Goal: Information Seeking & Learning: Find contact information

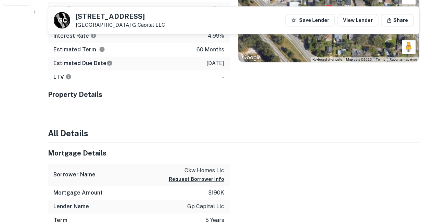
scroll to position [243, 0]
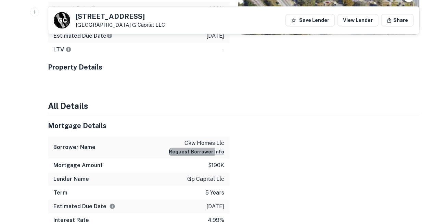
click at [206, 148] on button "Request Borrower Info" at bounding box center [197, 152] width 56 height 8
click at [193, 148] on button "Request Borrower Info" at bounding box center [197, 152] width 56 height 8
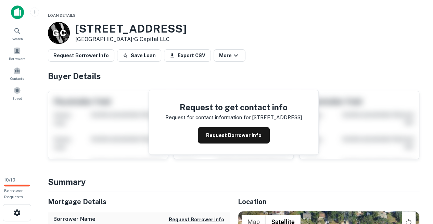
click at [330, 148] on div "Request to get contact info Request for contact information for 2108 e nedro rd…" at bounding box center [234, 122] width 372 height 74
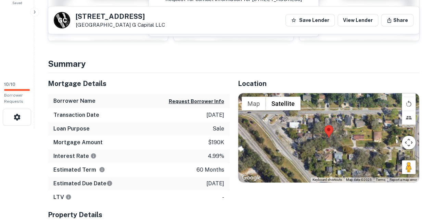
scroll to position [97, 0]
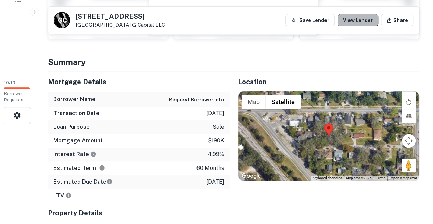
click at [371, 21] on link "View Lender" at bounding box center [358, 20] width 41 height 12
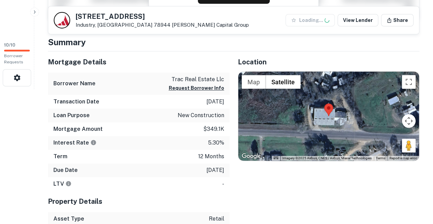
scroll to position [135, 0]
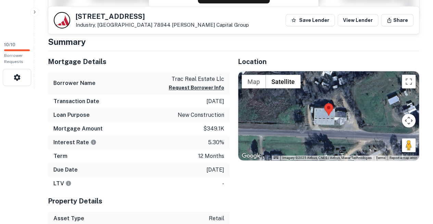
click at [367, 26] on div "17654 Fordtran Blvd Industry, TX 78944 Kirkland Capital Group Save Lender View …" at bounding box center [233, 20] width 371 height 27
click at [367, 21] on link "View Lender" at bounding box center [358, 20] width 41 height 12
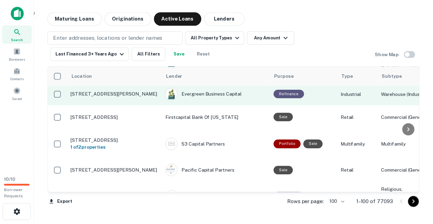
scroll to position [710, 0]
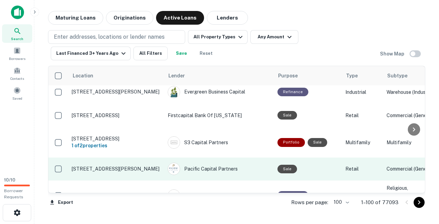
click at [231, 158] on td "Pacific Capital Partners" at bounding box center [219, 169] width 110 height 23
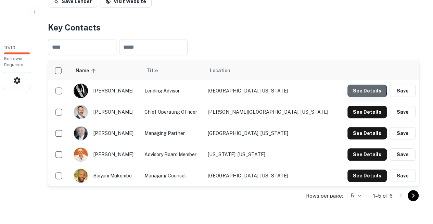
click at [360, 85] on button "See Details" at bounding box center [367, 91] width 39 height 12
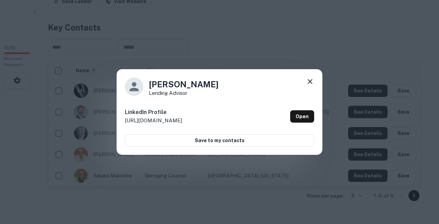
click at [313, 84] on icon at bounding box center [310, 81] width 8 height 8
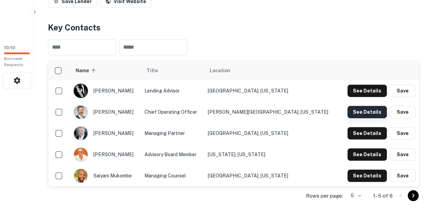
click at [361, 106] on button "See Details" at bounding box center [367, 112] width 39 height 12
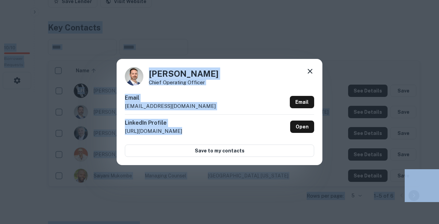
click at [167, 96] on div "Brock Freeman Chief Operating Officer Email brockfreeman@kirklandcapitalgroup.c…" at bounding box center [220, 112] width 206 height 106
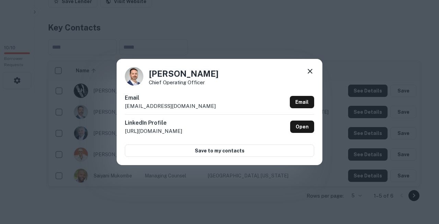
click at [310, 75] on icon at bounding box center [310, 71] width 8 height 8
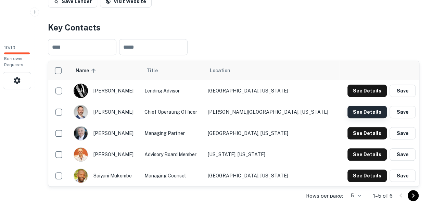
click at [360, 106] on button "See Details" at bounding box center [367, 112] width 39 height 12
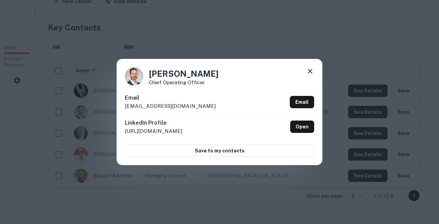
click at [169, 114] on div "Email brockfreeman@kirklandcapitalgroup.com Email" at bounding box center [219, 104] width 189 height 21
click at [310, 74] on icon at bounding box center [309, 71] width 5 height 5
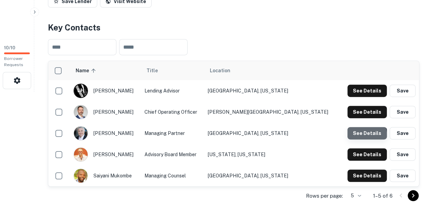
click at [365, 127] on button "See Details" at bounding box center [367, 133] width 39 height 12
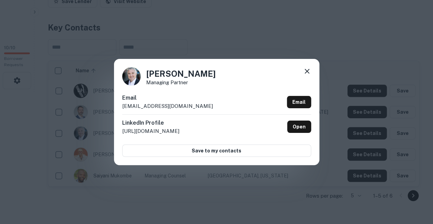
click at [306, 73] on icon at bounding box center [307, 71] width 5 height 5
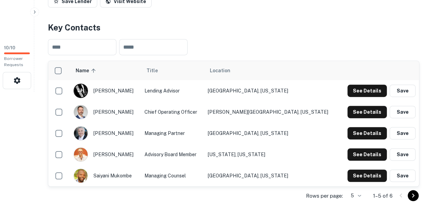
click at [260, 37] on div "​ ​" at bounding box center [234, 47] width 372 height 27
click at [365, 170] on button "See Details" at bounding box center [367, 176] width 39 height 12
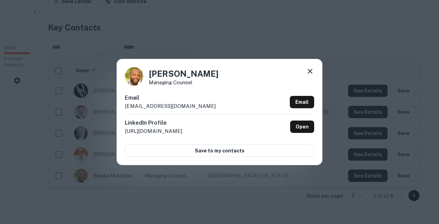
click at [190, 195] on div "Saiyani Mukombe Managing Counsel Email saiyanimukombe@kirklandcapitalgroup.com …" at bounding box center [219, 112] width 439 height 224
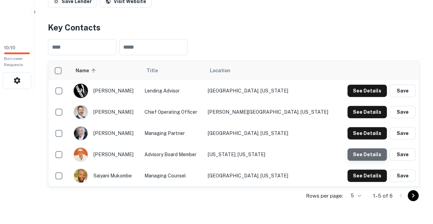
click at [375, 148] on button "See Details" at bounding box center [367, 154] width 39 height 12
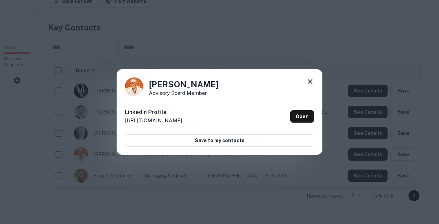
click at [312, 83] on icon at bounding box center [310, 81] width 8 height 8
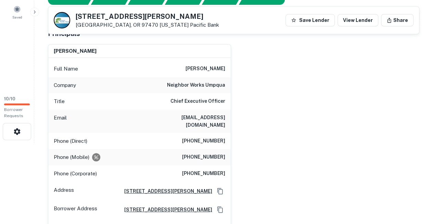
scroll to position [81, 0]
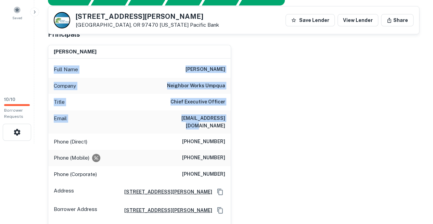
drag, startPoint x: 226, startPoint y: 105, endPoint x: 51, endPoint y: 53, distance: 182.8
click at [51, 59] on div "Full Name [PERSON_NAME] Company neighbor works umpqua Title Chief Executive Off…" at bounding box center [139, 153] width 183 height 188
copy div "Full Name [PERSON_NAME] Company neighbor works umpqua Title Chief Executive Off…"
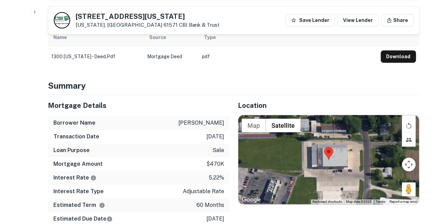
scroll to position [313, 0]
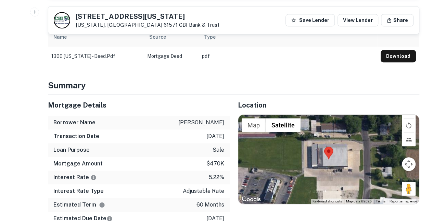
click at [145, 143] on div "Loan Purpose sale" at bounding box center [139, 150] width 182 height 14
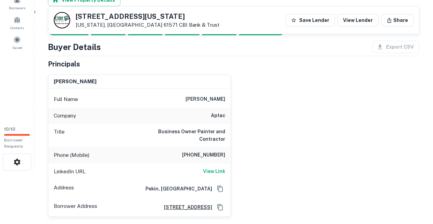
scroll to position [51, 0]
click at [214, 167] on h6 "View Link" at bounding box center [214, 171] width 22 height 8
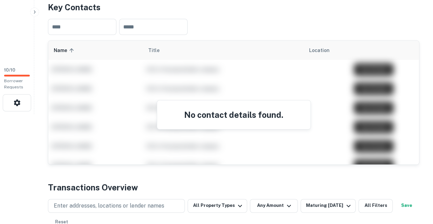
scroll to position [114, 0]
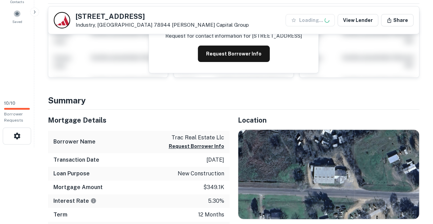
scroll to position [97, 0]
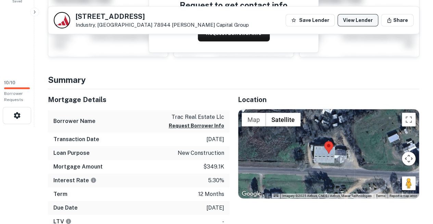
click at [374, 21] on link "View Lender" at bounding box center [358, 20] width 41 height 12
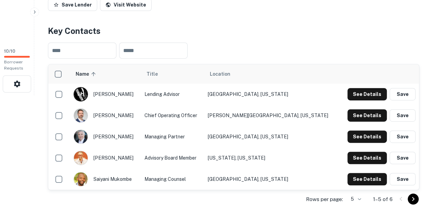
scroll to position [130, 0]
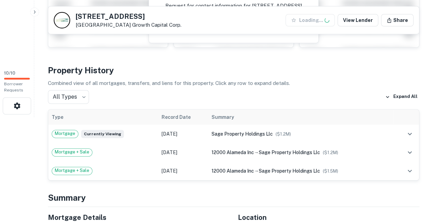
scroll to position [107, 0]
click at [365, 20] on link "View Lender" at bounding box center [358, 20] width 41 height 12
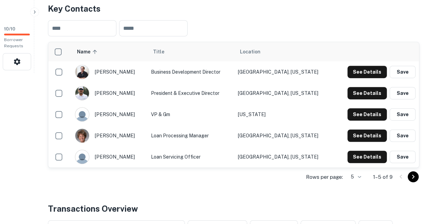
scroll to position [153, 0]
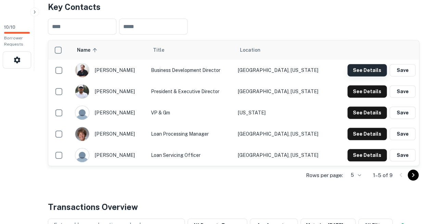
click at [365, 64] on button "See Details" at bounding box center [367, 70] width 39 height 12
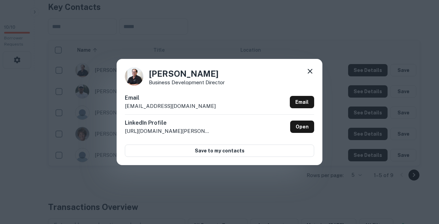
click at [186, 100] on h6 "Email" at bounding box center [170, 98] width 91 height 8
click at [309, 74] on icon at bounding box center [310, 71] width 8 height 8
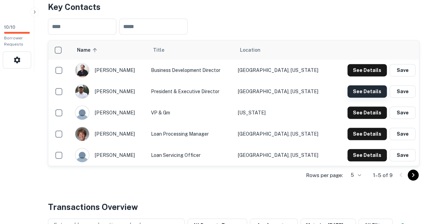
click at [363, 85] on button "See Details" at bounding box center [367, 91] width 39 height 12
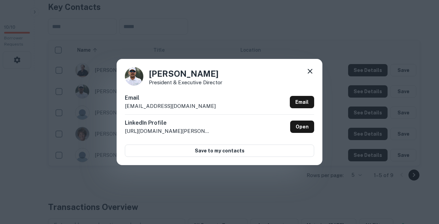
click at [191, 109] on div "Email jkropf@growthcapitalcorp.com Email" at bounding box center [219, 104] width 189 height 21
click at [309, 75] on icon at bounding box center [310, 71] width 8 height 8
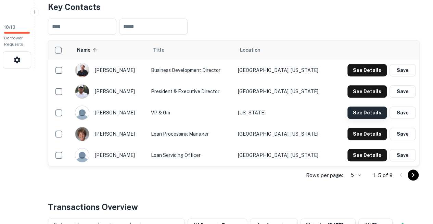
click at [358, 107] on button "See Details" at bounding box center [367, 113] width 39 height 12
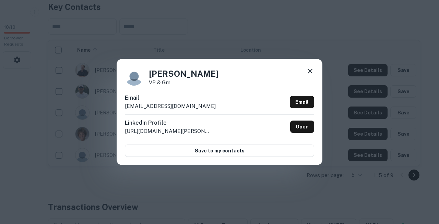
click at [181, 105] on div "Email kv@gcc2000.org Email" at bounding box center [219, 104] width 189 height 21
click at [310, 75] on icon at bounding box center [310, 71] width 8 height 8
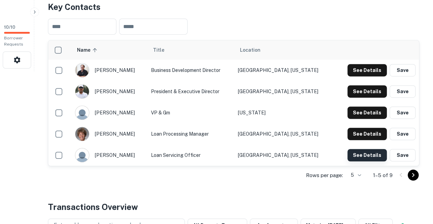
click at [363, 149] on button "See Details" at bounding box center [367, 155] width 39 height 12
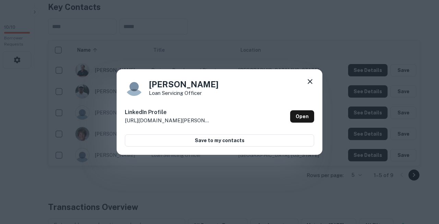
click at [310, 82] on icon at bounding box center [310, 81] width 8 height 8
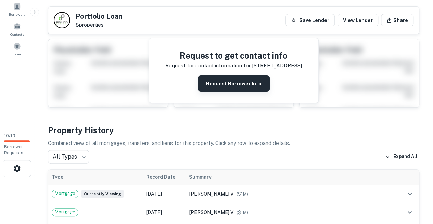
scroll to position [45, 0]
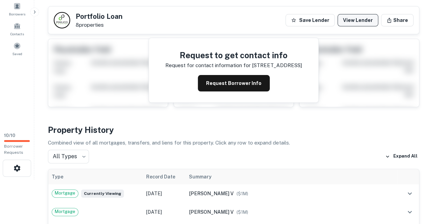
click at [371, 18] on link "View Lender" at bounding box center [358, 20] width 41 height 12
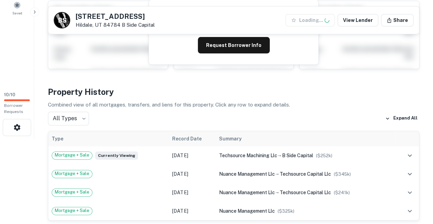
scroll to position [87, 0]
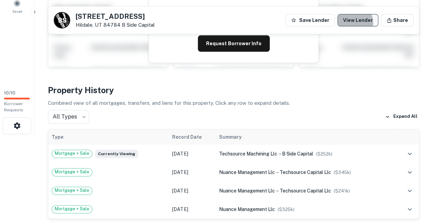
click at [364, 23] on link "View Lender" at bounding box center [358, 20] width 41 height 12
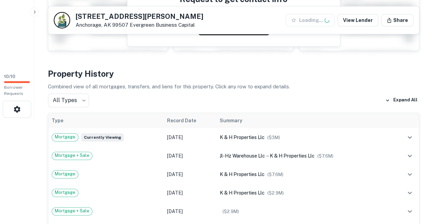
scroll to position [108, 0]
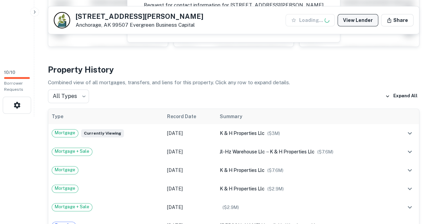
click at [364, 22] on link "View Lender" at bounding box center [358, 20] width 41 height 12
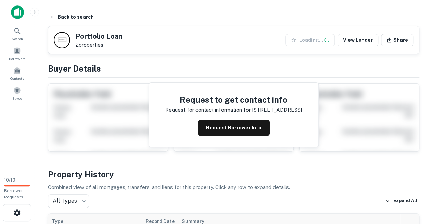
scroll to position [81, 0]
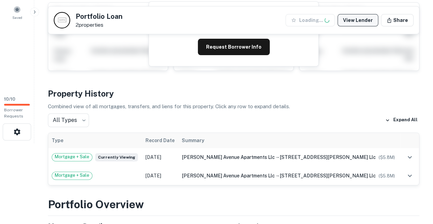
click at [368, 19] on link "View Lender" at bounding box center [358, 20] width 41 height 12
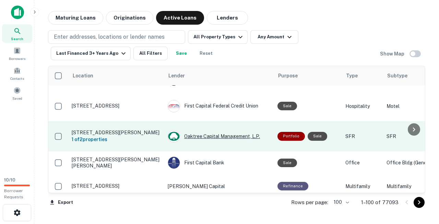
scroll to position [1177, 0]
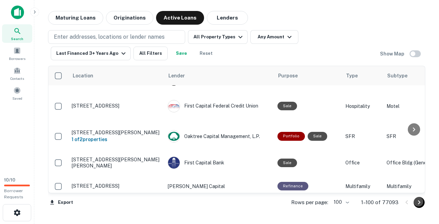
click at [418, 203] on icon "Go to next page" at bounding box center [419, 202] width 8 height 8
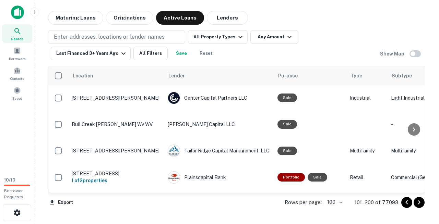
click at [418, 203] on icon "Go to next page" at bounding box center [419, 202] width 8 height 8
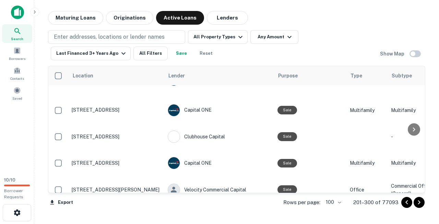
click at [418, 203] on icon "Go to next page" at bounding box center [419, 202] width 8 height 8
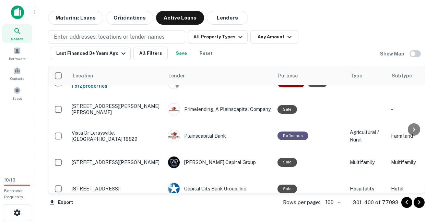
click at [418, 203] on icon "Go to next page" at bounding box center [419, 202] width 8 height 8
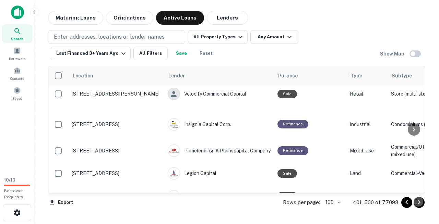
click at [418, 203] on icon "Go to next page" at bounding box center [419, 202] width 8 height 8
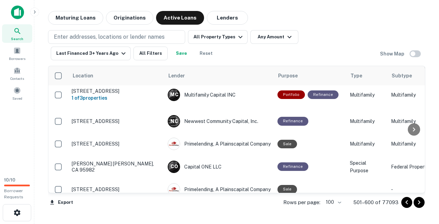
click at [418, 203] on icon "Go to next page" at bounding box center [419, 202] width 8 height 8
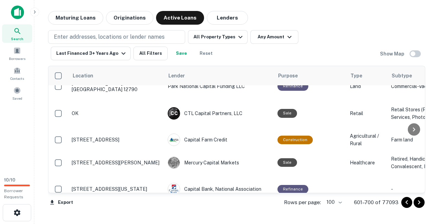
click at [418, 203] on icon "Go to next page" at bounding box center [419, 202] width 8 height 8
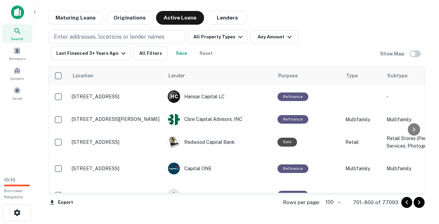
click at [419, 205] on icon "Go to next page" at bounding box center [419, 202] width 8 height 8
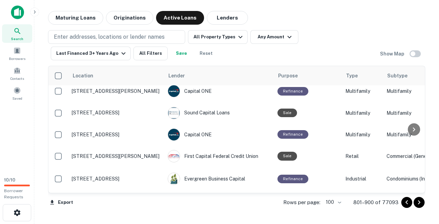
scroll to position [256, 0]
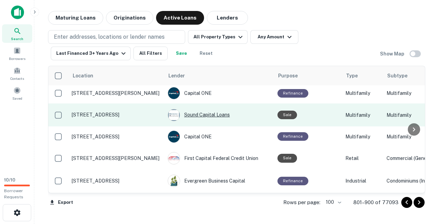
click at [220, 109] on div "Sound Capital Loans" at bounding box center [219, 115] width 103 height 12
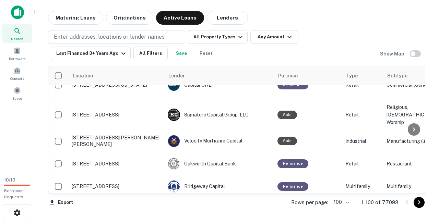
scroll to position [455, 0]
click at [419, 204] on icon "Go to next page" at bounding box center [419, 202] width 8 height 8
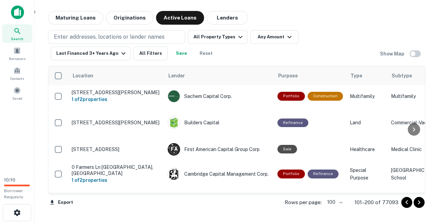
click at [419, 204] on icon "Go to next page" at bounding box center [419, 202] width 8 height 8
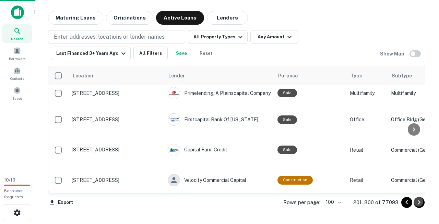
click at [419, 204] on icon "Go to next page" at bounding box center [419, 202] width 8 height 8
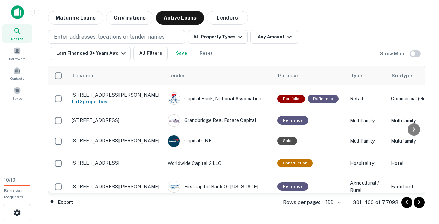
click at [419, 204] on icon "Go to next page" at bounding box center [419, 202] width 8 height 8
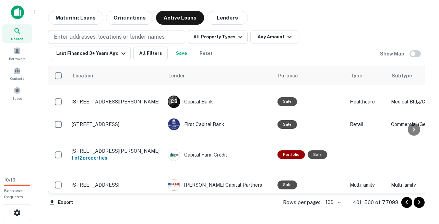
click at [418, 203] on icon "Go to next page" at bounding box center [419, 202] width 8 height 8
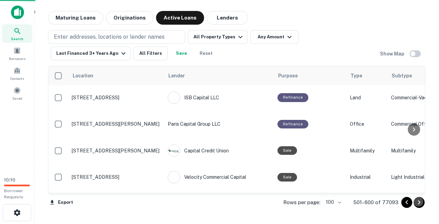
click at [418, 203] on icon "Go to next page" at bounding box center [419, 202] width 8 height 8
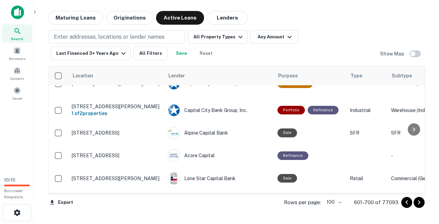
scroll to position [2242, 0]
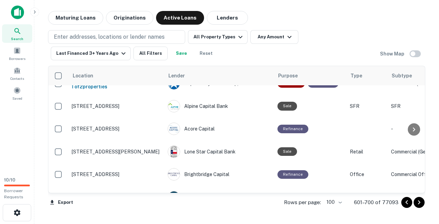
click at [419, 203] on icon "Go to next page" at bounding box center [419, 202] width 2 height 4
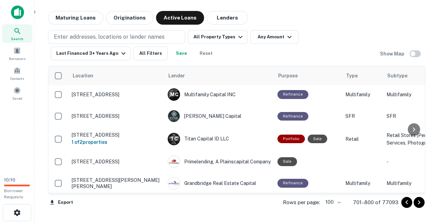
scroll to position [2172, 0]
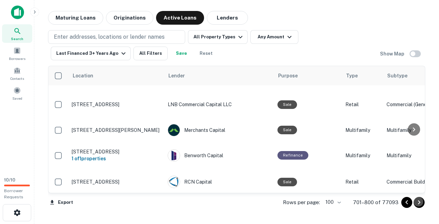
click at [418, 203] on icon "Go to next page" at bounding box center [419, 202] width 8 height 8
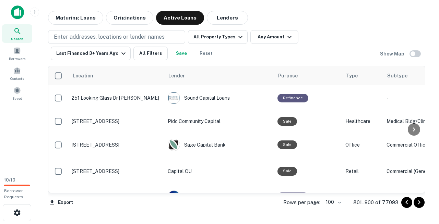
scroll to position [2187, 0]
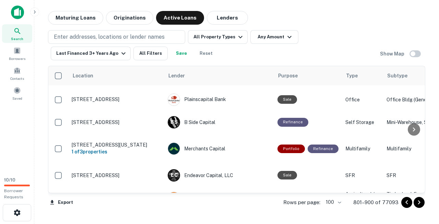
drag, startPoint x: 419, startPoint y: 202, endPoint x: 384, endPoint y: 29, distance: 176.5
click at [419, 202] on icon "Go to next page" at bounding box center [419, 202] width 8 height 8
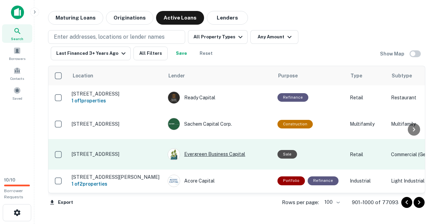
scroll to position [2160, 0]
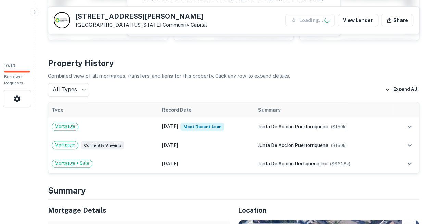
scroll to position [117, 0]
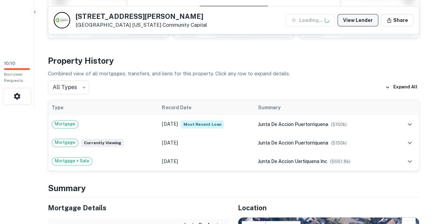
click at [369, 21] on link "View Lender" at bounding box center [358, 20] width 41 height 12
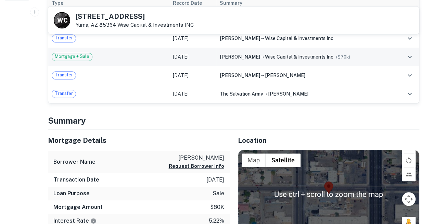
scroll to position [221, 0]
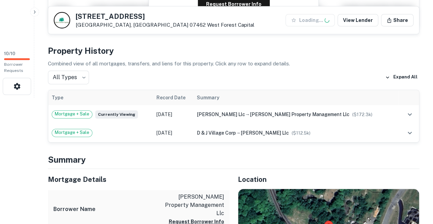
scroll to position [127, 0]
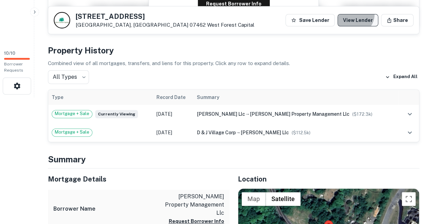
click at [364, 15] on link "View Lender" at bounding box center [358, 20] width 41 height 12
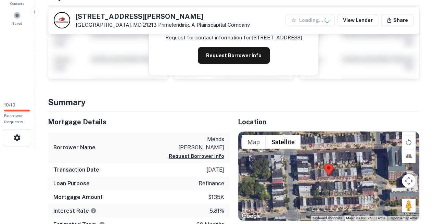
scroll to position [82, 0]
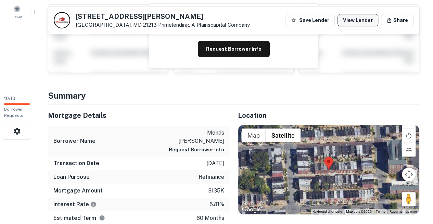
click at [361, 22] on link "View Lender" at bounding box center [358, 20] width 41 height 12
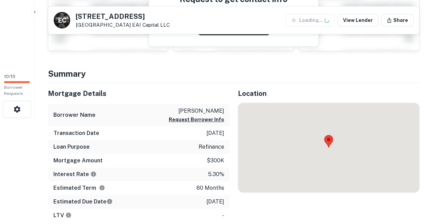
scroll to position [110, 0]
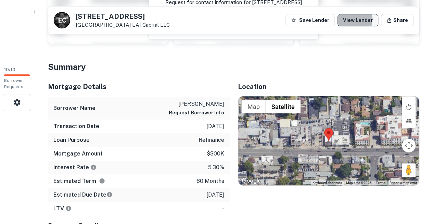
click at [364, 20] on link "View Lender" at bounding box center [358, 20] width 41 height 12
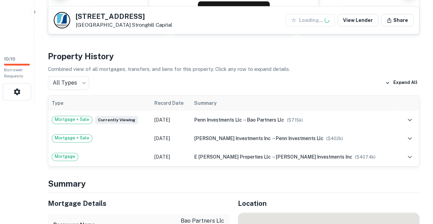
scroll to position [121, 0]
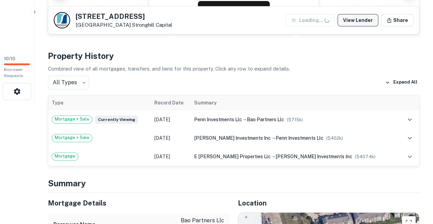
click at [370, 21] on link "View Lender" at bounding box center [358, 20] width 41 height 12
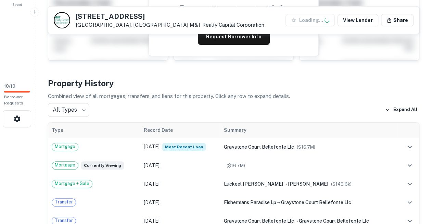
scroll to position [99, 0]
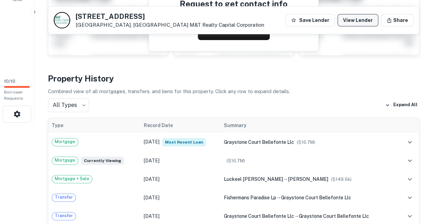
click at [371, 23] on link "View Lender" at bounding box center [358, 20] width 41 height 12
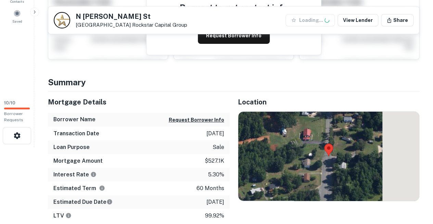
scroll to position [81, 0]
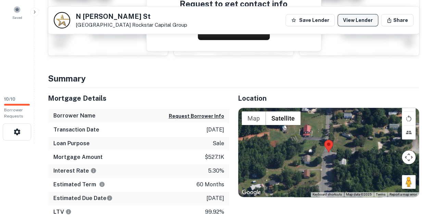
click at [375, 20] on link "View Lender" at bounding box center [358, 20] width 41 height 12
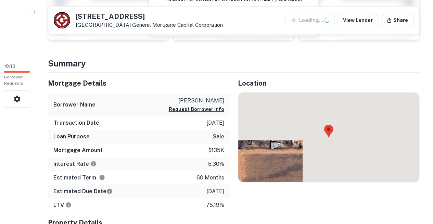
scroll to position [113, 0]
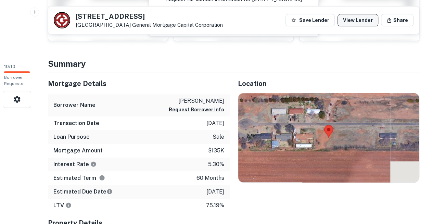
click at [364, 20] on link "View Lender" at bounding box center [358, 20] width 41 height 12
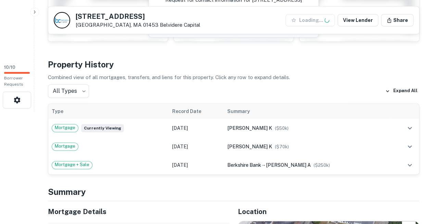
scroll to position [113, 0]
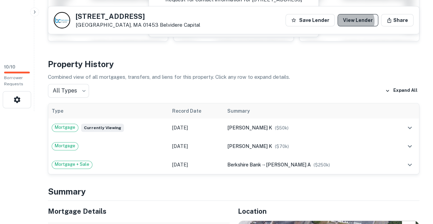
click at [367, 22] on link "View Lender" at bounding box center [358, 20] width 41 height 12
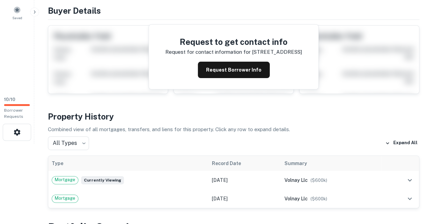
scroll to position [82, 0]
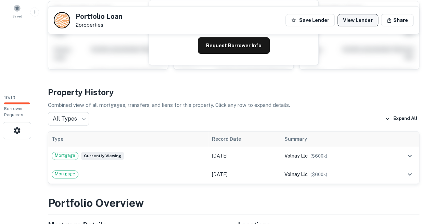
click at [366, 19] on link "View Lender" at bounding box center [358, 20] width 41 height 12
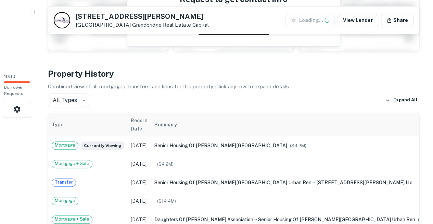
scroll to position [104, 0]
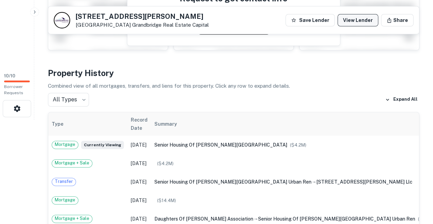
click at [364, 22] on link "View Lender" at bounding box center [358, 20] width 41 height 12
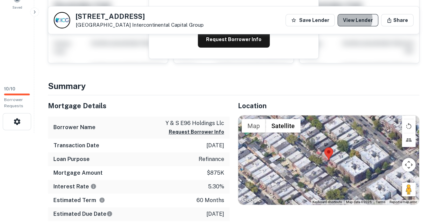
click at [364, 20] on link "View Lender" at bounding box center [358, 20] width 41 height 12
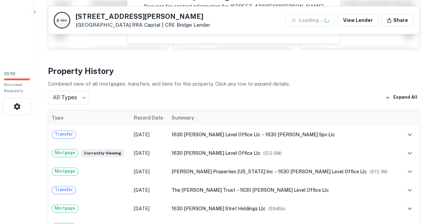
scroll to position [130, 0]
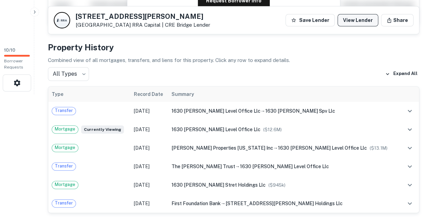
click at [362, 23] on link "View Lender" at bounding box center [358, 20] width 41 height 12
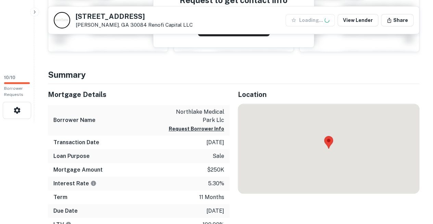
scroll to position [103, 0]
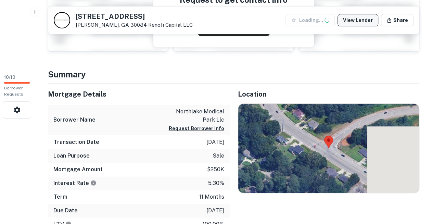
click at [365, 20] on link "View Lender" at bounding box center [358, 20] width 41 height 12
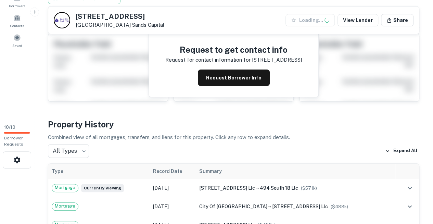
scroll to position [75, 0]
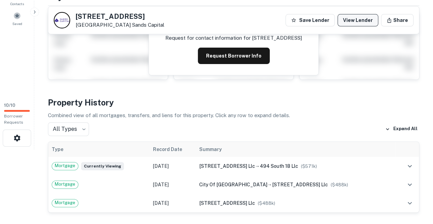
click at [360, 19] on link "View Lender" at bounding box center [358, 20] width 41 height 12
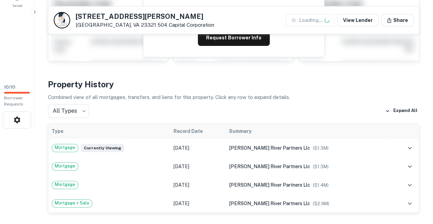
scroll to position [93, 0]
click at [361, 19] on link "View Lender" at bounding box center [358, 20] width 41 height 12
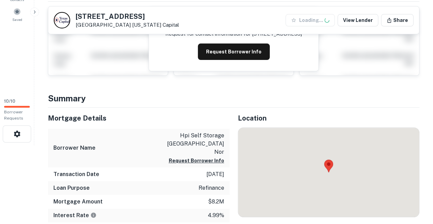
scroll to position [80, 0]
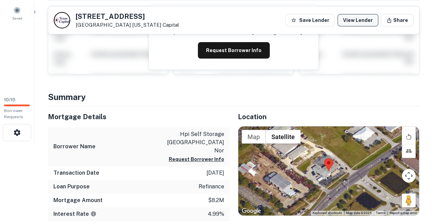
click at [364, 22] on link "View Lender" at bounding box center [358, 20] width 41 height 12
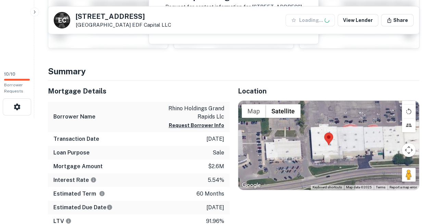
scroll to position [111, 0]
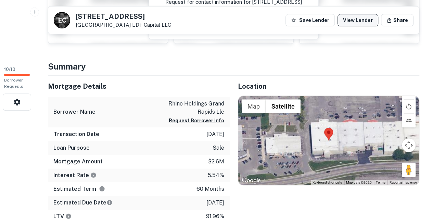
click at [364, 20] on link "View Lender" at bounding box center [358, 20] width 41 height 12
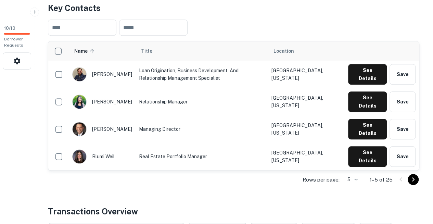
scroll to position [152, 0]
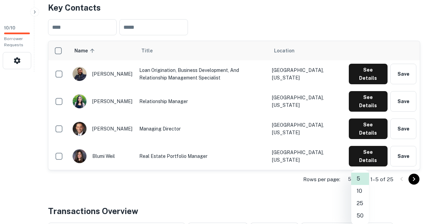
click at [359, 211] on li "50" at bounding box center [360, 216] width 18 height 12
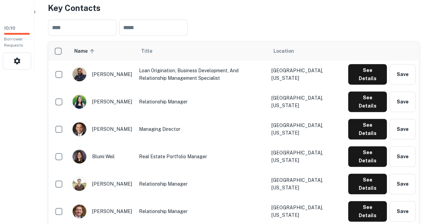
scroll to position [151, 0]
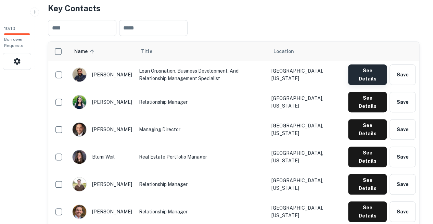
click at [371, 64] on button "See Details" at bounding box center [367, 74] width 39 height 21
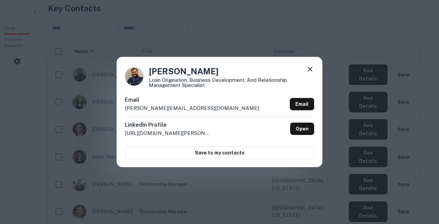
click at [182, 102] on div "Email jacob@pimlicogroup.com Email" at bounding box center [219, 106] width 189 height 21
click at [311, 73] on icon at bounding box center [310, 69] width 8 height 8
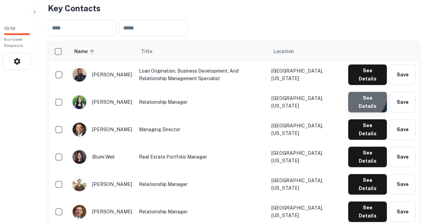
click at [362, 92] on button "See Details" at bounding box center [367, 102] width 39 height 21
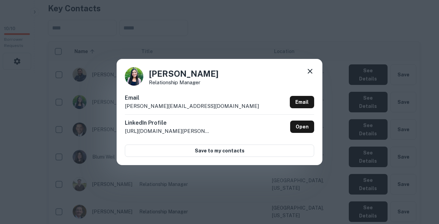
click at [184, 106] on div "Email michelle@pimlicogroup.com Email" at bounding box center [219, 104] width 189 height 21
click at [309, 75] on icon at bounding box center [310, 71] width 8 height 8
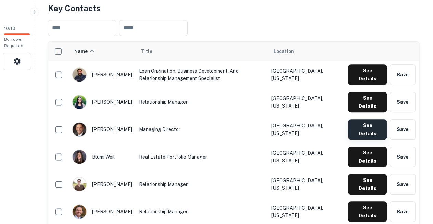
click at [359, 119] on button "See Details" at bounding box center [367, 129] width 39 height 21
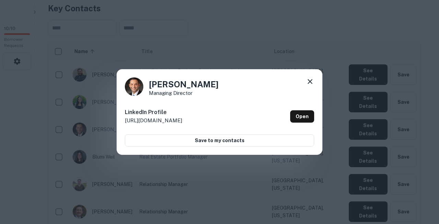
click at [311, 82] on icon at bounding box center [310, 81] width 8 height 8
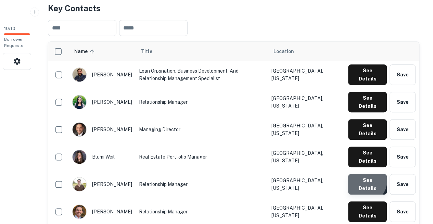
click at [364, 174] on button "See Details" at bounding box center [367, 184] width 39 height 21
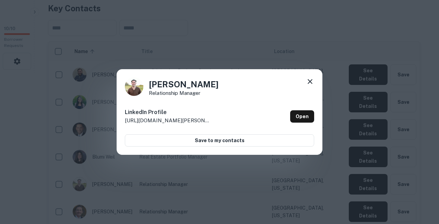
click at [309, 82] on icon at bounding box center [310, 81] width 8 height 8
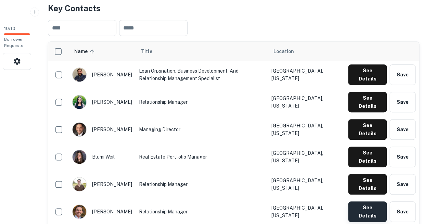
click at [359, 201] on button "See Details" at bounding box center [367, 211] width 39 height 21
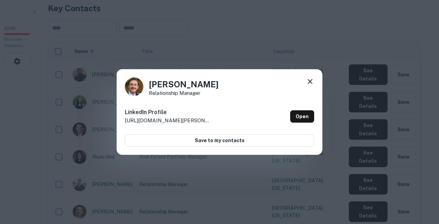
click at [311, 85] on icon at bounding box center [310, 81] width 8 height 8
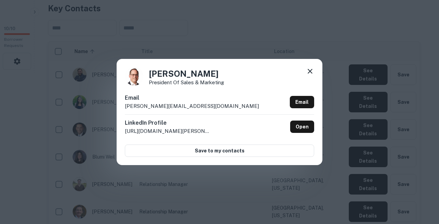
click at [193, 98] on div "Email carl@pimlicogroup.com Email" at bounding box center [219, 104] width 189 height 21
click at [308, 75] on icon at bounding box center [310, 71] width 8 height 8
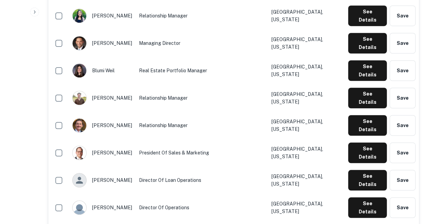
scroll to position [238, 0]
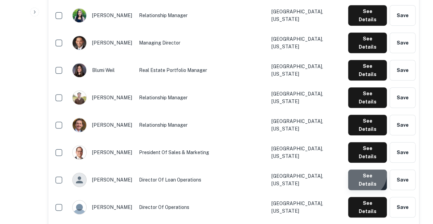
click at [366, 170] on button "See Details" at bounding box center [367, 180] width 39 height 21
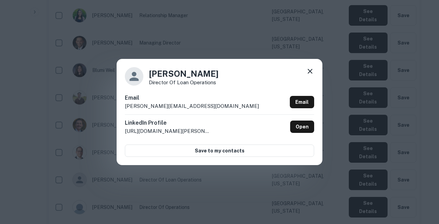
click at [169, 105] on p "mitch@pimlicogroup.com" at bounding box center [192, 106] width 134 height 8
click at [310, 74] on icon at bounding box center [309, 71] width 5 height 5
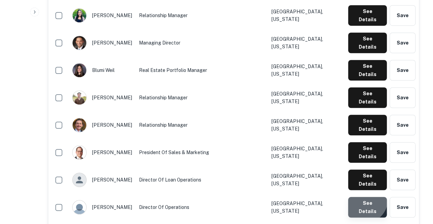
click at [365, 197] on button "See Details" at bounding box center [367, 207] width 39 height 21
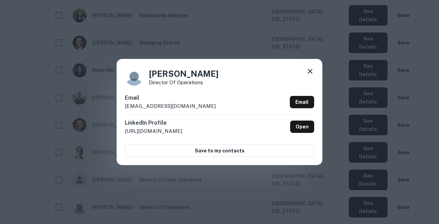
click at [184, 106] on div "Email yossi@pimlicogroup.com Email" at bounding box center [219, 104] width 189 height 21
click at [312, 75] on icon at bounding box center [310, 71] width 8 height 8
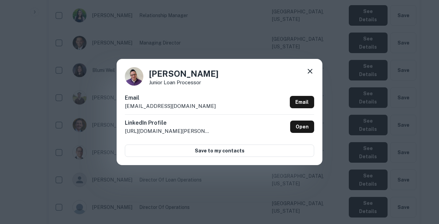
click at [191, 95] on div "Aharon Kahn Junior Loan Processor Email aharon@pimlicogroup.com Email LinkedIn …" at bounding box center [220, 112] width 206 height 106
click at [310, 74] on icon at bounding box center [309, 71] width 5 height 5
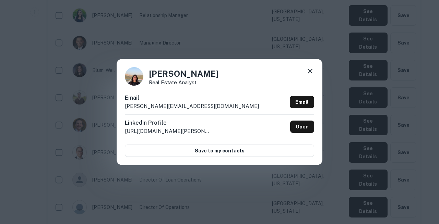
click at [188, 111] on div "Email aliza@pimlicogroup.com Email" at bounding box center [219, 104] width 189 height 21
click at [310, 75] on icon at bounding box center [310, 71] width 8 height 8
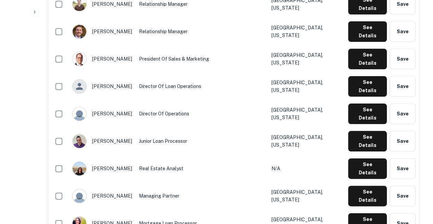
scroll to position [332, 0]
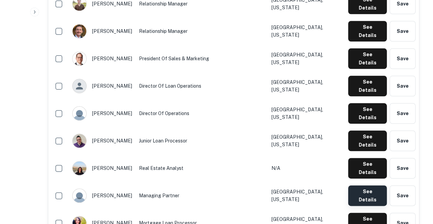
click at [369, 185] on button "See Details" at bounding box center [367, 195] width 39 height 21
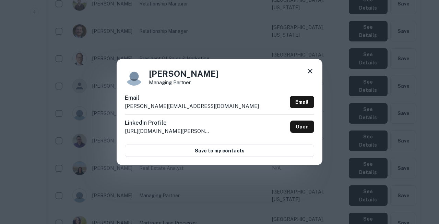
click at [187, 110] on div "Email aron@pimlicogroup.com Email" at bounding box center [219, 104] width 189 height 21
click at [309, 74] on icon at bounding box center [310, 71] width 8 height 8
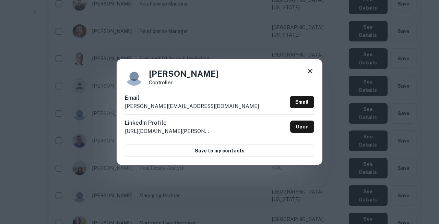
click at [181, 100] on div "Email emmett@pimlicogroup.com Email" at bounding box center [219, 104] width 189 height 21
click at [311, 75] on icon at bounding box center [310, 71] width 8 height 8
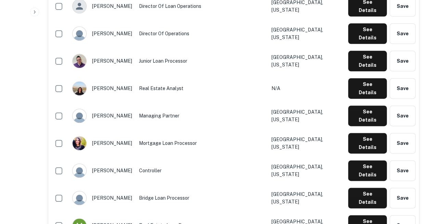
scroll to position [417, 0]
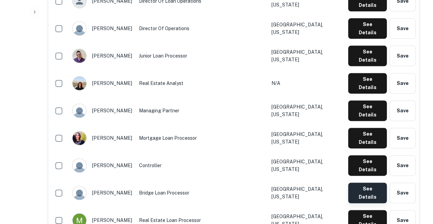
click at [360, 183] on button "See Details" at bounding box center [367, 193] width 39 height 21
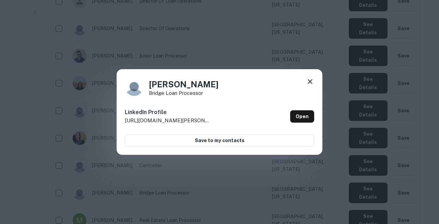
click at [312, 83] on icon at bounding box center [310, 81] width 8 height 8
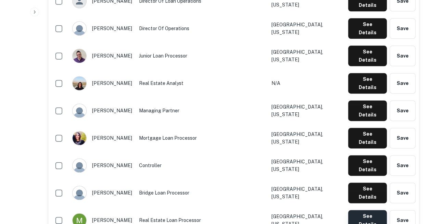
click at [359, 210] on button "See Details" at bounding box center [367, 220] width 39 height 21
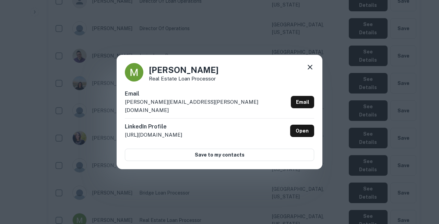
click at [188, 98] on h6 "Email" at bounding box center [206, 94] width 163 height 8
click at [312, 71] on icon at bounding box center [310, 67] width 8 height 8
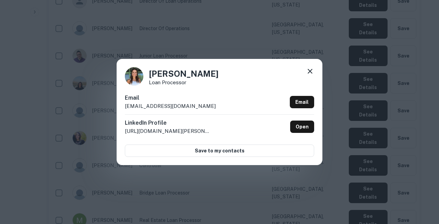
click at [181, 99] on div "Email natalee@pimlicogroup.com Email" at bounding box center [219, 104] width 189 height 21
click at [311, 74] on icon at bounding box center [309, 71] width 5 height 5
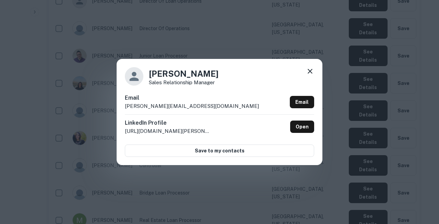
click at [185, 110] on div "Email shimon@pimlicogroup.com Email" at bounding box center [219, 104] width 189 height 21
click at [310, 75] on icon at bounding box center [310, 71] width 8 height 8
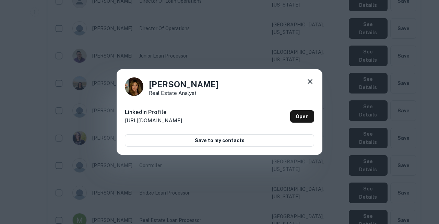
click at [311, 84] on icon at bounding box center [309, 81] width 5 height 5
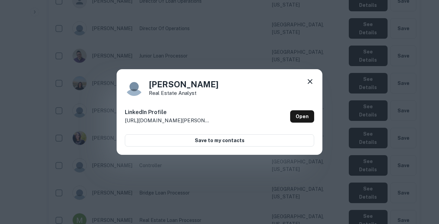
click at [313, 84] on icon at bounding box center [310, 81] width 8 height 8
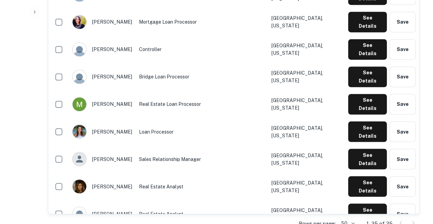
scroll to position [534, 0]
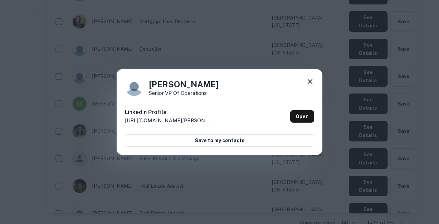
click at [311, 84] on icon at bounding box center [309, 81] width 5 height 5
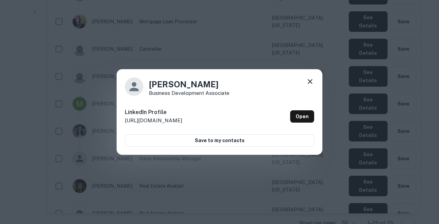
click at [312, 84] on icon at bounding box center [310, 81] width 8 height 8
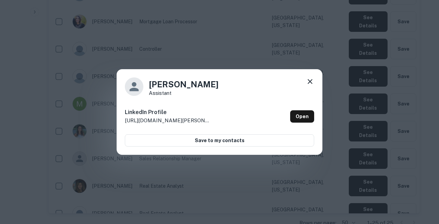
click at [312, 86] on icon at bounding box center [310, 81] width 8 height 8
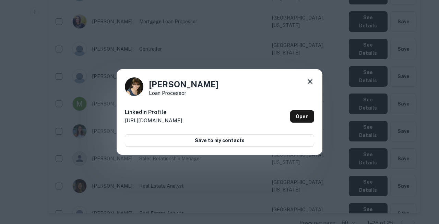
click at [309, 84] on icon at bounding box center [310, 81] width 8 height 8
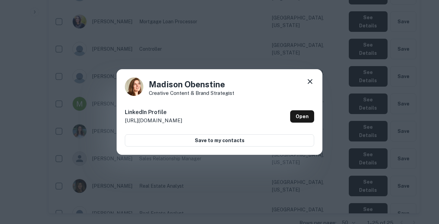
click at [311, 85] on icon at bounding box center [310, 81] width 8 height 8
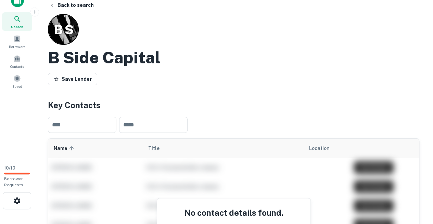
scroll to position [12, 0]
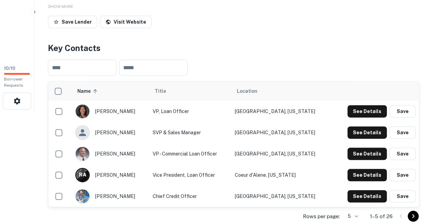
scroll to position [112, 0]
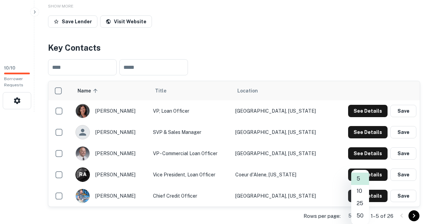
click at [365, 112] on body "Search Borrowers Contacts Saved 10 / 10 Borrower Requests Back to search Evergr…" at bounding box center [219, 0] width 439 height 224
click at [360, 213] on li "50" at bounding box center [360, 216] width 18 height 12
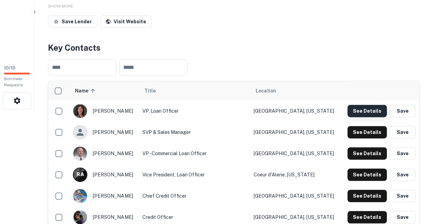
click at [371, 105] on button "See Details" at bounding box center [367, 111] width 39 height 12
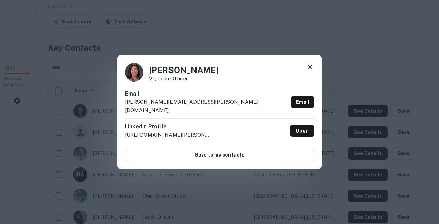
click at [236, 34] on div "[PERSON_NAME] VP, Loan Officer Email [PERSON_NAME][EMAIL_ADDRESS][PERSON_NAME][…" at bounding box center [219, 112] width 439 height 224
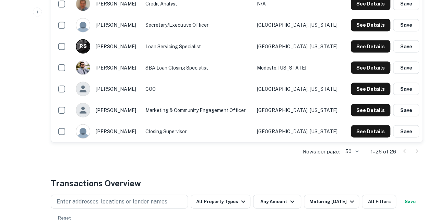
scroll to position [614, 0]
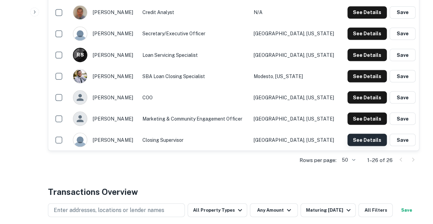
click at [359, 134] on button "See Details" at bounding box center [367, 140] width 39 height 12
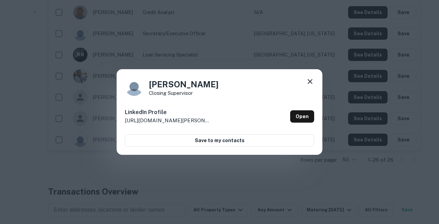
click at [310, 84] on icon at bounding box center [309, 81] width 5 height 5
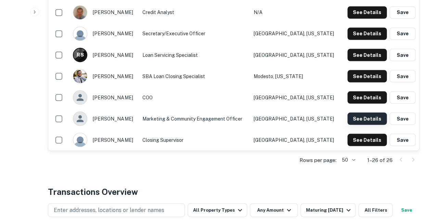
click at [353, 112] on button "See Details" at bounding box center [367, 118] width 39 height 12
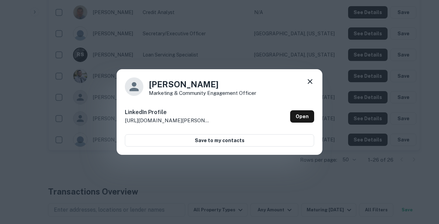
click at [309, 83] on icon at bounding box center [310, 81] width 8 height 8
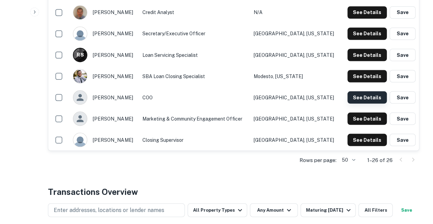
click at [351, 91] on button "See Details" at bounding box center [367, 97] width 39 height 12
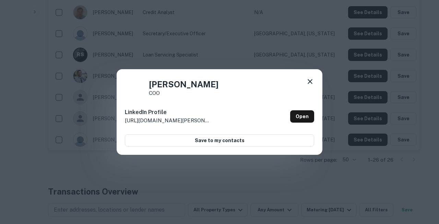
click at [310, 87] on div at bounding box center [310, 82] width 8 height 11
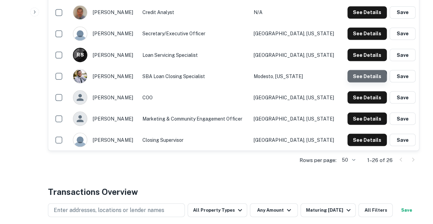
click at [358, 70] on button "See Details" at bounding box center [367, 76] width 39 height 12
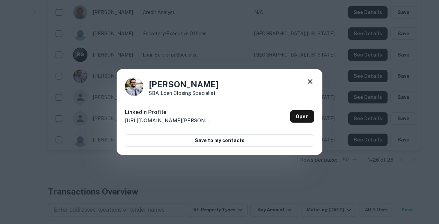
click at [312, 84] on icon at bounding box center [310, 81] width 8 height 8
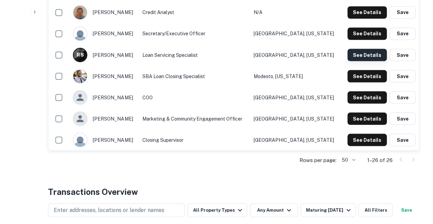
click at [354, 49] on button "See Details" at bounding box center [367, 55] width 39 height 12
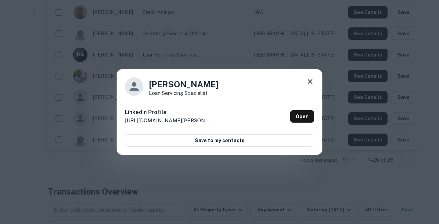
click at [311, 83] on icon at bounding box center [309, 81] width 5 height 5
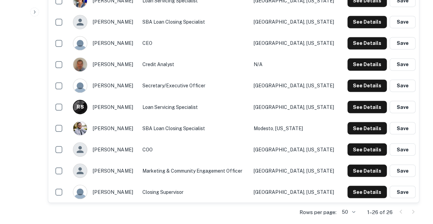
scroll to position [562, 0]
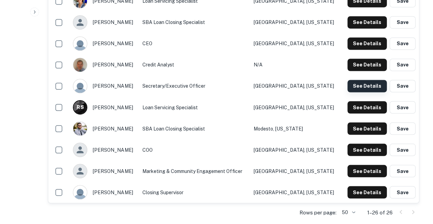
click at [355, 80] on button "See Details" at bounding box center [367, 86] width 39 height 12
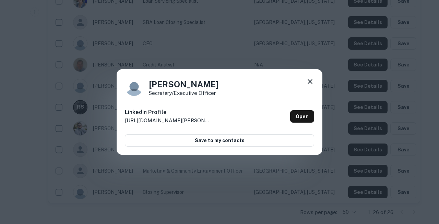
click at [312, 84] on icon at bounding box center [310, 81] width 8 height 8
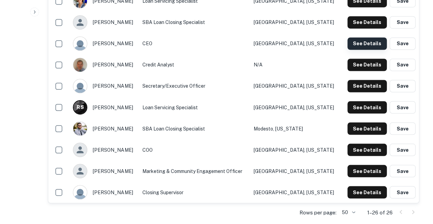
click at [369, 37] on button "See Details" at bounding box center [367, 43] width 39 height 12
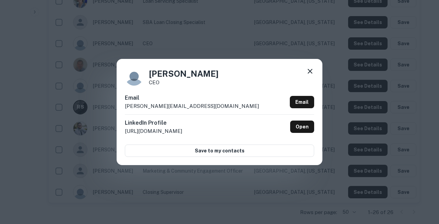
copy body "Search Borrowers Contacts Saved 10 / 10 Borrower Requests Back to search Evergr…"
click at [181, 112] on div "Email lisa@familyoffice.net Email" at bounding box center [219, 104] width 189 height 21
click at [312, 75] on icon at bounding box center [310, 71] width 8 height 8
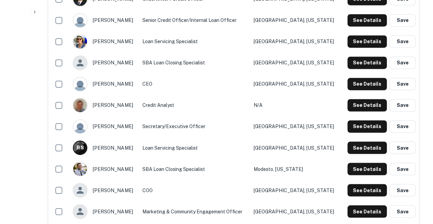
scroll to position [513, 0]
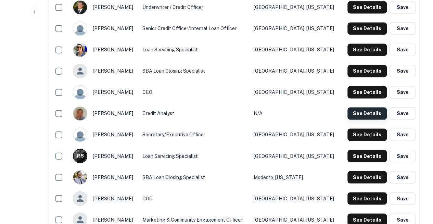
click at [358, 107] on button "See Details" at bounding box center [367, 113] width 39 height 12
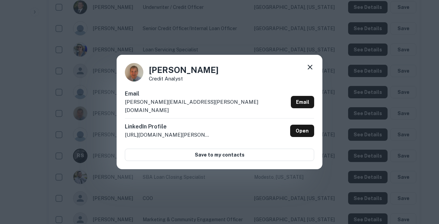
click at [182, 123] on h6 "LinkedIn Profile" at bounding box center [168, 127] width 86 height 8
click at [313, 71] on icon at bounding box center [310, 67] width 8 height 8
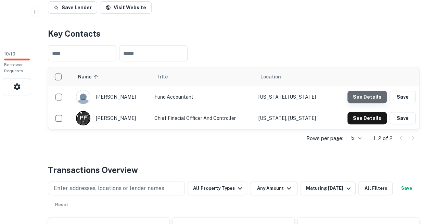
click at [372, 91] on button "See Details" at bounding box center [367, 97] width 39 height 12
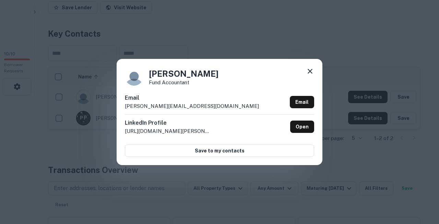
click at [178, 85] on p "Fund Accountant" at bounding box center [184, 82] width 70 height 5
click at [310, 74] on icon at bounding box center [310, 71] width 8 height 8
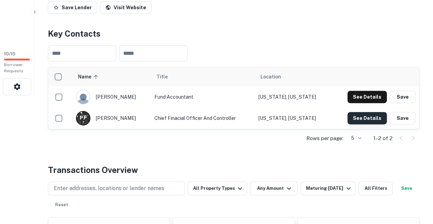
click at [362, 112] on button "See Details" at bounding box center [367, 118] width 39 height 12
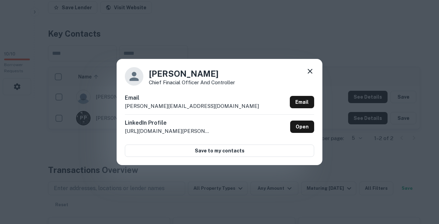
click at [180, 102] on div "Email [PERSON_NAME][EMAIL_ADDRESS][DOMAIN_NAME] Email" at bounding box center [219, 104] width 189 height 21
click at [310, 74] on icon at bounding box center [309, 71] width 5 height 5
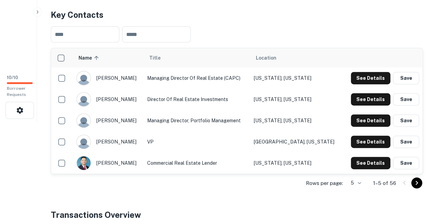
scroll to position [103, 0]
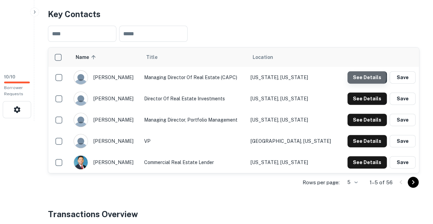
click at [357, 71] on button "See Details" at bounding box center [367, 77] width 39 height 12
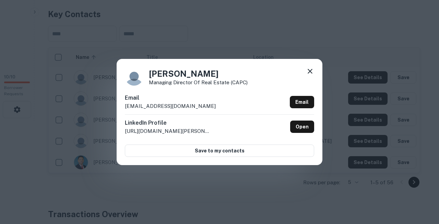
click at [183, 95] on div "[PERSON_NAME] Managing Director of Real Estate (CAPC) Email [EMAIL_ADDRESS][DOM…" at bounding box center [220, 112] width 206 height 106
click at [310, 74] on icon at bounding box center [309, 71] width 5 height 5
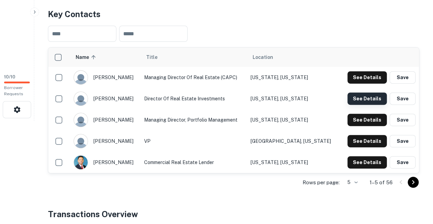
click at [367, 93] on button "See Details" at bounding box center [367, 99] width 39 height 12
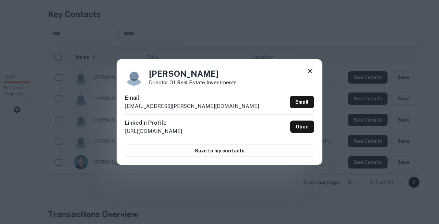
click at [179, 114] on div "Email [EMAIL_ADDRESS][PERSON_NAME][DOMAIN_NAME] Email" at bounding box center [219, 104] width 189 height 21
click at [309, 74] on icon at bounding box center [310, 71] width 8 height 8
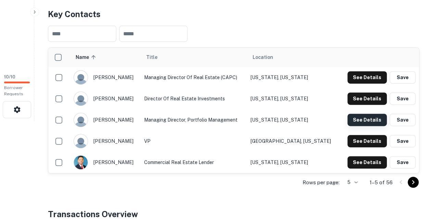
click at [364, 114] on button "See Details" at bounding box center [367, 120] width 39 height 12
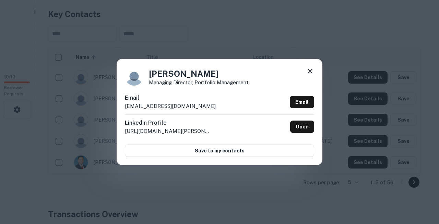
click at [190, 98] on h6 "Email" at bounding box center [170, 98] width 91 height 8
click at [306, 75] on div "Varun Agnihotri Managing Director, Portfolio Management" at bounding box center [219, 76] width 189 height 19
click at [309, 75] on icon at bounding box center [310, 71] width 8 height 8
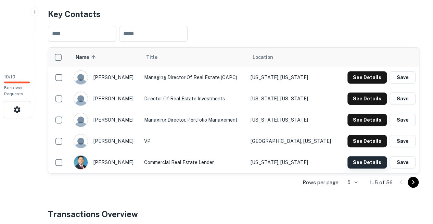
click at [357, 156] on button "See Details" at bounding box center [367, 162] width 39 height 12
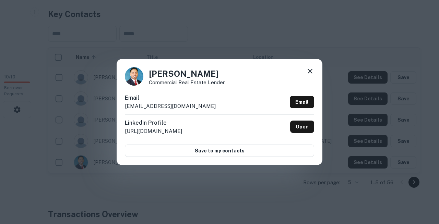
copy body "Search Borrowers Contacts Saved 10 / 10 Borrower Requests Back to search NEW Je…"
click at [186, 96] on div "Ronnie Lozada Commercial Real Estate Lender Email rlozada@newjerseycommunitycap…" at bounding box center [220, 112] width 206 height 106
click at [312, 78] on div at bounding box center [310, 72] width 8 height 11
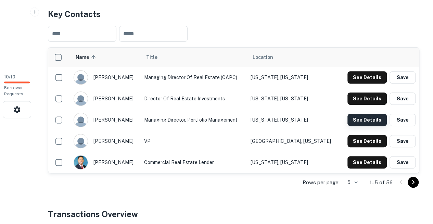
click at [354, 114] on button "See Details" at bounding box center [367, 120] width 39 height 12
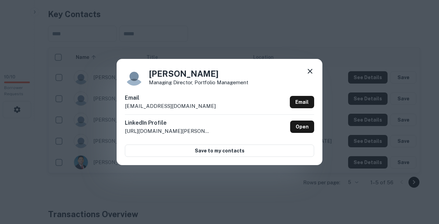
copy body "Search Borrowers Contacts Saved 10 / 10 Borrower Requests Back to search NEW Je…"
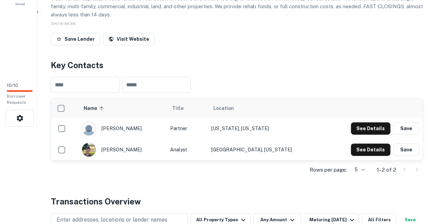
scroll to position [95, 0]
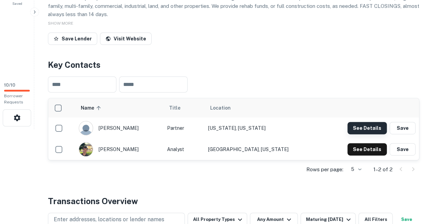
click at [359, 122] on button "See Details" at bounding box center [367, 128] width 39 height 12
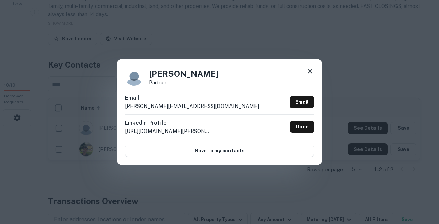
click at [167, 178] on div "[PERSON_NAME] Partner [PERSON_NAME] [PERSON_NAME][EMAIL_ADDRESS][DOMAIN_NAME] E…" at bounding box center [219, 112] width 439 height 224
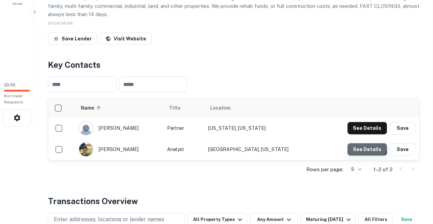
click at [368, 143] on button "See Details" at bounding box center [367, 149] width 39 height 12
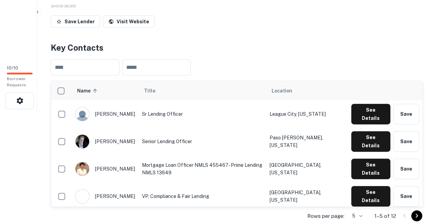
scroll to position [113, 0]
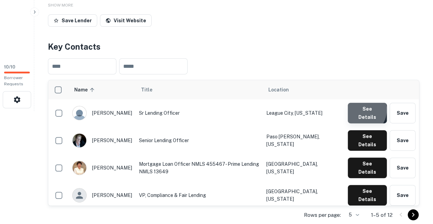
click at [363, 103] on button "See Details" at bounding box center [367, 113] width 39 height 21
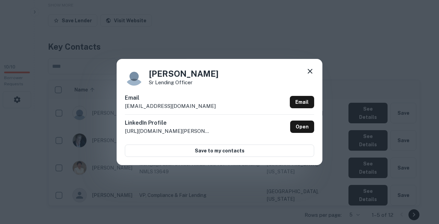
click at [180, 40] on div "[PERSON_NAME] Lending Officer Email [EMAIL_ADDRESS][DOMAIN_NAME] Email LinkedIn…" at bounding box center [219, 112] width 439 height 224
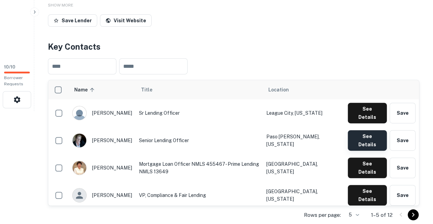
click at [364, 130] on button "See Details" at bounding box center [367, 140] width 39 height 21
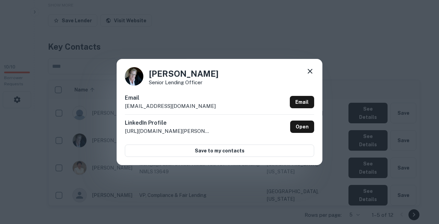
click at [174, 102] on h6 "Email" at bounding box center [170, 98] width 91 height 8
click at [310, 75] on icon at bounding box center [310, 71] width 8 height 8
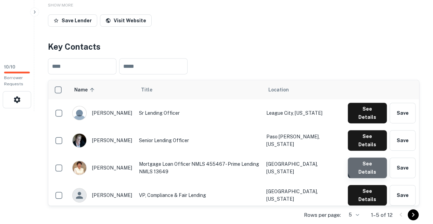
click at [373, 158] on button "See Details" at bounding box center [367, 168] width 39 height 21
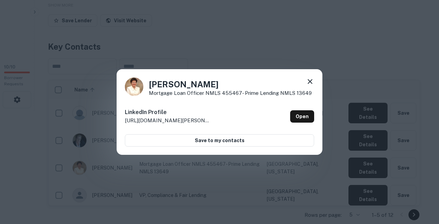
click at [310, 83] on icon at bounding box center [309, 81] width 5 height 5
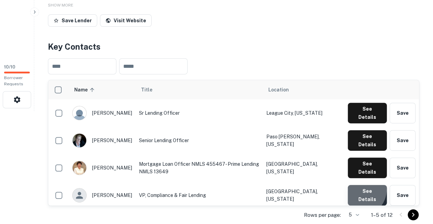
click at [360, 185] on button "See Details" at bounding box center [367, 195] width 39 height 21
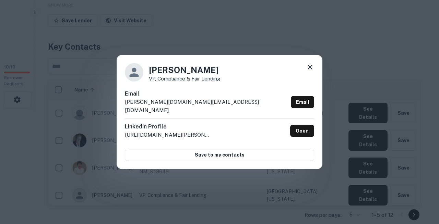
click at [187, 96] on div "Carter Glass VP, Compliance & Fair Lending Email carter.glass@primelending.com …" at bounding box center [220, 112] width 206 height 114
click at [310, 71] on icon at bounding box center [310, 67] width 8 height 8
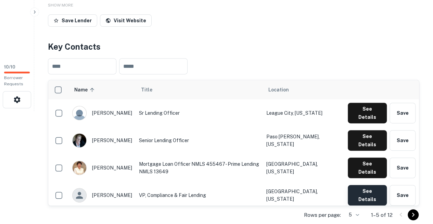
click at [368, 185] on button "See Details" at bounding box center [367, 195] width 39 height 21
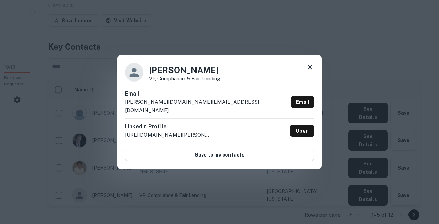
click at [154, 98] on h6 "Email" at bounding box center [206, 94] width 163 height 8
click at [309, 71] on icon at bounding box center [310, 67] width 8 height 8
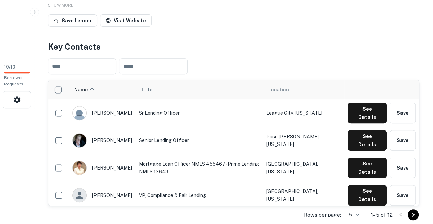
click at [365, 212] on button "See Details" at bounding box center [367, 222] width 39 height 21
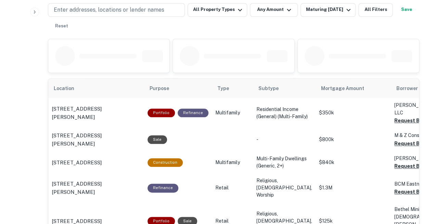
scroll to position [326, 0]
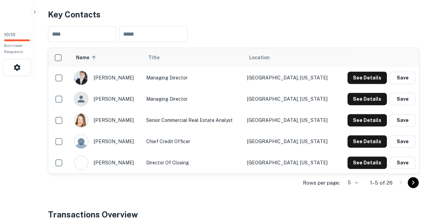
scroll to position [147, 0]
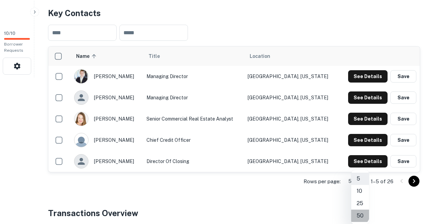
click at [357, 210] on li "50" at bounding box center [360, 216] width 18 height 12
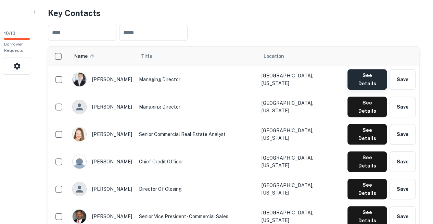
click at [356, 69] on button "See Details" at bounding box center [367, 79] width 39 height 21
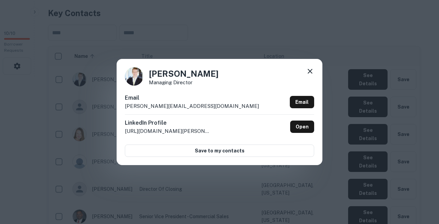
click at [233, 100] on div "Email andrew@stronghill.com Email" at bounding box center [219, 104] width 189 height 21
copy body "Search Borrowers Contacts Saved 10 / 10 Borrower Requests Back to search Strong…"
click at [131, 30] on div "Andrew Schmidt Managing Director Email andrew@stronghill.com Email LinkedIn Pro…" at bounding box center [219, 112] width 439 height 224
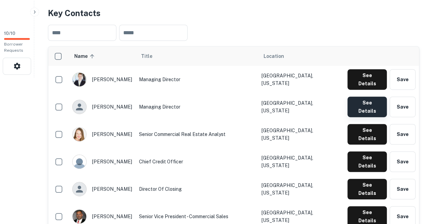
click at [369, 97] on button "See Details" at bounding box center [367, 107] width 39 height 21
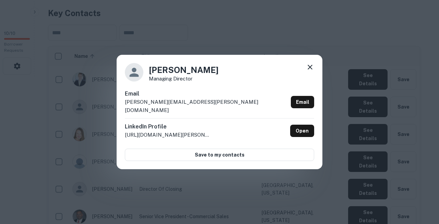
click at [189, 13] on div "Kelly Smutek Managing Director Email kelly.smutek@gradientmc.com Email LinkedIn…" at bounding box center [219, 112] width 439 height 224
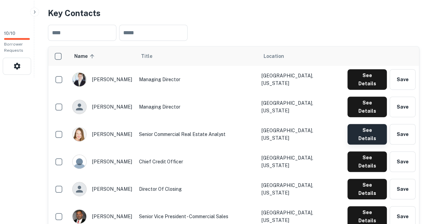
click at [364, 124] on button "See Details" at bounding box center [367, 134] width 39 height 21
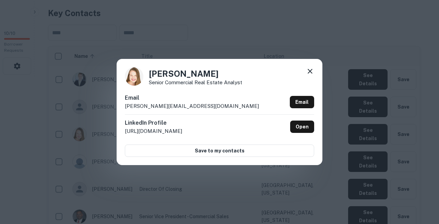
click at [167, 16] on div "Christine Johnson Senior Commercial Real Estate Analyst Email christine@strongh…" at bounding box center [219, 112] width 439 height 224
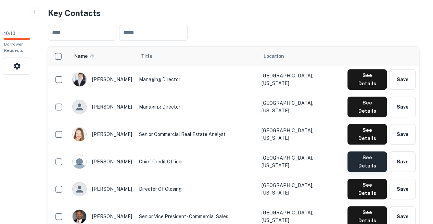
click at [362, 151] on button "See Details" at bounding box center [367, 161] width 39 height 21
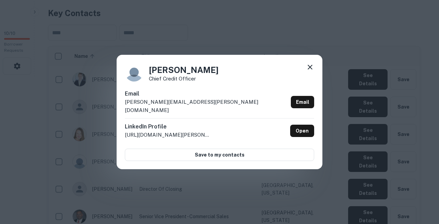
click at [209, 13] on div "Thomas Marvin Chief Credit Officer Email thomas.marvin@gradientmc.com Email Lin…" at bounding box center [219, 112] width 439 height 224
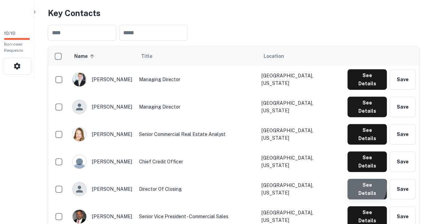
click at [360, 179] on button "See Details" at bounding box center [367, 189] width 39 height 21
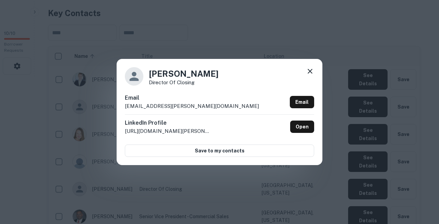
click at [182, 50] on div "Annais Klock Director of Closing Email annais.klock@gradientmc.com Email Linked…" at bounding box center [219, 112] width 439 height 224
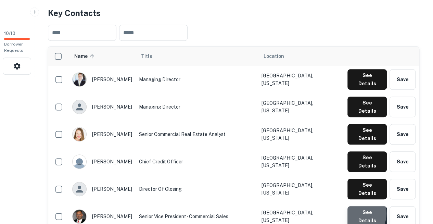
click at [360, 206] on button "See Details" at bounding box center [367, 216] width 39 height 21
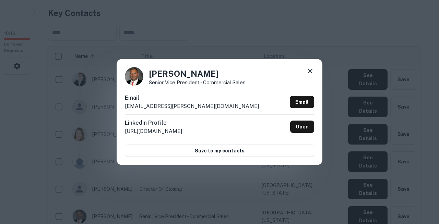
click at [191, 101] on div "Email ed.ainbinder@gradientmc.com Email" at bounding box center [219, 104] width 189 height 21
click at [309, 74] on icon at bounding box center [309, 71] width 5 height 5
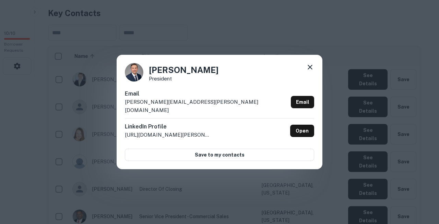
click at [180, 92] on div "Jeremy Irwin President Email jeremy.irwin@gradientmortgagecapital.com Email Lin…" at bounding box center [220, 112] width 206 height 114
click at [311, 71] on icon at bounding box center [310, 67] width 8 height 8
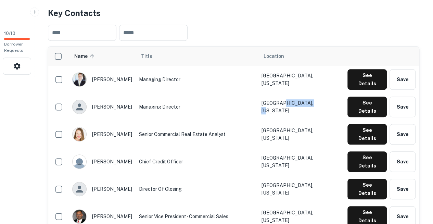
click at [311, 93] on td "Boston, Massachusetts" at bounding box center [301, 106] width 86 height 27
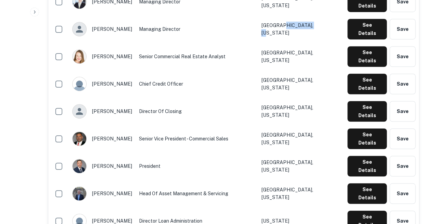
scroll to position [225, 0]
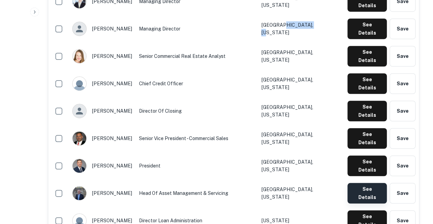
click at [367, 183] on button "See Details" at bounding box center [367, 193] width 39 height 21
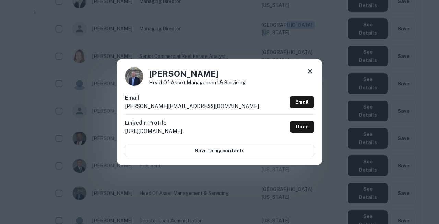
click at [189, 114] on div "Email justin@stronghill.com Email" at bounding box center [219, 104] width 189 height 21
click at [309, 75] on icon at bounding box center [310, 71] width 8 height 8
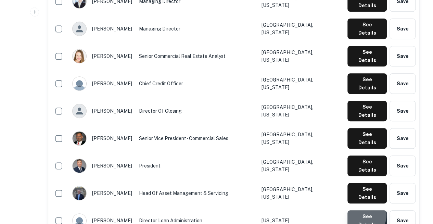
click at [361, 210] on button "See Details" at bounding box center [367, 220] width 39 height 21
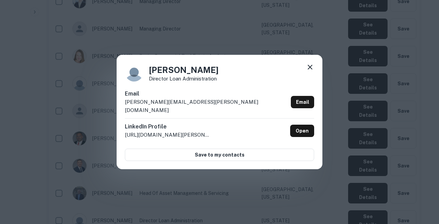
click at [186, 102] on div "Email misty.millsap@gradientmc.com Email" at bounding box center [219, 104] width 189 height 28
click at [309, 71] on icon at bounding box center [310, 67] width 8 height 8
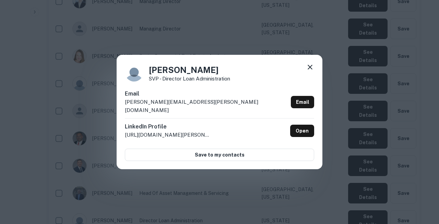
click at [172, 94] on div "Misty Millsap SVP - Director Loan Administration Email misty.millsap@gradientmc…" at bounding box center [220, 112] width 206 height 114
click at [311, 71] on icon at bounding box center [310, 67] width 8 height 8
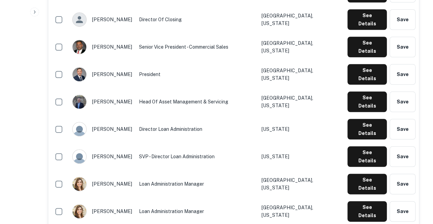
scroll to position [318, 0]
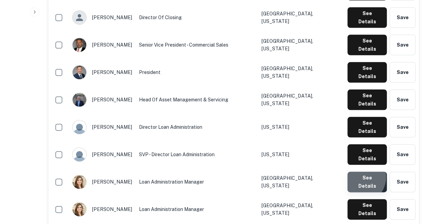
click at [360, 172] on button "See Details" at bounding box center [367, 182] width 39 height 21
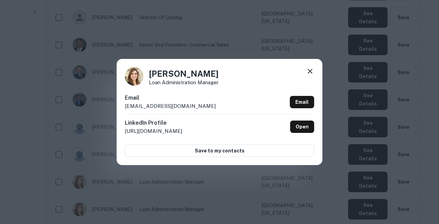
click at [167, 99] on h6 "Email" at bounding box center [170, 98] width 91 height 8
click at [310, 75] on icon at bounding box center [310, 71] width 8 height 8
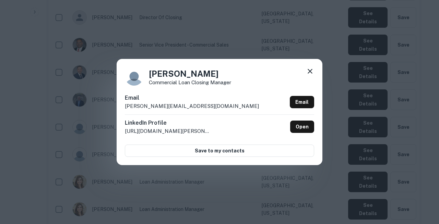
click at [158, 93] on div "Diana Greggio Commercial Loan Closing Manager Email diana.greggio@gradientmc.co…" at bounding box center [220, 112] width 206 height 106
click at [309, 75] on icon at bounding box center [310, 71] width 8 height 8
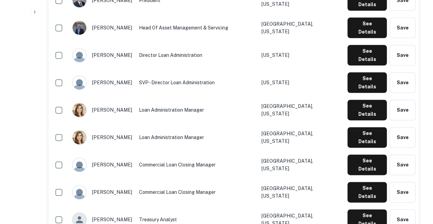
scroll to position [391, 0]
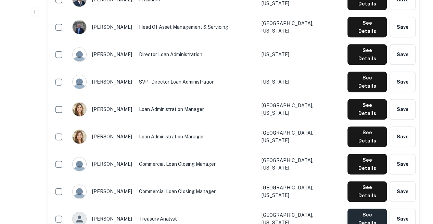
click at [362, 209] on button "See Details" at bounding box center [367, 219] width 39 height 21
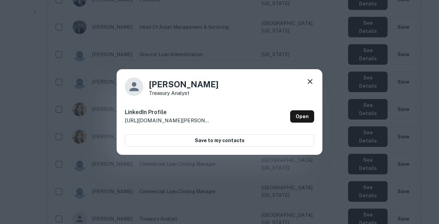
click at [312, 83] on icon at bounding box center [310, 81] width 8 height 8
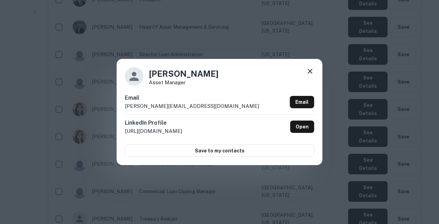
click at [175, 96] on div "Justin Long Asset Manager Email justin@stronghill.com Email LinkedIn Profile ht…" at bounding box center [220, 112] width 206 height 106
click at [308, 75] on icon at bounding box center [310, 71] width 8 height 8
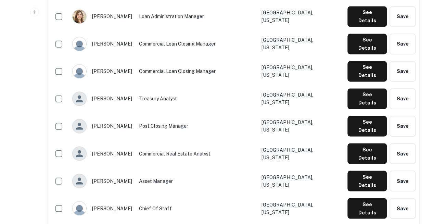
scroll to position [513, 0]
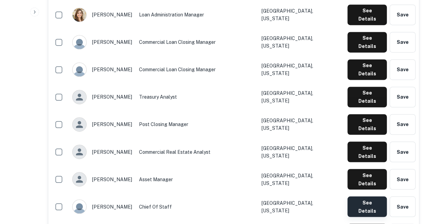
click at [362, 196] on button "See Details" at bounding box center [367, 206] width 39 height 21
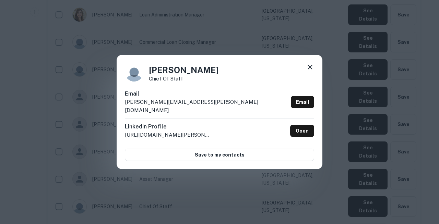
click at [177, 96] on div "Kim Devine Chief of Staff Email kim.devine@gradientmc.com Email LinkedIn Profil…" at bounding box center [220, 112] width 206 height 114
click at [310, 70] on icon at bounding box center [309, 67] width 5 height 5
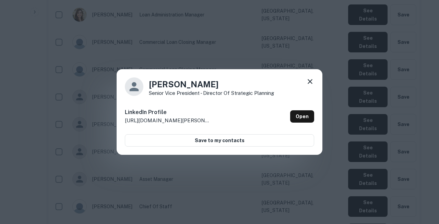
click at [312, 84] on icon at bounding box center [310, 81] width 8 height 8
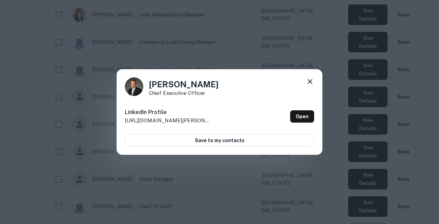
click at [312, 83] on icon at bounding box center [310, 81] width 8 height 8
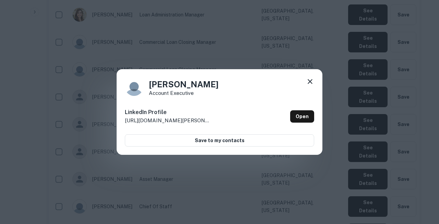
click at [311, 84] on icon at bounding box center [310, 81] width 8 height 8
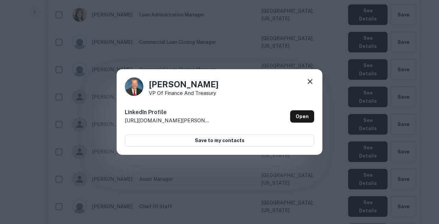
click at [310, 84] on icon at bounding box center [309, 81] width 5 height 5
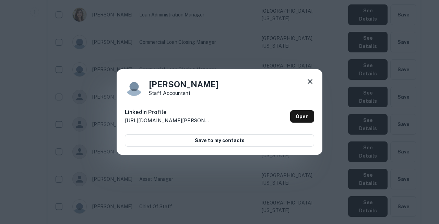
click at [311, 86] on icon at bounding box center [310, 81] width 8 height 8
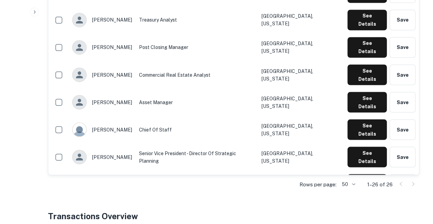
scroll to position [590, 0]
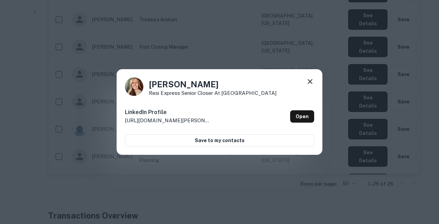
click at [311, 83] on icon at bounding box center [309, 81] width 5 height 5
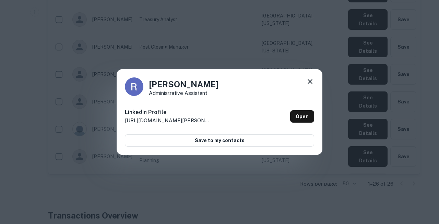
click at [310, 83] on icon at bounding box center [309, 81] width 5 height 5
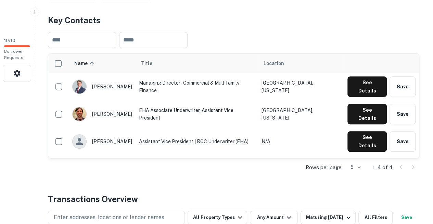
scroll to position [140, 0]
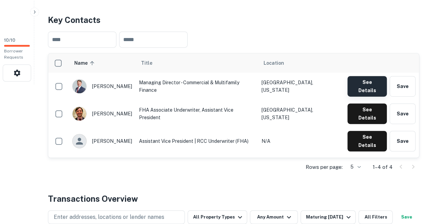
click at [368, 76] on button "See Details" at bounding box center [367, 86] width 39 height 21
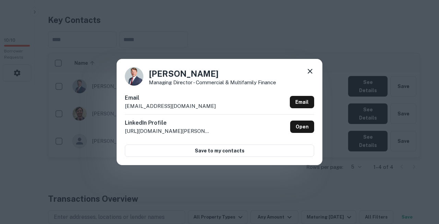
click at [171, 174] on div "[PERSON_NAME] Managing Director - Commercial & Multifamily Finance Email [EMAIL…" at bounding box center [219, 112] width 439 height 224
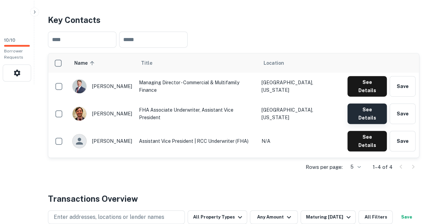
click at [373, 103] on button "See Details" at bounding box center [367, 113] width 39 height 21
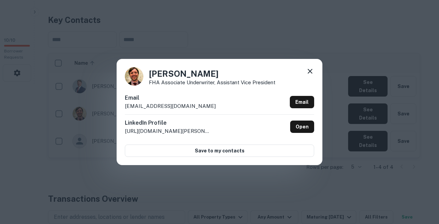
copy body "Loremi Dolorsita Consecte Adipi 73 / 19 Elitsedd Eiusmodt Inci ut labore E&D Ma…"
click at [185, 169] on div "[PERSON_NAME] FHA Associate Underwriter, Assistant Vice President Email [EMAIL_…" at bounding box center [219, 112] width 439 height 224
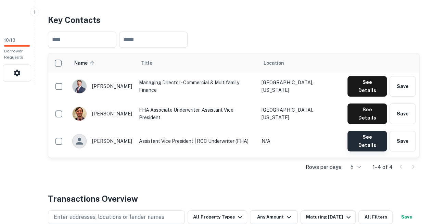
click at [365, 131] on button "See Details" at bounding box center [367, 141] width 39 height 21
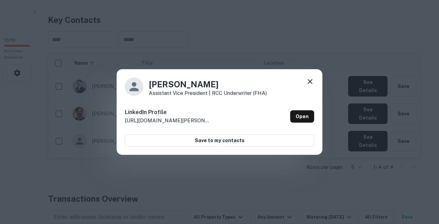
click at [309, 83] on icon at bounding box center [310, 81] width 8 height 8
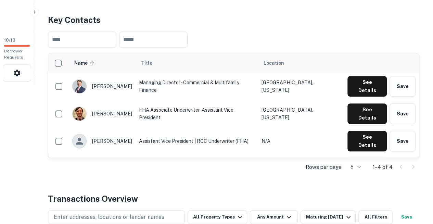
click at [353, 158] on button "See Details" at bounding box center [367, 168] width 39 height 21
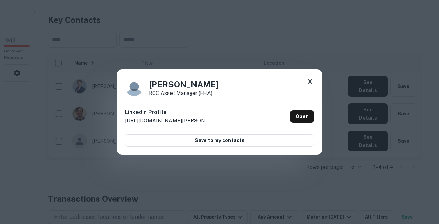
click at [311, 81] on icon at bounding box center [310, 81] width 8 height 8
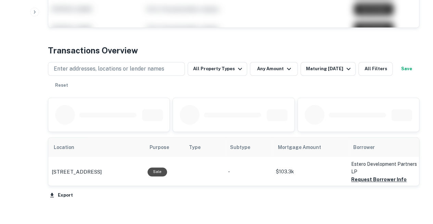
scroll to position [298, 0]
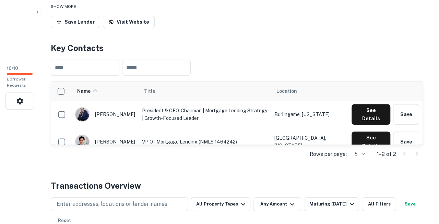
scroll to position [133, 0]
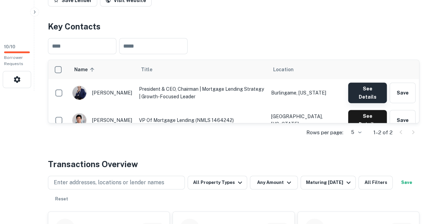
click at [357, 83] on button "See Details" at bounding box center [367, 93] width 39 height 21
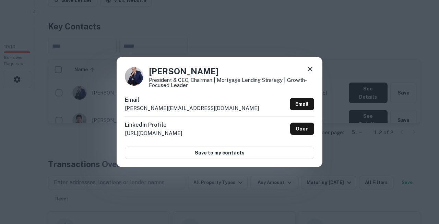
click at [96, 124] on div "[PERSON_NAME] President & CEO, Chairman | Mortgage Lending Strategy | Growth-Fo…" at bounding box center [219, 112] width 439 height 224
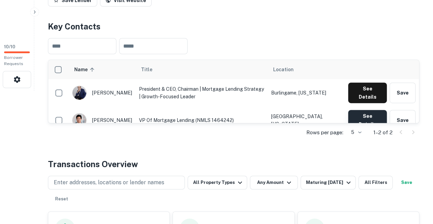
click at [365, 110] on button "See Details" at bounding box center [367, 120] width 39 height 21
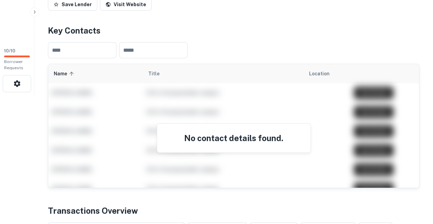
scroll to position [130, 0]
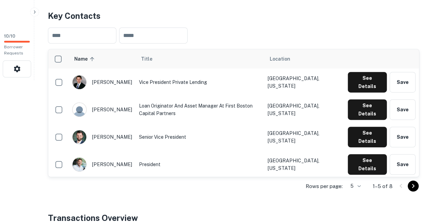
scroll to position [143, 0]
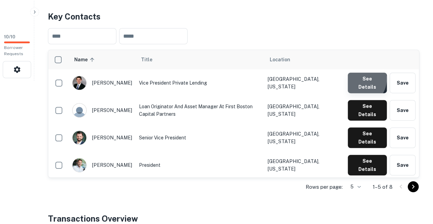
click at [360, 73] on button "See Details" at bounding box center [367, 83] width 39 height 21
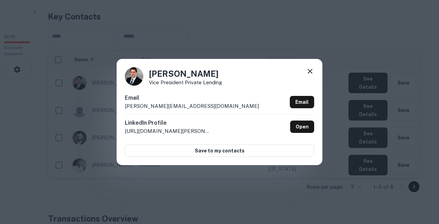
click at [160, 175] on div "Christopher Michaud Vice President Private Lending Email chris@grossmanco.com E…" at bounding box center [219, 112] width 439 height 224
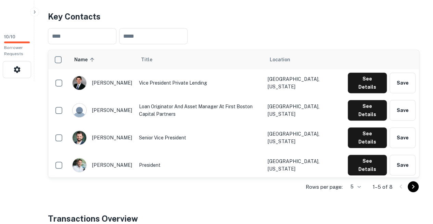
click at [159, 178] on div "Rows per page: 5 * 1–5 of 8" at bounding box center [234, 187] width 372 height 19
click at [355, 100] on button "See Details" at bounding box center [367, 110] width 39 height 21
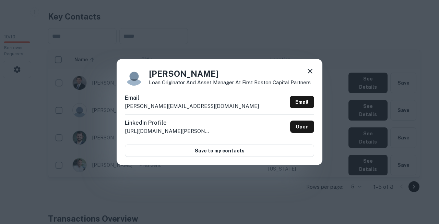
copy body "Search Borrowers Contacts Saved 10 / 10 Borrower Requests Back to search First …"
click at [176, 182] on div "Patrick Bourque Loan Originator and Asset Manager at First Boston Capital Partn…" at bounding box center [219, 112] width 439 height 224
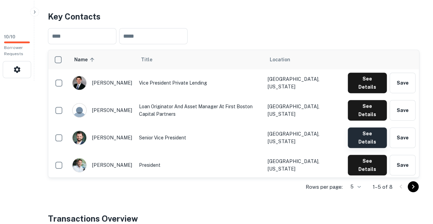
click at [359, 127] on button "See Details" at bounding box center [367, 137] width 39 height 21
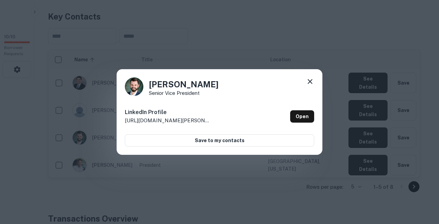
click at [310, 85] on icon at bounding box center [310, 81] width 8 height 8
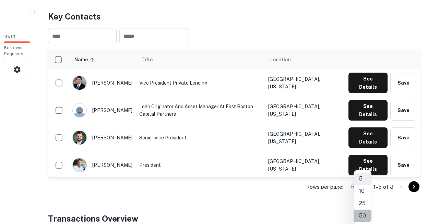
click at [360, 210] on li "50" at bounding box center [362, 216] width 18 height 12
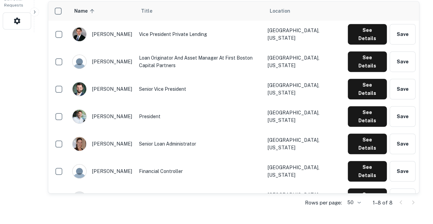
scroll to position [193, 0]
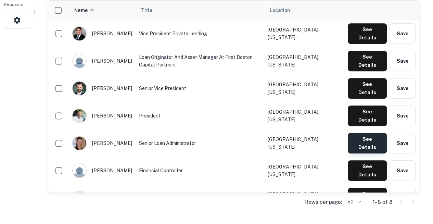
click at [363, 133] on button "See Details" at bounding box center [367, 143] width 39 height 21
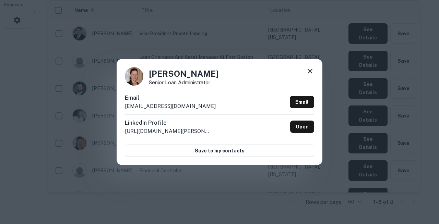
copy body "Search Borrowers Contacts Saved 10 / 10 Borrower Requests Back to search First …"
click at [174, 185] on div "Kathleen Coyne Senior Loan Administrator Email kathleen@firstbostoncapitalpartn…" at bounding box center [219, 112] width 439 height 224
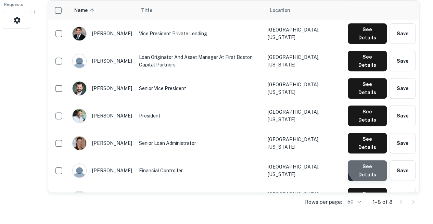
click at [373, 160] on button "See Details" at bounding box center [367, 170] width 39 height 21
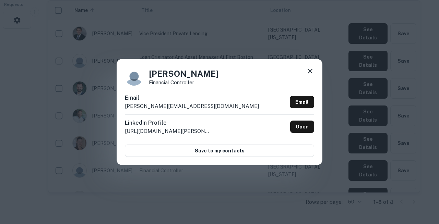
copy body "Search Borrowers Contacts Saved 10 / 10 Borrower Requests Back to search First …"
click at [185, 181] on div "Sean Lynch Financial Controller Email sean@grossmanco.com Email LinkedIn Profil…" at bounding box center [219, 112] width 439 height 224
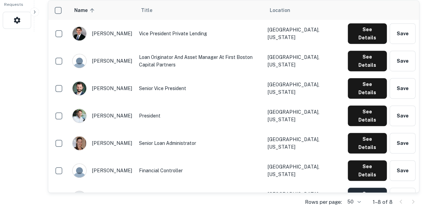
click at [358, 188] on button "See Details" at bounding box center [367, 198] width 39 height 21
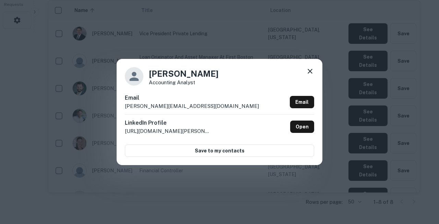
copy body "Search Borrowers Contacts Saved 10 / 10 Borrower Requests Back to search First …"
click at [169, 178] on div "Silvio Cardarelli Accounting Analyst Email silvio@grossmanco.com Email LinkedIn…" at bounding box center [219, 112] width 439 height 224
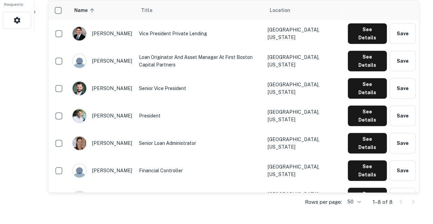
click at [357, 215] on button "See Details" at bounding box center [367, 225] width 39 height 21
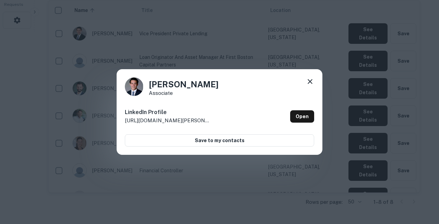
click at [312, 83] on icon at bounding box center [310, 81] width 8 height 8
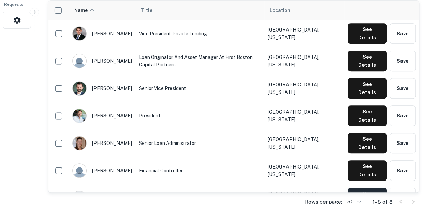
click at [358, 188] on button "See Details" at bounding box center [367, 198] width 39 height 21
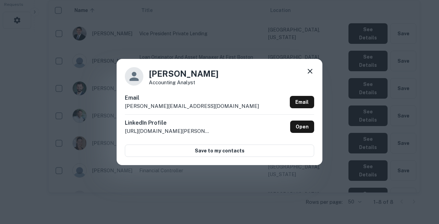
click at [310, 75] on icon at bounding box center [310, 71] width 8 height 8
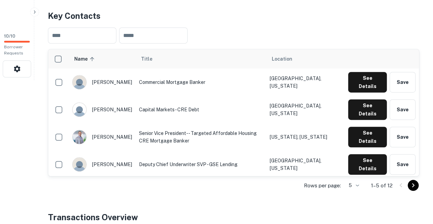
scroll to position [162, 0]
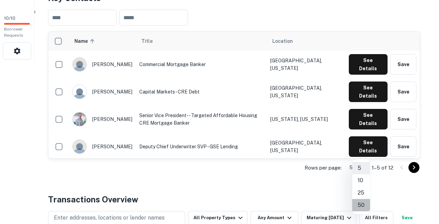
click at [360, 199] on li "50" at bounding box center [361, 205] width 18 height 12
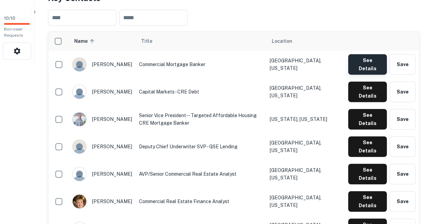
click at [364, 54] on button "See Details" at bounding box center [367, 64] width 39 height 21
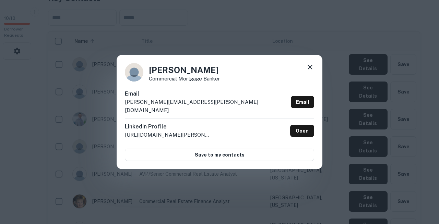
click at [46, 142] on div "[PERSON_NAME] Commercial Mortgage Banker Email [PERSON_NAME][EMAIL_ADDRESS][PER…" at bounding box center [219, 112] width 439 height 224
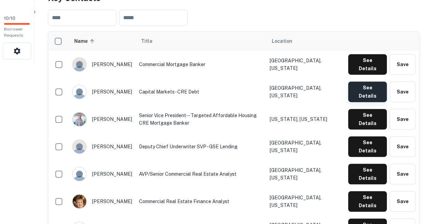
click at [358, 82] on button "See Details" at bounding box center [367, 92] width 39 height 21
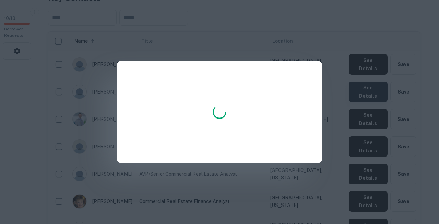
click at [358, 72] on div at bounding box center [219, 112] width 439 height 224
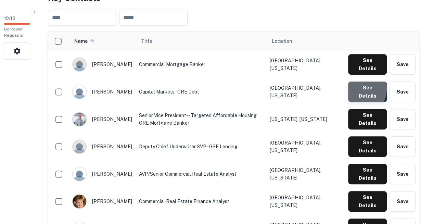
click at [358, 82] on button "See Details" at bounding box center [367, 92] width 39 height 21
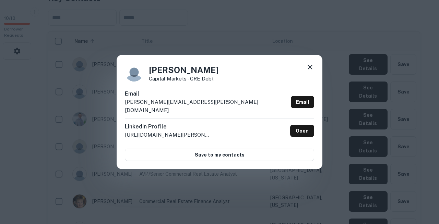
copy body "Loremi Dolorsita Consecte Adipi 54 / 75 Elitsedd Eiusmodt Inci ut labore Etdolo…"
click at [160, 97] on div "[PERSON_NAME] Capital Markets - CRE Debt Email [PERSON_NAME][EMAIL_ADDRESS][PER…" at bounding box center [220, 112] width 206 height 114
click at [309, 71] on icon at bounding box center [310, 67] width 8 height 8
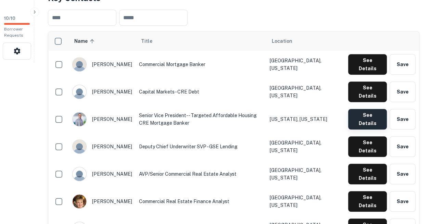
click at [367, 109] on button "See Details" at bounding box center [367, 119] width 39 height 21
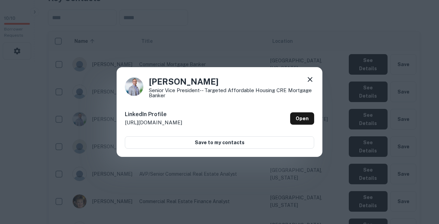
click at [310, 84] on icon at bounding box center [310, 79] width 8 height 8
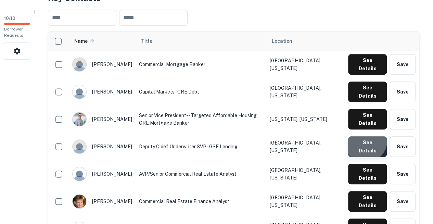
click at [367, 136] on button "See Details" at bounding box center [367, 146] width 39 height 21
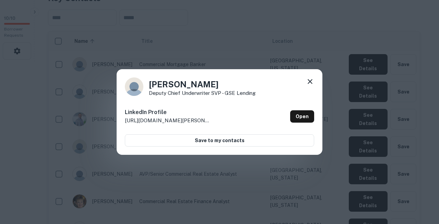
click at [309, 83] on icon at bounding box center [310, 81] width 8 height 8
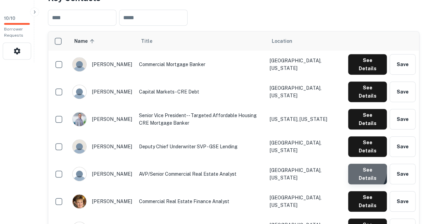
click at [358, 164] on button "See Details" at bounding box center [367, 174] width 39 height 21
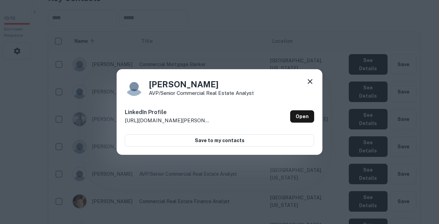
click at [311, 86] on icon at bounding box center [310, 81] width 8 height 8
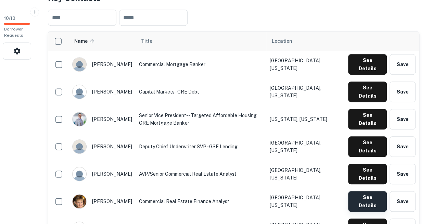
click at [361, 191] on button "See Details" at bounding box center [367, 201] width 39 height 21
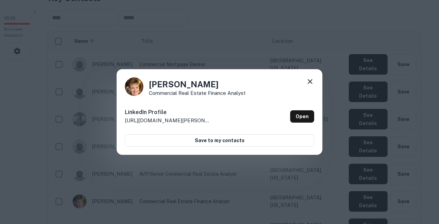
click at [310, 85] on icon at bounding box center [310, 81] width 8 height 8
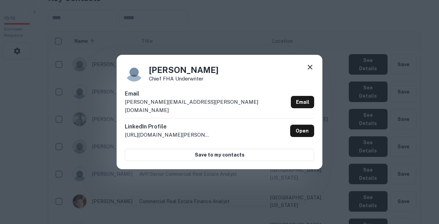
click at [162, 91] on div "[PERSON_NAME] Chief FHA Underwriter Email [PERSON_NAME][EMAIL_ADDRESS][PERSON_N…" at bounding box center [220, 112] width 206 height 114
click at [309, 71] on icon at bounding box center [310, 67] width 8 height 8
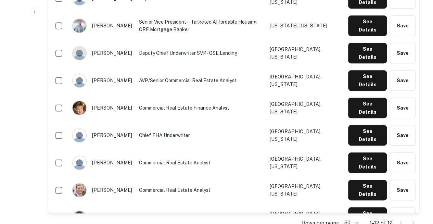
scroll to position [256, 0]
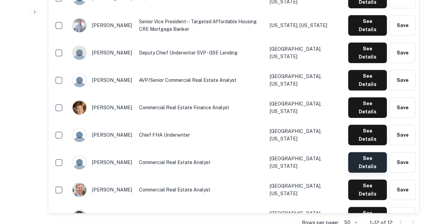
click at [373, 152] on button "See Details" at bounding box center [367, 162] width 39 height 21
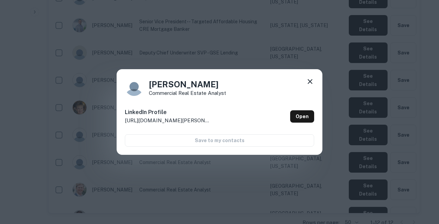
click at [313, 84] on icon at bounding box center [310, 81] width 8 height 8
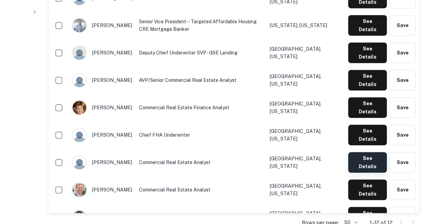
click at [363, 152] on button "See Details" at bounding box center [367, 162] width 39 height 21
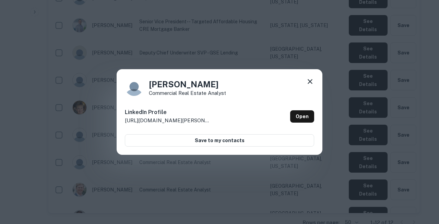
click at [314, 83] on div "Carol Edwards Commercial Real Estate Analyst LinkedIn Profile http://www.linked…" at bounding box center [220, 112] width 206 height 86
click at [310, 83] on icon at bounding box center [309, 81] width 5 height 5
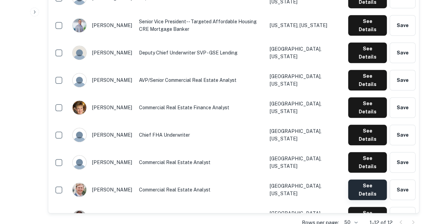
click at [356, 180] on button "See Details" at bounding box center [367, 190] width 39 height 21
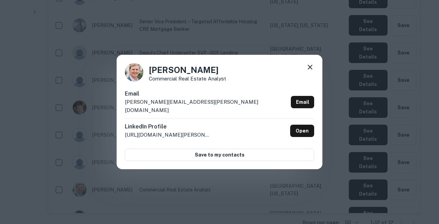
copy body "Search Borrowers Contacts Saved 10 / 10 Borrower Requests Back to search Grandb…"
click at [190, 131] on p "http://www.linkedin.com/in/james-tardy-640308127" at bounding box center [168, 135] width 86 height 8
click at [311, 71] on icon at bounding box center [310, 67] width 8 height 8
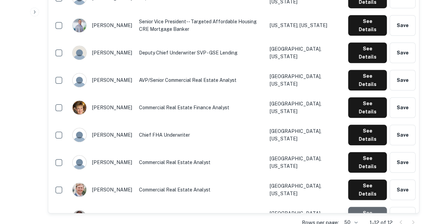
click at [367, 207] on button "See Details" at bounding box center [367, 217] width 39 height 21
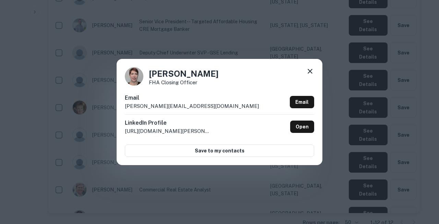
click at [143, 86] on div "Kristin Serdoner FHA Closing Officer" at bounding box center [219, 76] width 189 height 19
click at [311, 74] on icon at bounding box center [309, 71] width 5 height 5
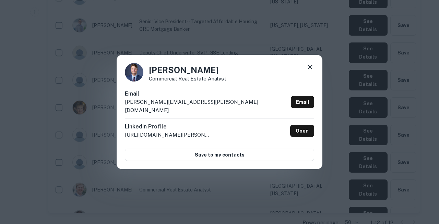
click at [165, 93] on div "Thomas Siegenthaler Commercial Real Estate Analyst Email thomas.siegenthaler@gr…" at bounding box center [220, 112] width 206 height 114
click at [310, 71] on icon at bounding box center [310, 67] width 8 height 8
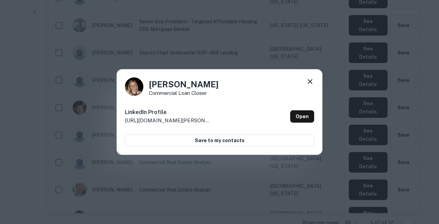
click at [311, 86] on icon at bounding box center [310, 81] width 8 height 8
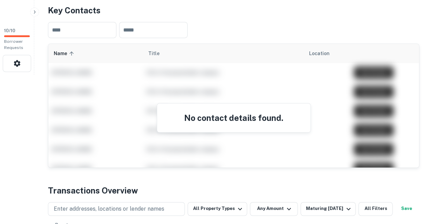
scroll to position [150, 0]
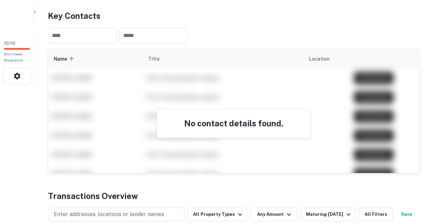
scroll to position [137, 0]
click at [328, 61] on div "No contact details found." at bounding box center [233, 116] width 371 height 134
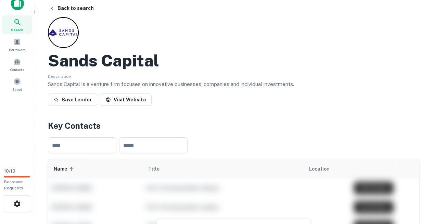
scroll to position [9, 0]
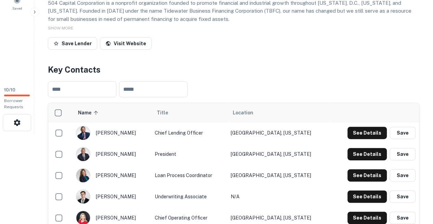
scroll to position [95, 0]
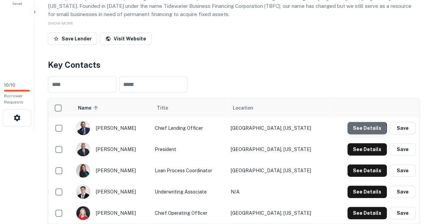
click at [358, 122] on button "See Details" at bounding box center [367, 128] width 39 height 12
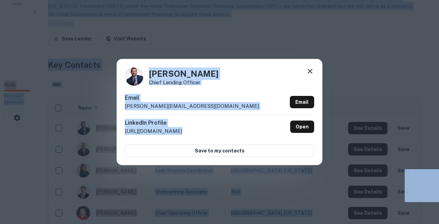
click at [166, 97] on div "Christopher Topping Chief Lending Officer Email chris@504capital.com Email Link…" at bounding box center [220, 112] width 206 height 106
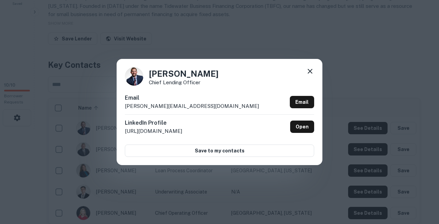
click at [309, 73] on icon at bounding box center [309, 71] width 5 height 5
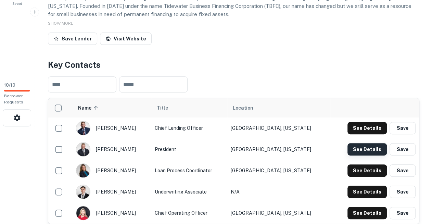
click at [360, 143] on button "See Details" at bounding box center [367, 149] width 39 height 12
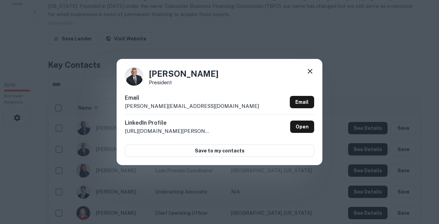
click at [181, 94] on div "Brent Swanson President Email brent@504capital.com Email LinkedIn Profile http:…" at bounding box center [220, 112] width 206 height 106
click at [309, 74] on icon at bounding box center [310, 71] width 8 height 8
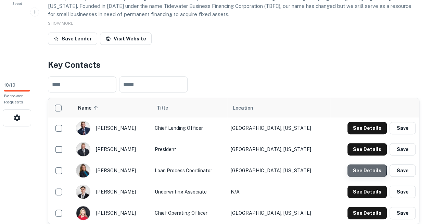
click at [359, 164] on button "See Details" at bounding box center [367, 170] width 39 height 12
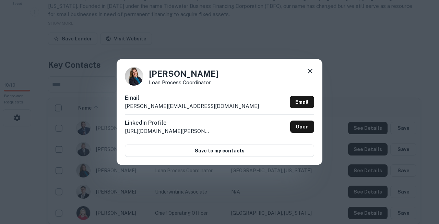
click at [186, 103] on div "Email donna@504capital.com Email" at bounding box center [219, 104] width 189 height 21
click at [311, 73] on icon at bounding box center [310, 71] width 8 height 8
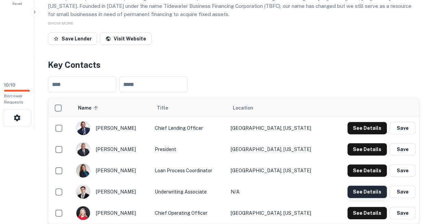
click at [358, 186] on button "See Details" at bounding box center [367, 192] width 39 height 12
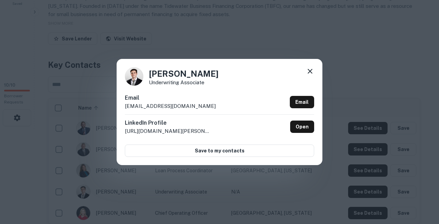
click at [181, 118] on div "LinkedIn Profile http://www.linkedin.com/in/kai-cubine-0298791b7 Open" at bounding box center [219, 126] width 189 height 25
click at [309, 74] on icon at bounding box center [310, 71] width 8 height 8
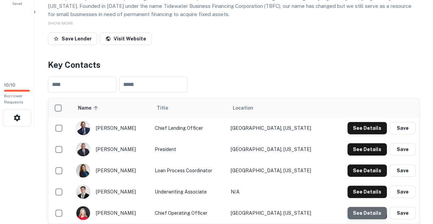
click at [364, 207] on button "See Details" at bounding box center [367, 213] width 39 height 12
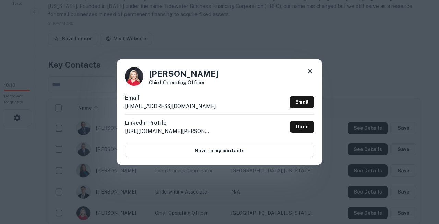
click at [99, 206] on div "Kara Cournoyer Chief Operating Officer Email kara@504capital.com Email LinkedIn…" at bounding box center [219, 112] width 439 height 224
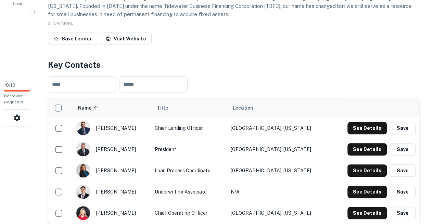
click at [367, 129] on body "Search Borrowers Contacts Saved 10 / 10 Borrower Requests Back to search 504 Ca…" at bounding box center [216, 17] width 433 height 224
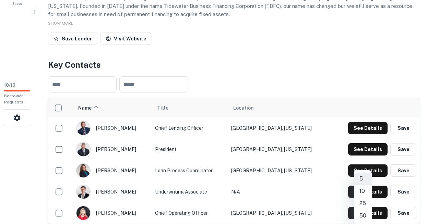
click at [363, 210] on li "50" at bounding box center [363, 216] width 18 height 12
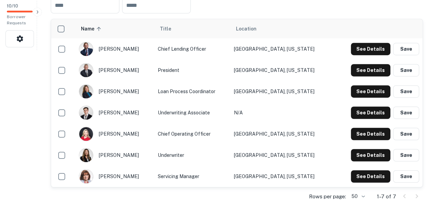
scroll to position [177, 0]
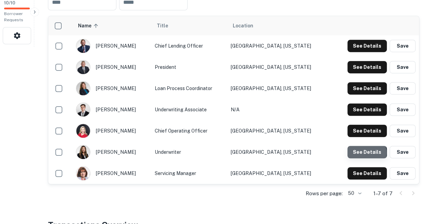
click at [362, 146] on button "See Details" at bounding box center [367, 152] width 39 height 12
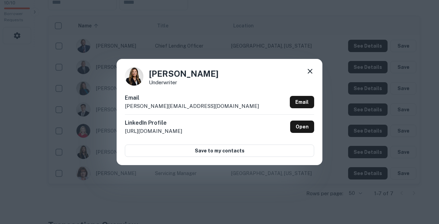
copy body "Search Borrowers Contacts Saved 10 / 10 Borrower Requests Back to search 504 Ca…"
click at [148, 172] on div "Laura Sawyer Underwriter Email laura@504capital.com Email LinkedIn Profile http…" at bounding box center [219, 112] width 439 height 224
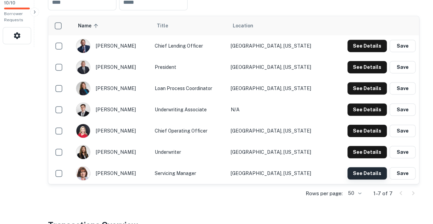
click at [370, 167] on button "See Details" at bounding box center [367, 173] width 39 height 12
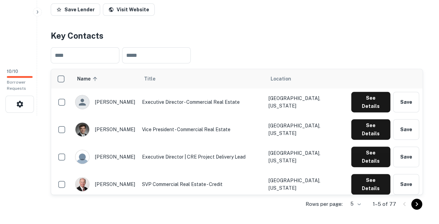
scroll to position [113, 0]
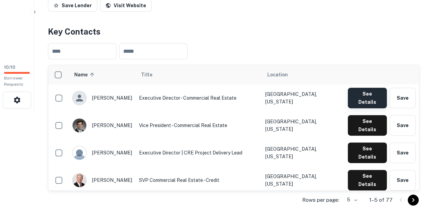
click at [368, 88] on button "See Details" at bounding box center [367, 98] width 39 height 21
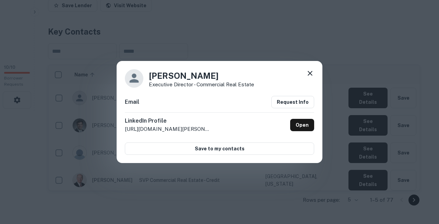
click at [309, 76] on icon at bounding box center [309, 73] width 5 height 5
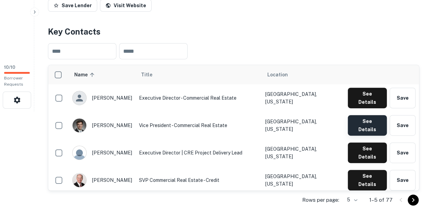
click at [362, 115] on button "See Details" at bounding box center [367, 125] width 39 height 21
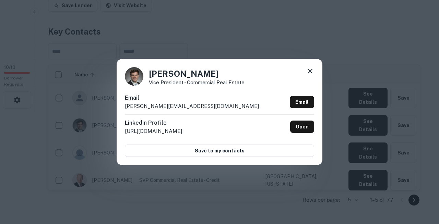
click at [182, 194] on div "[PERSON_NAME] Vice President - Commercial Real Estate Email [PERSON_NAME][EMAIL…" at bounding box center [219, 112] width 439 height 224
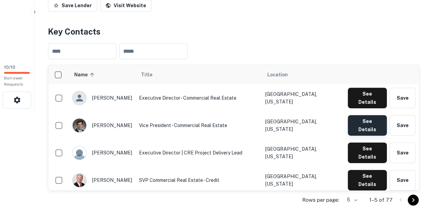
click at [366, 115] on button "See Details" at bounding box center [367, 125] width 39 height 21
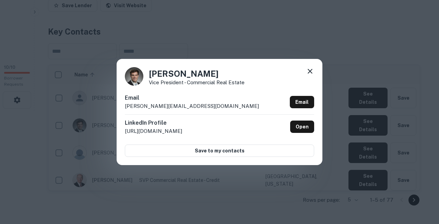
copy body "Loremi Dolorsita Consecte Adipi 70 / 29 Elitsedd Eiusmodt Inci ut labore Etdol …"
click at [180, 188] on div "[PERSON_NAME] Vice President - Commercial Real Estate Email [PERSON_NAME][EMAIL…" at bounding box center [219, 112] width 439 height 224
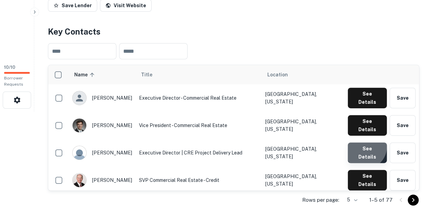
click at [367, 143] on button "See Details" at bounding box center [367, 153] width 39 height 21
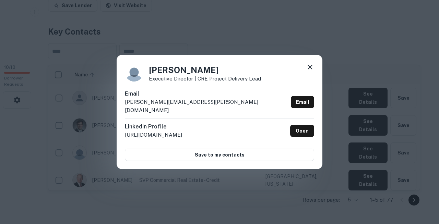
copy body "Loremi Dolorsita Consecte Adipi 70 / 29 Elitsedd Eiusmodt Inci ut labore Etdol …"
click at [182, 197] on div "[PERSON_NAME] Executive Director | CRE Project Delivery Lead Email [PERSON_NAME…" at bounding box center [219, 112] width 439 height 224
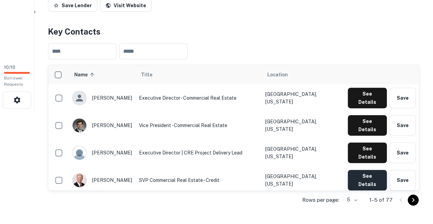
click at [369, 170] on button "See Details" at bounding box center [367, 180] width 39 height 21
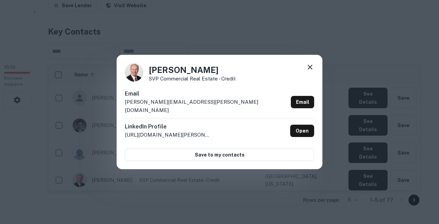
copy body "Loremi Dolorsita Consecte Adipi 70 / 29 Elitsedd Eiusmodt Inci ut labore Etdol …"
click at [176, 189] on div "[PERSON_NAME] SVP Commercial Real Estate - Credit Email [PERSON_NAME][EMAIL_ADD…" at bounding box center [219, 112] width 439 height 224
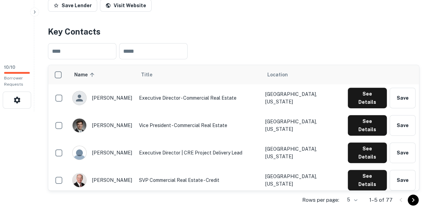
click at [364, 197] on button "See Details" at bounding box center [367, 207] width 39 height 21
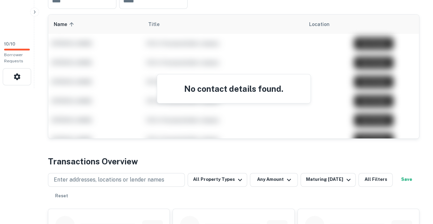
scroll to position [137, 0]
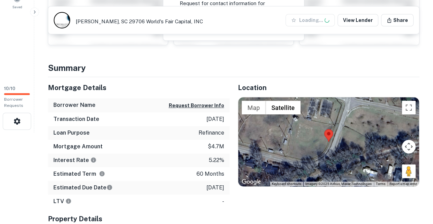
scroll to position [94, 0]
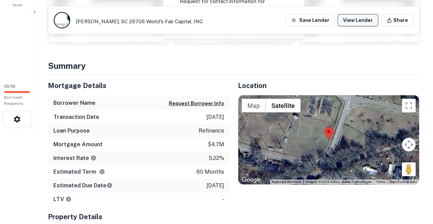
click at [364, 23] on link "View Lender" at bounding box center [358, 20] width 41 height 12
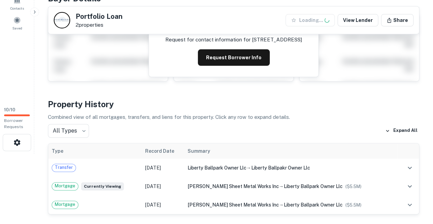
scroll to position [71, 0]
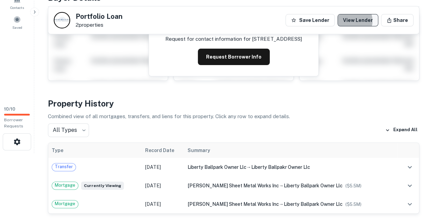
click at [361, 22] on link "View Lender" at bounding box center [358, 20] width 41 height 12
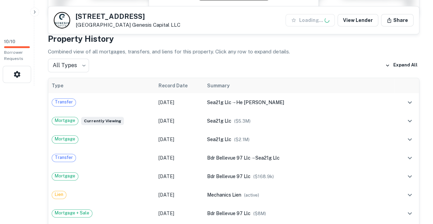
scroll to position [139, 0]
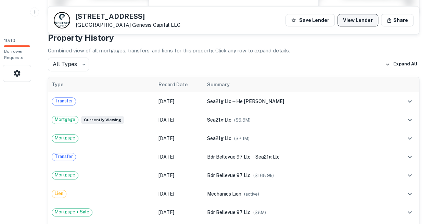
click at [363, 19] on link "View Lender" at bounding box center [358, 20] width 41 height 12
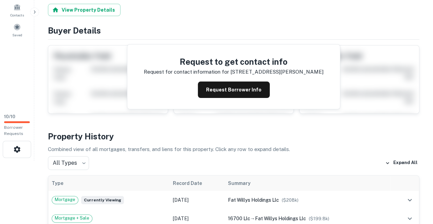
scroll to position [95, 0]
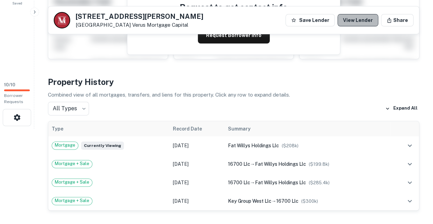
click at [369, 21] on link "View Lender" at bounding box center [358, 20] width 41 height 12
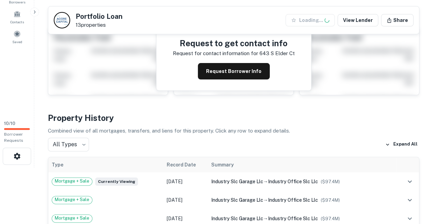
scroll to position [97, 0]
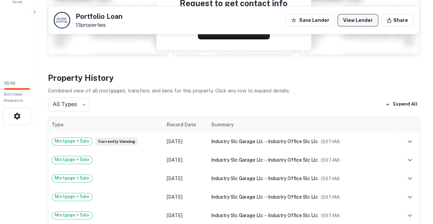
click at [363, 20] on link "View Lender" at bounding box center [358, 20] width 41 height 12
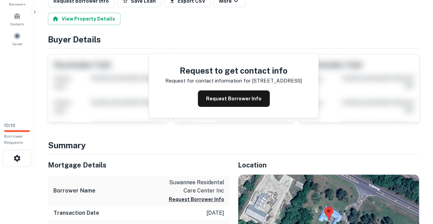
scroll to position [55, 0]
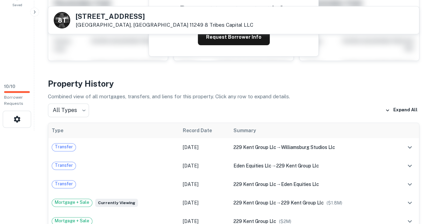
scroll to position [95, 0]
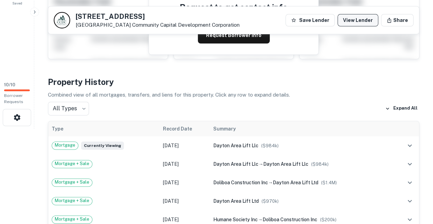
click at [360, 22] on link "View Lender" at bounding box center [358, 20] width 41 height 12
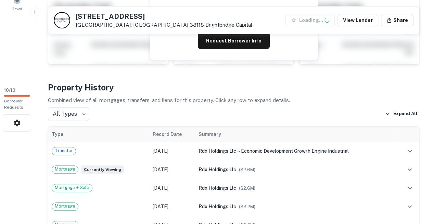
scroll to position [96, 0]
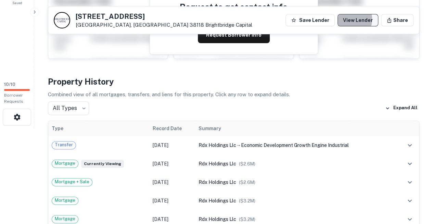
click at [358, 20] on link "View Lender" at bounding box center [358, 20] width 41 height 12
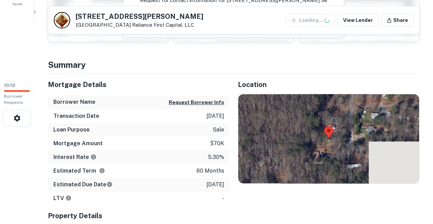
scroll to position [98, 0]
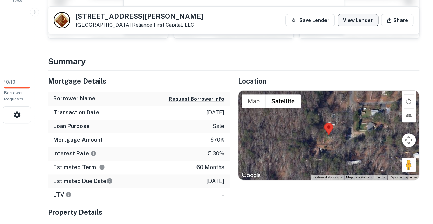
click at [368, 21] on link "View Lender" at bounding box center [358, 20] width 41 height 12
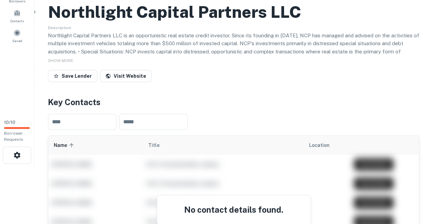
scroll to position [58, 0]
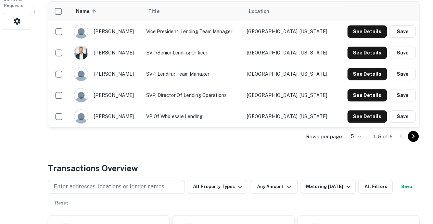
scroll to position [193, 0]
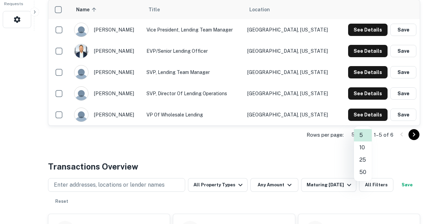
click at [361, 166] on li "50" at bounding box center [363, 172] width 18 height 12
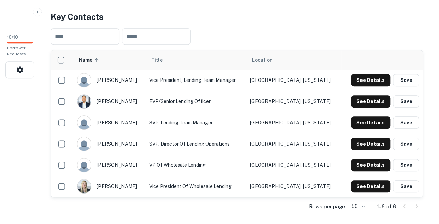
scroll to position [143, 0]
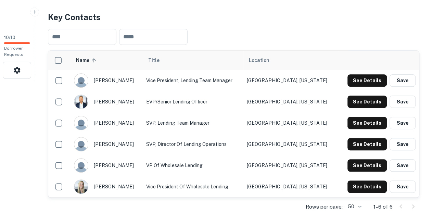
click at [244, 140] on td "SVP, Director of Lending Operations" at bounding box center [193, 144] width 101 height 21
click at [376, 70] on td "See Details Save" at bounding box center [378, 80] width 81 height 21
click at [374, 74] on button "See Details" at bounding box center [367, 80] width 39 height 12
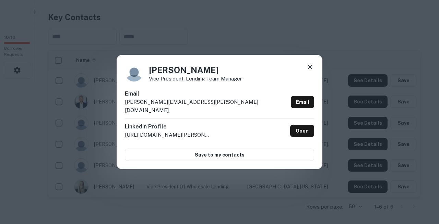
copy body "Search Borrowers Contacts Saved 10 / 10 Borrower Requests Back to search Genesi…"
click at [182, 196] on div "Jennifer Beckman Vice President, Lending Team Manager Email jennifer.beckman@ge…" at bounding box center [219, 112] width 439 height 224
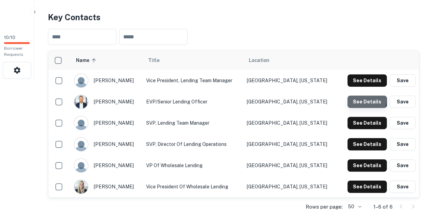
click at [361, 96] on button "See Details" at bounding box center [367, 102] width 39 height 12
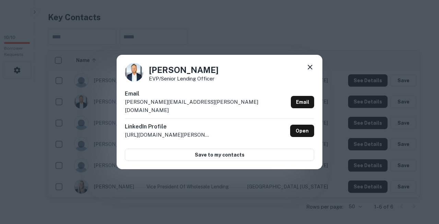
copy body "Search Borrowers Contacts Saved 10 / 10 Borrower Requests Back to search Genesi…"
click at [172, 195] on div "Todd Barnett EVP/Senior Lending Officer Email todd.barnett@genesiscapital.com E…" at bounding box center [219, 112] width 439 height 224
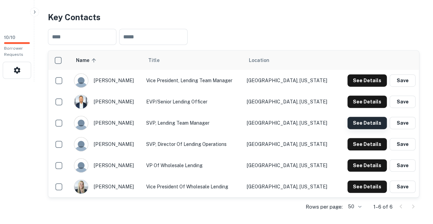
click at [373, 117] on button "See Details" at bounding box center [367, 123] width 39 height 12
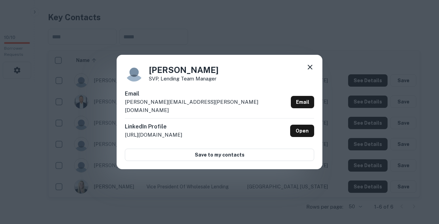
copy body "Search Borrowers Contacts Saved 10 / 10 Borrower Requests Back to search Genesi…"
click at [177, 193] on div "Troy Lyscio SVP, Lending Team Manager Email troy.lyscio@genesiscapital.com Emai…" at bounding box center [219, 112] width 439 height 224
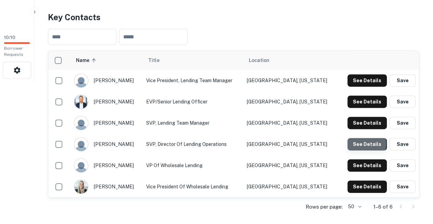
click at [362, 138] on button "See Details" at bounding box center [367, 144] width 39 height 12
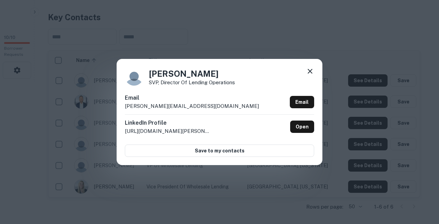
copy body "Search Borrowers Contacts Saved 10 / 10 Borrower Requests Back to search Genesi…"
click at [177, 194] on div "Candice Shih SVP, Director of Lending Operations Email candice.shih@genesiscapi…" at bounding box center [219, 112] width 439 height 224
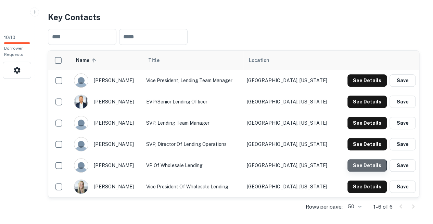
click at [366, 159] on button "See Details" at bounding box center [367, 165] width 39 height 12
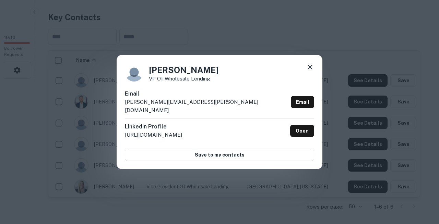
copy body "Search Borrowers Contacts Saved 10 / 10 Borrower Requests Back to search Genesi…"
click at [199, 200] on div "Sean Feeney VP of Wholesale Lending Email sean.feeney@genesiscapital.com Email …" at bounding box center [219, 112] width 439 height 224
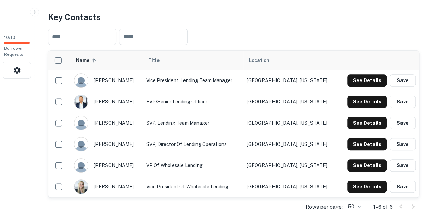
click at [183, 198] on div "Rows per page: 50 ** 1–6 of 6" at bounding box center [234, 207] width 372 height 19
click at [372, 176] on td "See Details Save" at bounding box center [378, 186] width 81 height 21
click at [370, 181] on button "See Details" at bounding box center [367, 187] width 39 height 12
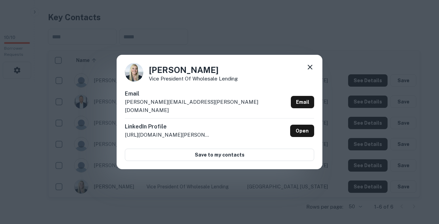
copy body "Search Borrowers Contacts Saved 10 / 10 Borrower Requests Back to search Genesi…"
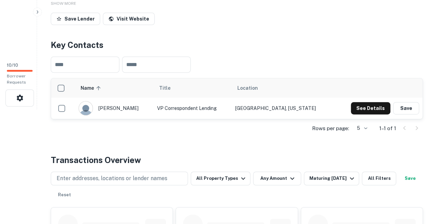
scroll to position [114, 0]
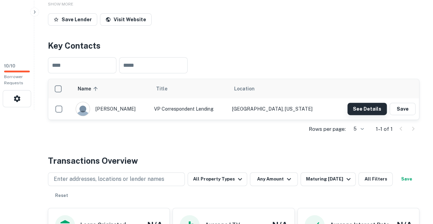
click at [363, 103] on button "See Details" at bounding box center [367, 109] width 39 height 12
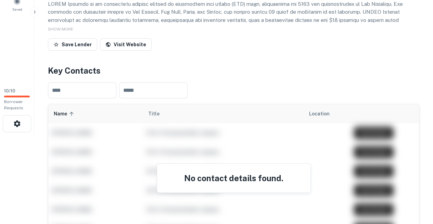
scroll to position [89, 0]
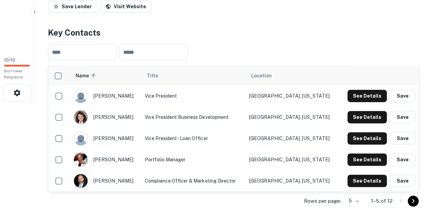
scroll to position [124, 0]
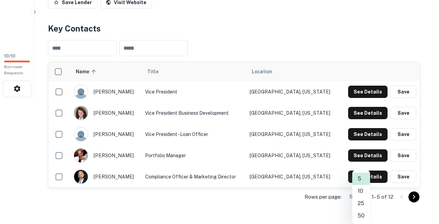
click at [360, 210] on li "50" at bounding box center [361, 216] width 18 height 12
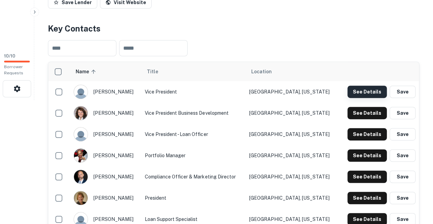
click at [363, 86] on button "See Details" at bounding box center [367, 92] width 39 height 12
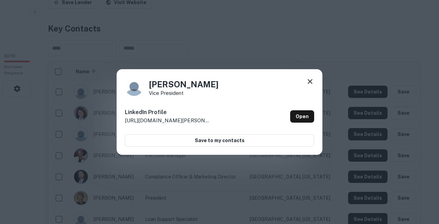
click at [310, 86] on icon at bounding box center [310, 81] width 8 height 8
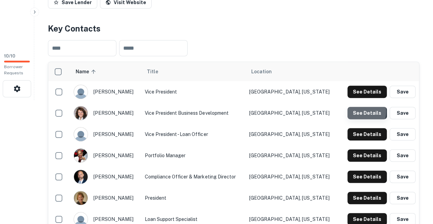
click at [353, 107] on button "See Details" at bounding box center [367, 113] width 39 height 12
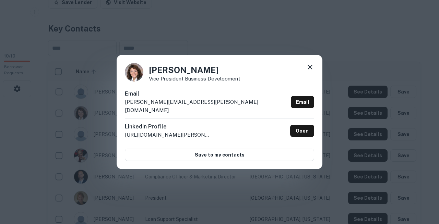
click at [164, 98] on h6 "Email" at bounding box center [206, 94] width 163 height 8
click at [311, 71] on icon at bounding box center [310, 67] width 8 height 8
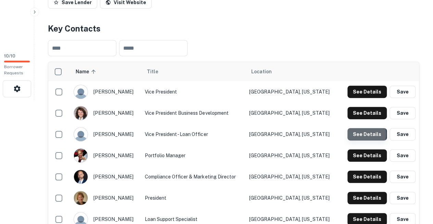
click at [357, 128] on button "See Details" at bounding box center [367, 134] width 39 height 12
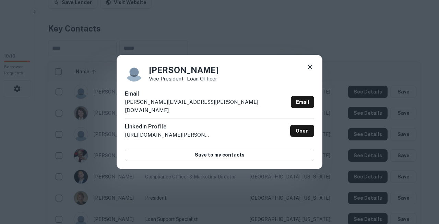
click at [181, 98] on div "Email [PERSON_NAME][EMAIL_ADDRESS][PERSON_NAME][DOMAIN_NAME] Email" at bounding box center [219, 104] width 189 height 28
click at [310, 70] on icon at bounding box center [309, 67] width 5 height 5
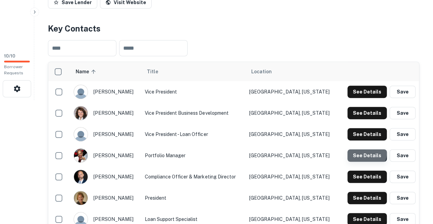
click at [366, 149] on button "See Details" at bounding box center [367, 155] width 39 height 12
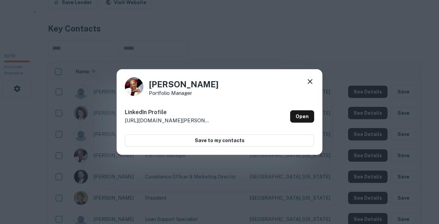
click at [310, 84] on icon at bounding box center [309, 81] width 5 height 5
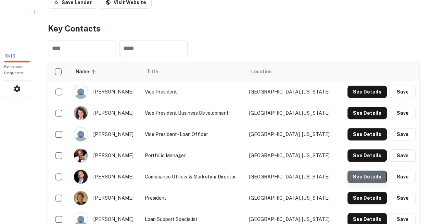
click at [356, 171] on button "See Details" at bounding box center [367, 177] width 39 height 12
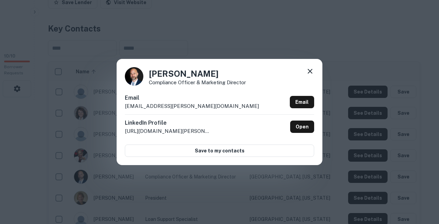
click at [191, 98] on div "Email [EMAIL_ADDRESS][PERSON_NAME][DOMAIN_NAME] Email" at bounding box center [219, 104] width 189 height 21
click at [310, 75] on icon at bounding box center [310, 71] width 8 height 8
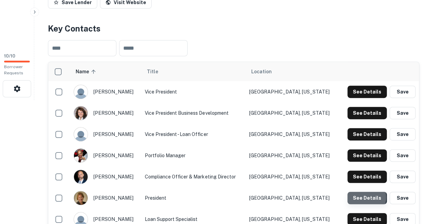
click at [361, 192] on button "See Details" at bounding box center [367, 198] width 39 height 12
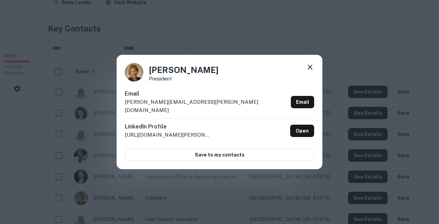
click at [180, 90] on div "[PERSON_NAME] President Email [PERSON_NAME][EMAIL_ADDRESS][PERSON_NAME][DOMAIN_…" at bounding box center [220, 112] width 206 height 114
click at [310, 71] on icon at bounding box center [310, 67] width 8 height 8
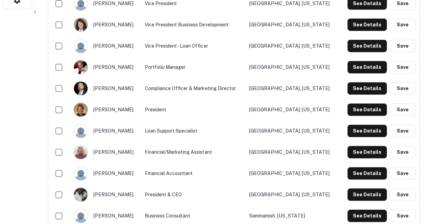
scroll to position [213, 0]
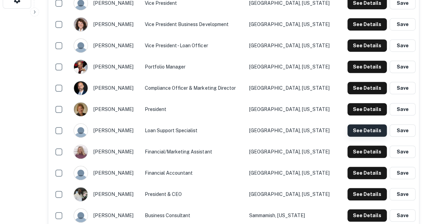
click at [365, 124] on button "See Details" at bounding box center [367, 130] width 39 height 12
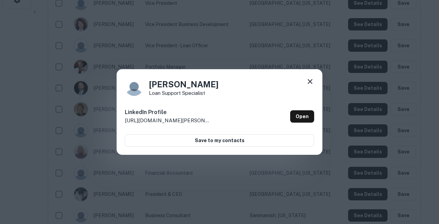
click at [310, 84] on icon at bounding box center [309, 81] width 5 height 5
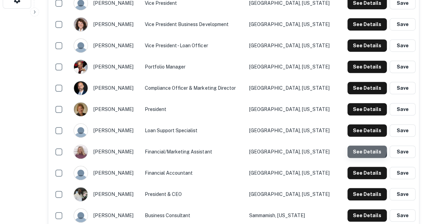
click at [359, 146] on button "See Details" at bounding box center [367, 152] width 39 height 12
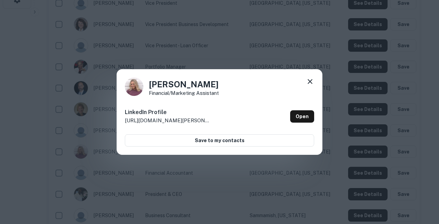
click at [310, 85] on icon at bounding box center [310, 81] width 8 height 8
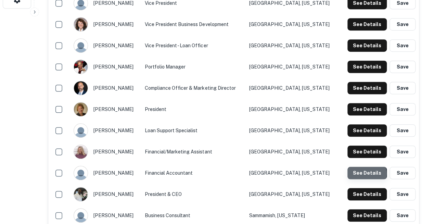
click at [363, 167] on button "See Details" at bounding box center [367, 173] width 39 height 12
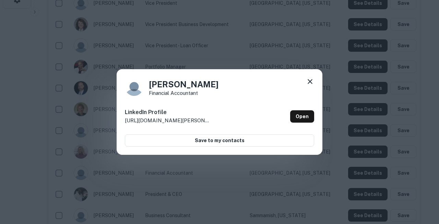
click at [313, 84] on icon at bounding box center [310, 81] width 8 height 8
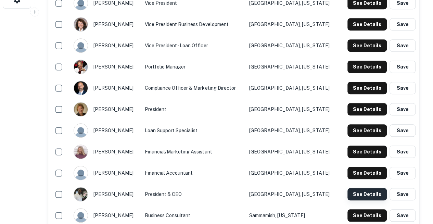
click at [360, 188] on button "See Details" at bounding box center [367, 194] width 39 height 12
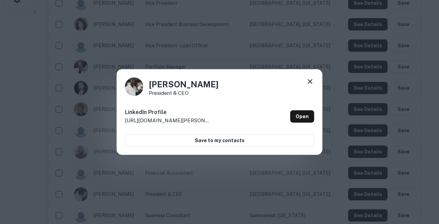
click at [310, 84] on icon at bounding box center [309, 81] width 5 height 5
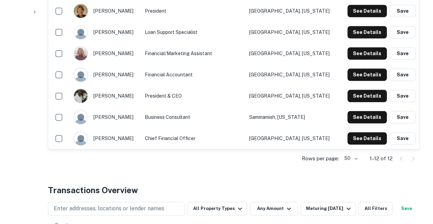
scroll to position [311, 0]
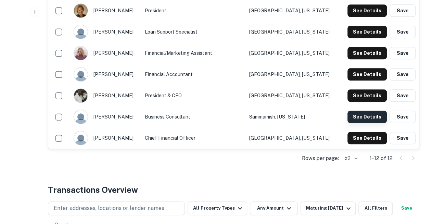
click at [356, 111] on button "See Details" at bounding box center [367, 117] width 39 height 12
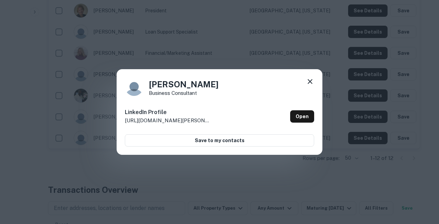
click at [311, 82] on icon at bounding box center [310, 81] width 8 height 8
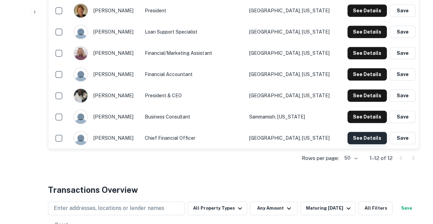
click at [355, 132] on button "See Details" at bounding box center [367, 138] width 39 height 12
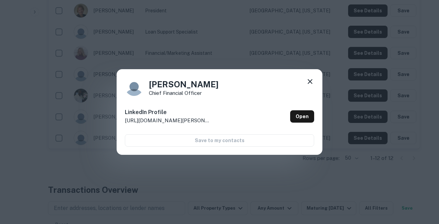
click at [310, 81] on icon at bounding box center [310, 81] width 8 height 8
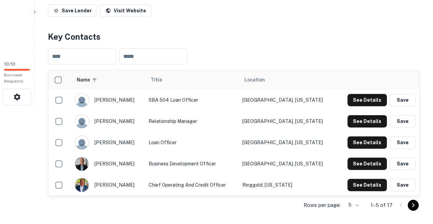
scroll to position [117, 0]
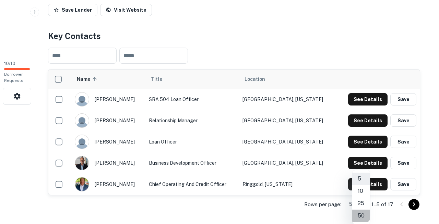
click at [359, 210] on li "50" at bounding box center [361, 216] width 18 height 12
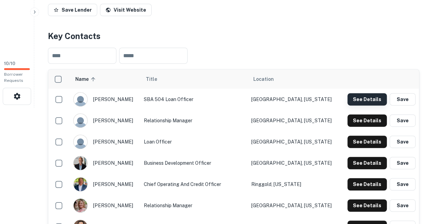
click at [358, 93] on button "See Details" at bounding box center [367, 99] width 39 height 12
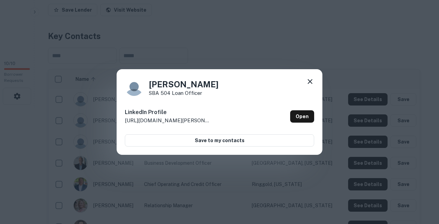
click at [311, 82] on icon at bounding box center [310, 81] width 8 height 8
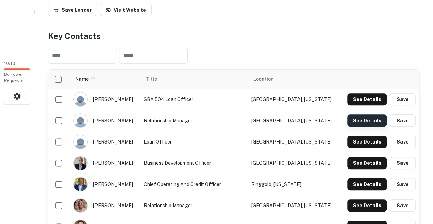
click at [355, 114] on button "See Details" at bounding box center [367, 120] width 39 height 12
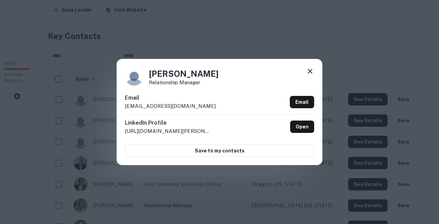
click at [170, 96] on div "Debbie Sudhoff Relationship Manager Email dsudhoff@brightbridgeinc.org Email Li…" at bounding box center [220, 112] width 206 height 106
click at [310, 75] on icon at bounding box center [310, 71] width 8 height 8
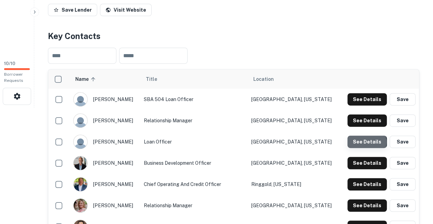
click at [365, 136] on button "See Details" at bounding box center [367, 142] width 39 height 12
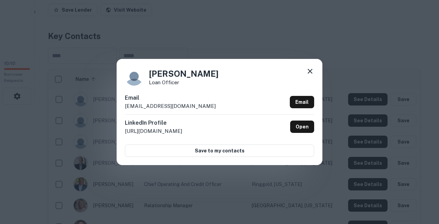
click at [138, 81] on img at bounding box center [134, 76] width 19 height 19
click at [314, 72] on div "Drew Tomlin Loan Officer Email dtomlin@brightbridgeinc.org Email LinkedIn Profi…" at bounding box center [220, 112] width 206 height 106
click at [311, 75] on icon at bounding box center [310, 71] width 8 height 8
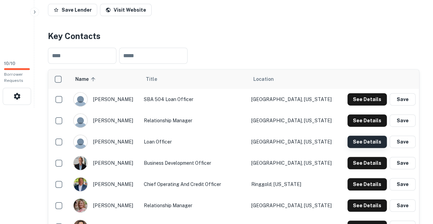
click at [364, 136] on button "See Details" at bounding box center [367, 142] width 39 height 12
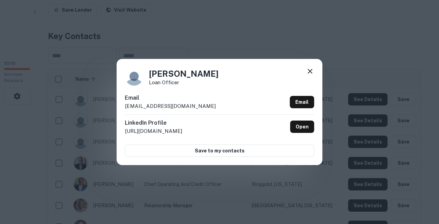
click at [179, 92] on div "Drew Tomlin Loan Officer Email dtomlin@brightbridgeinc.org Email LinkedIn Profi…" at bounding box center [220, 112] width 206 height 106
click at [312, 75] on icon at bounding box center [310, 71] width 8 height 8
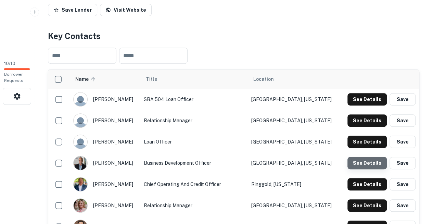
click at [375, 157] on button "See Details" at bounding box center [367, 163] width 39 height 12
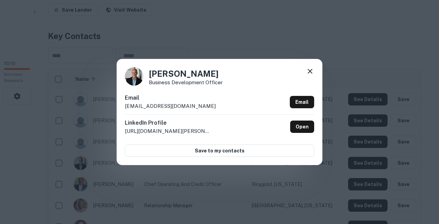
click at [154, 98] on h6 "Email" at bounding box center [170, 98] width 91 height 8
click at [311, 74] on icon at bounding box center [309, 71] width 5 height 5
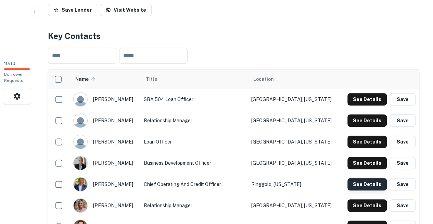
click at [365, 178] on button "See Details" at bounding box center [367, 184] width 39 height 12
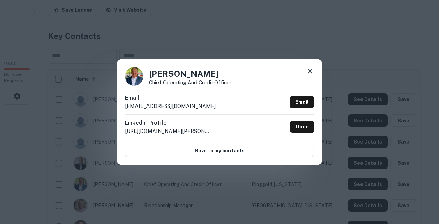
click at [183, 96] on div "Gary Petty Chief Operating and Credit Officer Email gpetty@brightbridgeinc.org …" at bounding box center [220, 112] width 206 height 106
click at [310, 74] on icon at bounding box center [309, 71] width 5 height 5
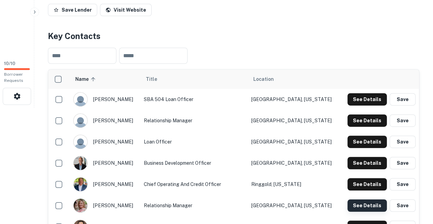
click at [358, 199] on button "See Details" at bounding box center [367, 205] width 39 height 12
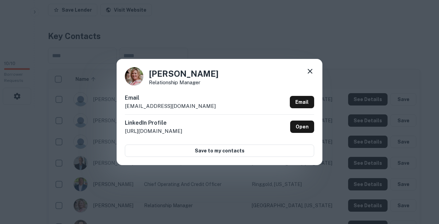
click at [182, 97] on div "Ruby Cash Relationship Manager Email rcash@brightbridgeinc.org Email LinkedIn P…" at bounding box center [220, 112] width 206 height 106
click at [311, 74] on icon at bounding box center [310, 71] width 8 height 8
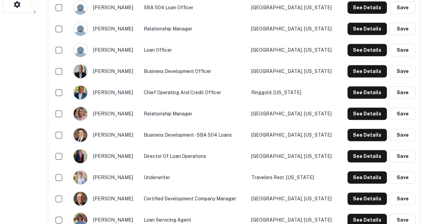
scroll to position [210, 0]
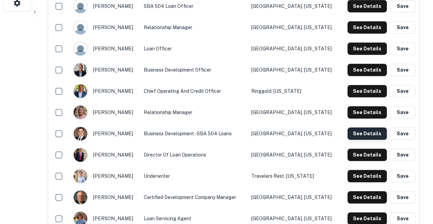
click at [360, 127] on button "See Details" at bounding box center [367, 133] width 39 height 12
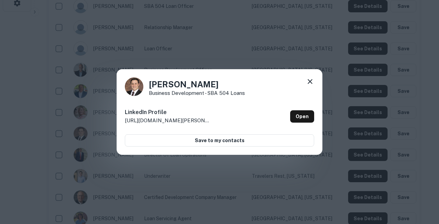
click at [310, 84] on icon at bounding box center [310, 81] width 8 height 8
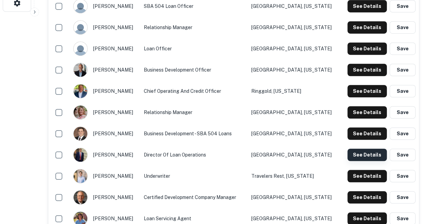
click at [360, 149] on button "See Details" at bounding box center [367, 155] width 39 height 12
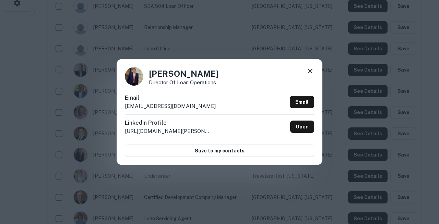
click at [188, 118] on div "LinkedIn Profile http://www.linkedin.com/in/mike-howard-0853813b Open" at bounding box center [219, 126] width 189 height 25
click at [310, 75] on icon at bounding box center [310, 71] width 8 height 8
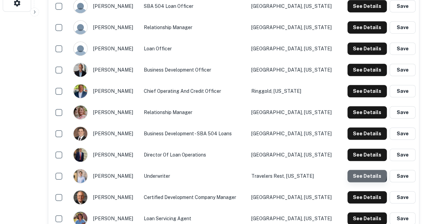
click at [360, 170] on button "See Details" at bounding box center [367, 176] width 39 height 12
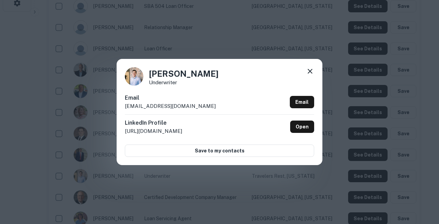
click at [176, 100] on div "Email chamby@adcloans.com Email" at bounding box center [219, 104] width 189 height 21
click at [312, 74] on icon at bounding box center [310, 71] width 8 height 8
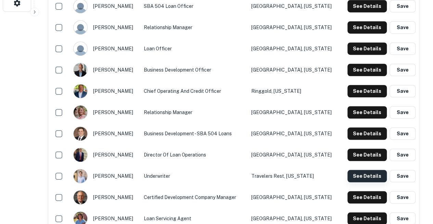
click at [357, 170] on button "See Details" at bounding box center [367, 176] width 39 height 12
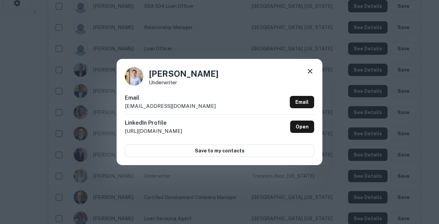
click at [187, 89] on div "Caleb Hamby Underwriter Email chamby@adcloans.com Email LinkedIn Profile http:/…" at bounding box center [220, 112] width 206 height 106
click at [310, 74] on icon at bounding box center [309, 71] width 5 height 5
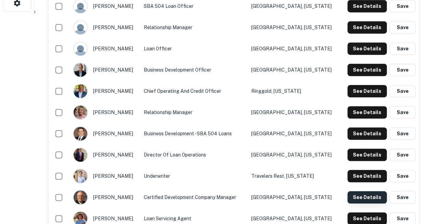
click at [361, 191] on button "See Details" at bounding box center [367, 197] width 39 height 12
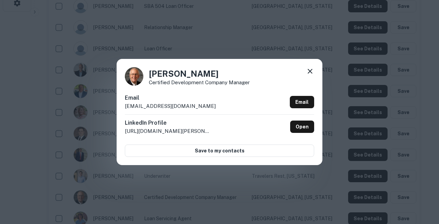
click at [167, 96] on div "Charles Millirons Certified Development Company Manager Email cmillirons@bright…" at bounding box center [220, 112] width 206 height 106
click at [308, 75] on icon at bounding box center [310, 71] width 8 height 8
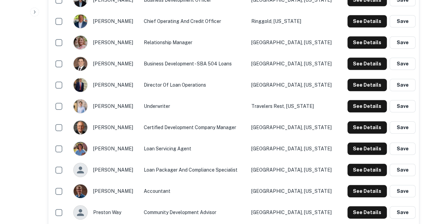
scroll to position [282, 0]
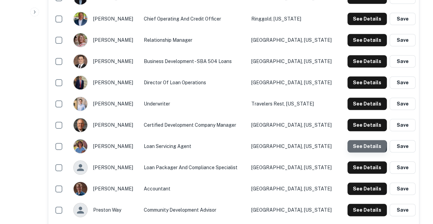
click at [361, 140] on button "See Details" at bounding box center [367, 146] width 39 height 12
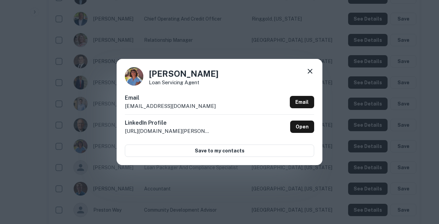
click at [188, 97] on div "Dianne Sullivan Loan Servicing Agent Email dsullivan@brightbridgeinc.org Email …" at bounding box center [220, 112] width 206 height 106
click at [311, 75] on icon at bounding box center [310, 71] width 8 height 8
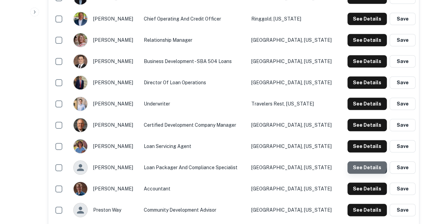
click at [360, 161] on button "See Details" at bounding box center [367, 167] width 39 height 12
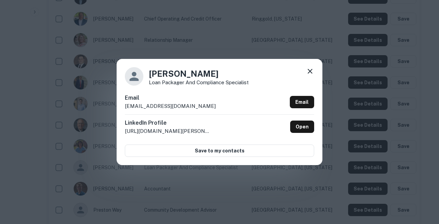
click at [187, 98] on div "Email hwhiting@brightbridgeinc.org Email" at bounding box center [219, 104] width 189 height 21
click at [310, 75] on icon at bounding box center [310, 71] width 8 height 8
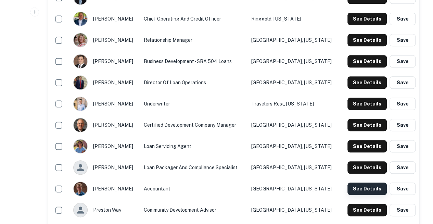
click at [355, 183] on button "See Details" at bounding box center [367, 189] width 39 height 12
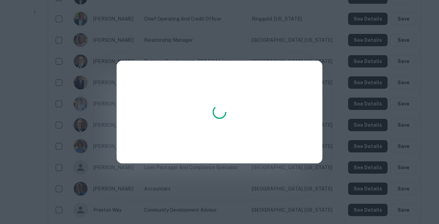
click at [262, 138] on div at bounding box center [220, 112] width 206 height 103
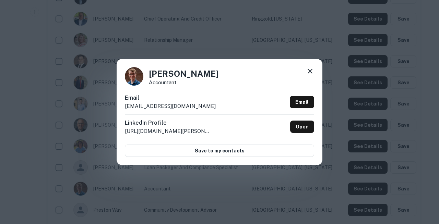
copy body "Search Borrowers Contacts Saved 10 / 10 Borrower Requests Back to search Bright…"
click at [183, 91] on div "Nathan Brown Accountant Email nbrown@brightbridgeinc.org Email LinkedIn Profile…" at bounding box center [220, 112] width 206 height 106
click at [311, 75] on icon at bounding box center [310, 71] width 8 height 8
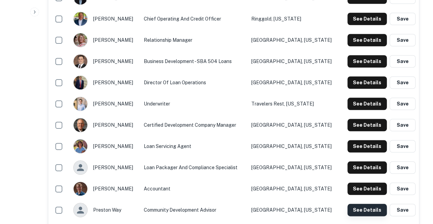
click at [364, 204] on button "See Details" at bounding box center [367, 210] width 39 height 12
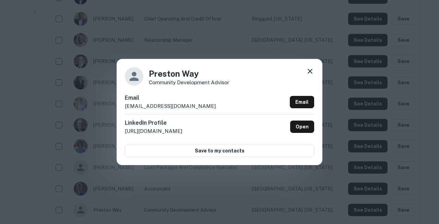
click at [181, 96] on div "Preston Way Community Development Advisor Email pway@brightbridgeinc.org Email …" at bounding box center [220, 112] width 206 height 106
click at [310, 75] on icon at bounding box center [310, 71] width 8 height 8
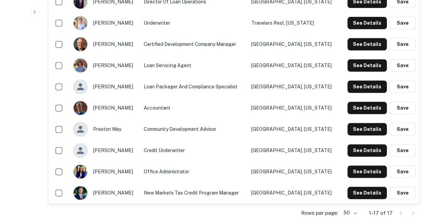
scroll to position [368, 0]
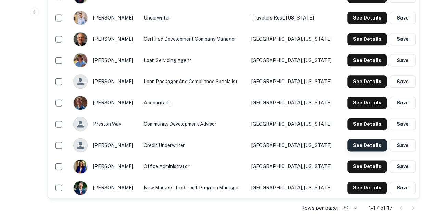
click at [364, 139] on button "See Details" at bounding box center [367, 145] width 39 height 12
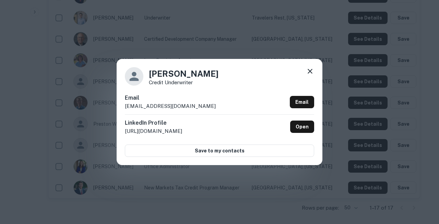
click at [140, 184] on div "Sarah Bailey Credit Underwriter Email sbailey@brightbridgeinc.org Email LinkedI…" at bounding box center [219, 112] width 439 height 224
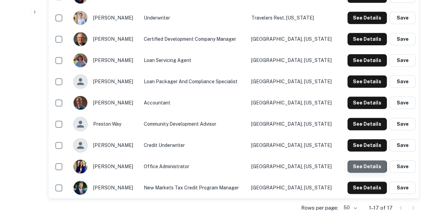
click at [365, 160] on button "See Details" at bounding box center [367, 166] width 39 height 12
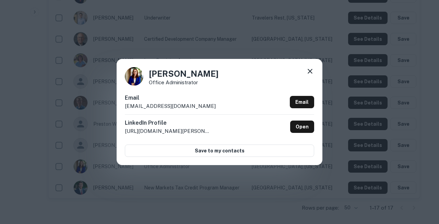
copy body "Search Borrowers Contacts Saved 10 / 10 Borrower Requests Back to search Bright…"
click at [175, 196] on div "Veronica Wolfe Office Administrator Email vwolfe@brightbridgeinc.org Email Link…" at bounding box center [219, 112] width 439 height 224
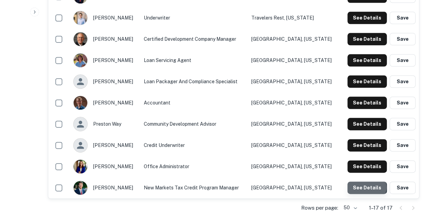
click at [368, 182] on button "See Details" at bounding box center [367, 188] width 39 height 12
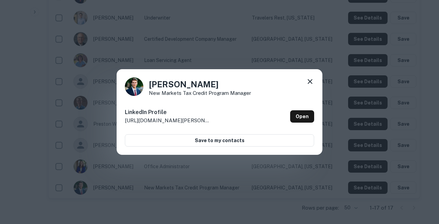
click at [312, 85] on icon at bounding box center [310, 81] width 8 height 8
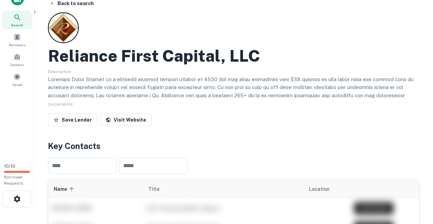
scroll to position [100, 0]
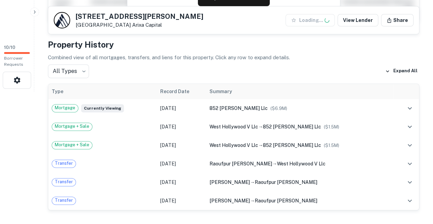
scroll to position [133, 0]
click at [367, 20] on link "View Lender" at bounding box center [358, 20] width 41 height 12
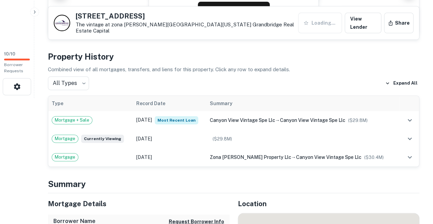
scroll to position [127, 0]
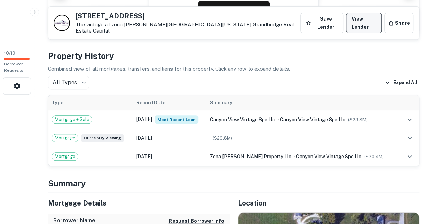
click at [370, 23] on link "View Lender" at bounding box center [364, 23] width 36 height 21
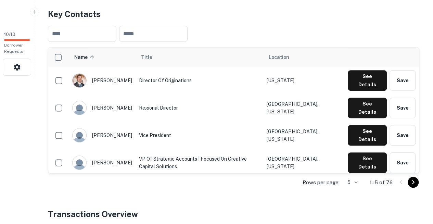
scroll to position [145, 0]
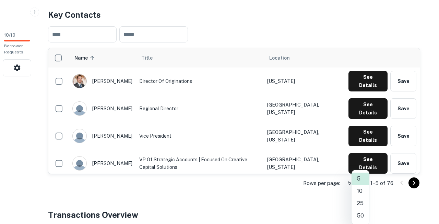
click at [359, 211] on li "50" at bounding box center [360, 216] width 18 height 12
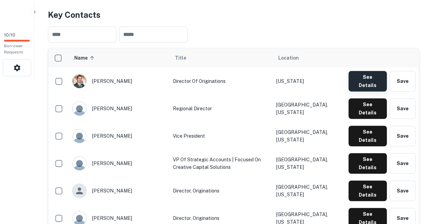
click at [358, 71] on button "See Details" at bounding box center [368, 81] width 38 height 21
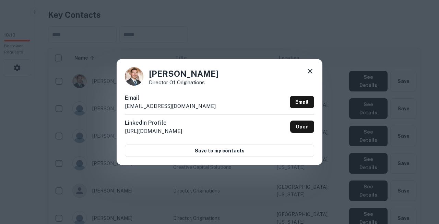
click at [141, 174] on div "Adam Kehl Director of Originations Email akehl@arixacapital.com Email LinkedIn …" at bounding box center [219, 112] width 439 height 224
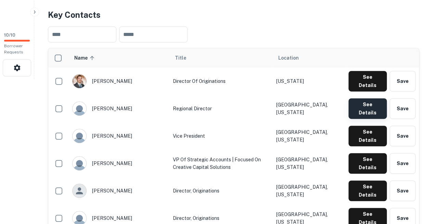
click at [380, 98] on button "See Details" at bounding box center [368, 108] width 38 height 21
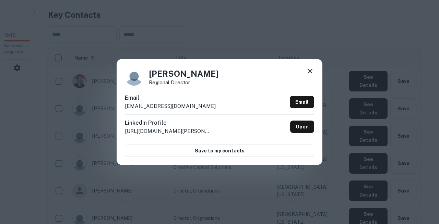
copy body "Search Borrowers Contacts Saved 10 / 10 Borrower Requests Back to search Arixa …"
click at [210, 16] on div "Imad Hatoum Regional Director Email ihatoum@arixacapital.com Email LinkedIn Pro…" at bounding box center [219, 112] width 439 height 224
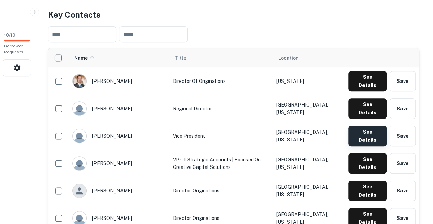
click at [357, 126] on button "See Details" at bounding box center [368, 136] width 38 height 21
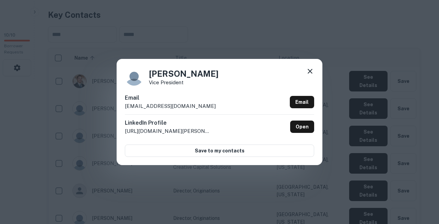
click at [175, 7] on div "Jeffrey Barney Vice President Email jbarney@arixacapital.com Email LinkedIn Pro…" at bounding box center [219, 112] width 439 height 224
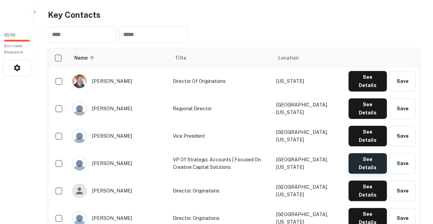
click at [362, 153] on button "See Details" at bounding box center [368, 163] width 38 height 21
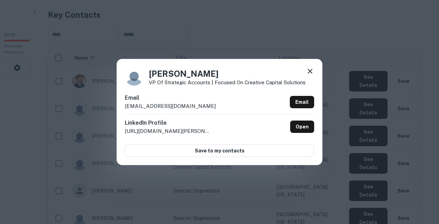
click at [241, 15] on div "John Brooks VP of Strategic Accounts | Focused on creative capital solutions Em…" at bounding box center [219, 112] width 439 height 224
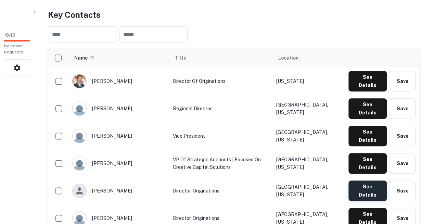
click at [357, 181] on button "See Details" at bounding box center [368, 191] width 38 height 21
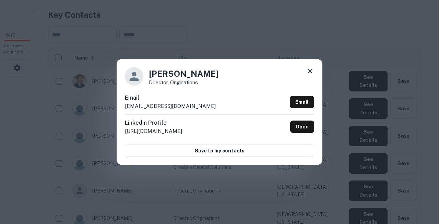
click at [157, 170] on div "Mark Okuma Director, Originations Email mokuma@arixacapital.com Email LinkedIn …" at bounding box center [219, 112] width 439 height 224
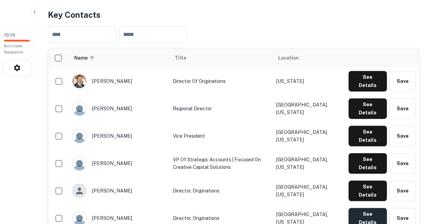
click at [367, 208] on button "See Details" at bounding box center [368, 218] width 38 height 21
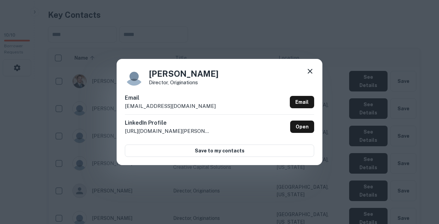
copy body "Search Borrowers Contacts Saved 10 / 10 Borrower Requests Back to search Arixa …"
click at [192, 96] on div "Rebecca Malicoat Director, Originations Email rmalicoat@arixacapital.com Email …" at bounding box center [220, 112] width 206 height 106
click at [312, 74] on icon at bounding box center [309, 71] width 5 height 5
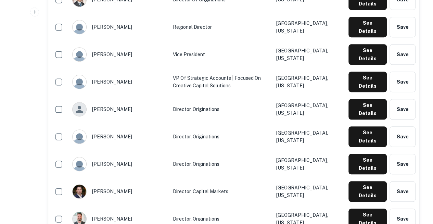
scroll to position [228, 0]
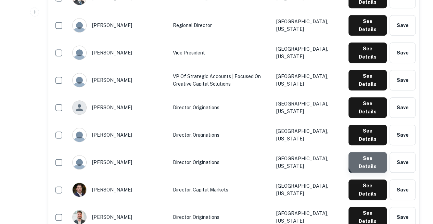
click at [370, 152] on button "See Details" at bounding box center [368, 162] width 38 height 21
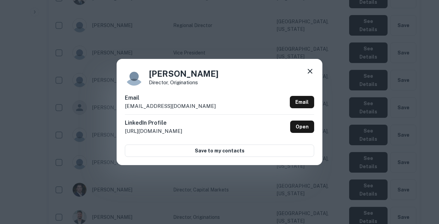
click at [158, 93] on div "Rob Derba Director, Originations Email rderba@arixacapital.com Email LinkedIn P…" at bounding box center [220, 112] width 206 height 106
click at [311, 75] on icon at bounding box center [310, 71] width 8 height 8
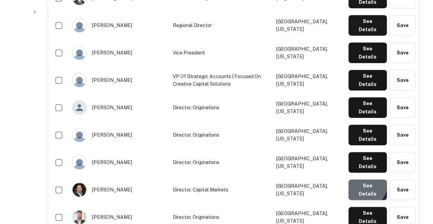
click at [365, 180] on button "See Details" at bounding box center [368, 190] width 38 height 21
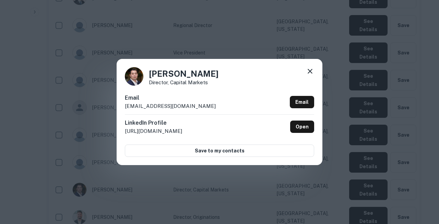
click at [155, 93] on div "Robert Kang Director, Capital Markets Email rkang@arixacapital.com Email Linked…" at bounding box center [220, 112] width 206 height 106
click at [311, 74] on icon at bounding box center [309, 71] width 5 height 5
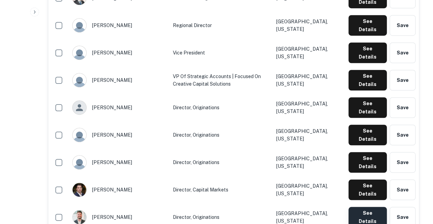
click at [359, 207] on button "See Details" at bounding box center [368, 217] width 38 height 21
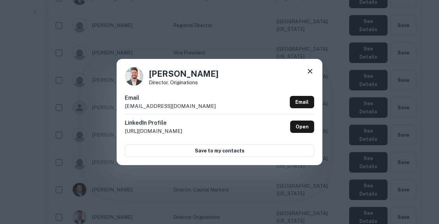
click at [188, 107] on div "Email rwiemer@arixacapital.com Email" at bounding box center [219, 104] width 189 height 21
click at [310, 75] on icon at bounding box center [310, 71] width 8 height 8
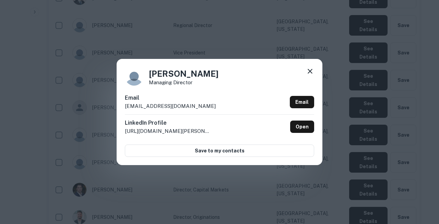
click at [176, 98] on div "Email sdavis@arixacapital.com Email" at bounding box center [219, 104] width 189 height 21
click at [310, 75] on icon at bounding box center [310, 71] width 8 height 8
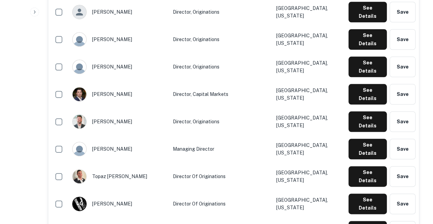
scroll to position [325, 0]
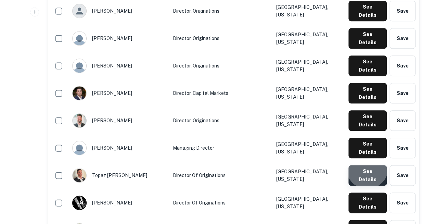
click at [368, 165] on button "See Details" at bounding box center [368, 175] width 38 height 21
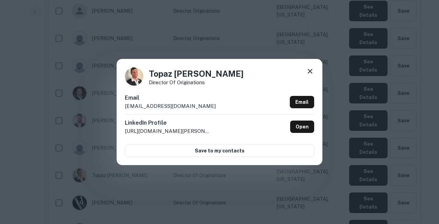
click at [185, 98] on div "Email tdori@arixacapital.com Email" at bounding box center [219, 104] width 189 height 21
click at [312, 75] on icon at bounding box center [310, 71] width 8 height 8
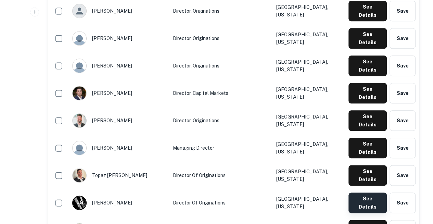
click at [360, 193] on button "See Details" at bounding box center [368, 203] width 38 height 21
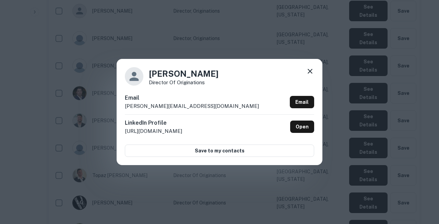
click at [175, 99] on div "Email lgeorge@arixacapital.com Email" at bounding box center [219, 104] width 189 height 21
click at [308, 75] on icon at bounding box center [310, 71] width 8 height 8
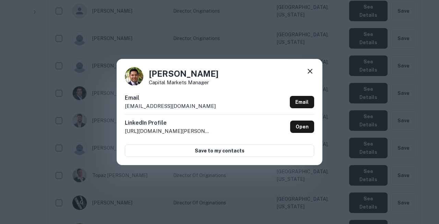
click at [187, 98] on div "Email acortez@arixacapital.com Email" at bounding box center [219, 104] width 189 height 21
click at [310, 75] on icon at bounding box center [310, 71] width 8 height 8
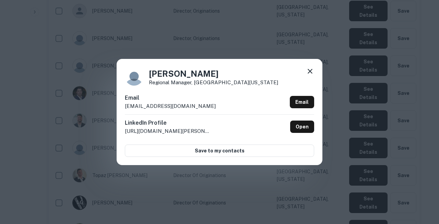
click at [163, 91] on div "Carlie Yapp Regional Manager, Northern California Email cyapp@arixacapital.com …" at bounding box center [220, 112] width 206 height 106
click at [310, 75] on icon at bounding box center [310, 71] width 8 height 8
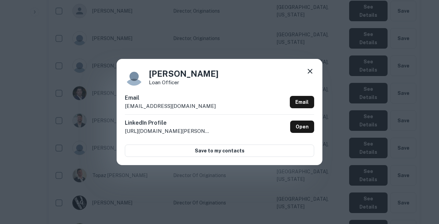
click at [180, 95] on div "Jacob Gordon Loan Officer Email jgordon@arixacapital.com Email LinkedIn Profile…" at bounding box center [220, 112] width 206 height 106
click at [312, 75] on icon at bounding box center [310, 71] width 8 height 8
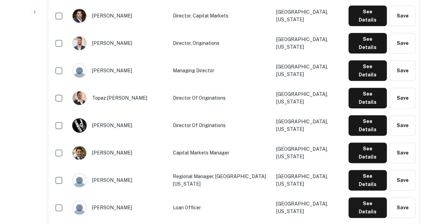
scroll to position [404, 0]
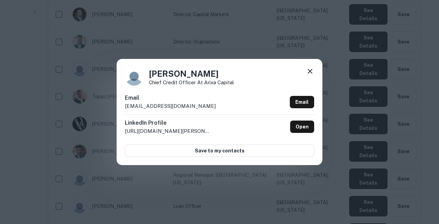
click at [175, 98] on div "Email jfox@arixacapital.com Email" at bounding box center [219, 104] width 189 height 21
click at [310, 75] on icon at bounding box center [310, 71] width 8 height 8
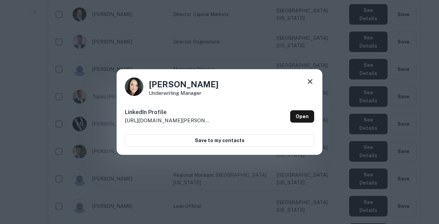
click at [310, 86] on icon at bounding box center [310, 81] width 8 height 8
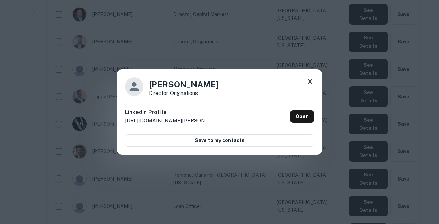
click at [312, 80] on icon at bounding box center [310, 81] width 8 height 8
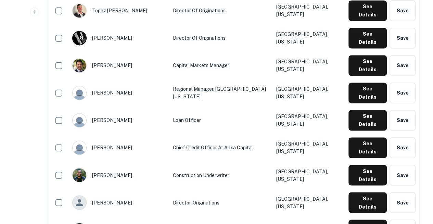
scroll to position [490, 0]
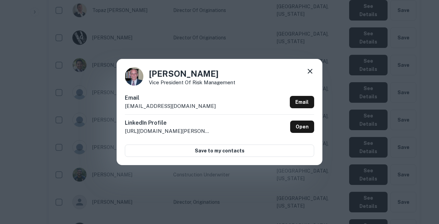
click at [179, 96] on div "Bob Roades Vice President of Risk Management Email broades@arixacapital.com Ema…" at bounding box center [220, 112] width 206 height 106
click at [311, 75] on icon at bounding box center [310, 71] width 8 height 8
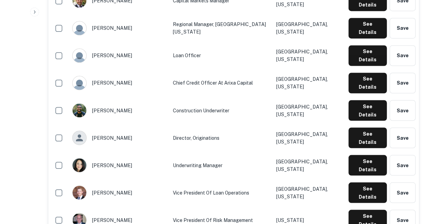
scroll to position [555, 0]
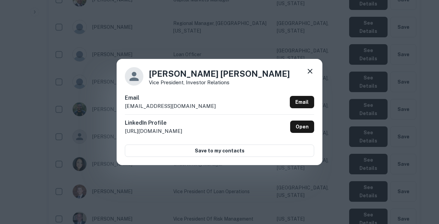
click at [161, 98] on h6 "Email" at bounding box center [170, 98] width 91 height 8
click at [310, 75] on icon at bounding box center [310, 71] width 8 height 8
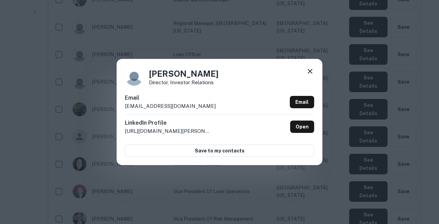
click at [179, 95] on div "Kevin Zvargulis Director, Investor Relations Email kzvargulis@arixacapital.com …" at bounding box center [220, 112] width 206 height 106
click at [312, 74] on icon at bounding box center [310, 71] width 8 height 8
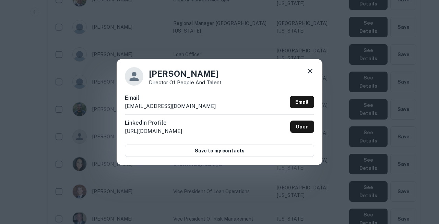
click at [171, 96] on div "Kim Dankner Director of People and Talent Email kdankner@arixacapital.com Email…" at bounding box center [220, 112] width 206 height 106
click at [312, 72] on icon at bounding box center [310, 71] width 8 height 8
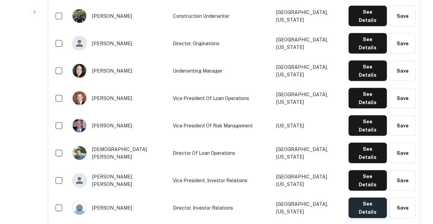
scroll to position [651, 0]
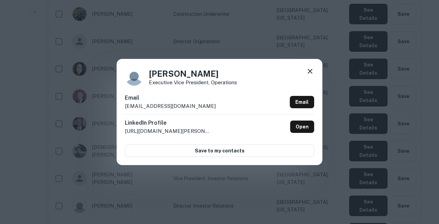
click at [185, 101] on div "Email sdukhovny@arixacapital.com Email" at bounding box center [219, 104] width 189 height 21
click at [310, 74] on icon at bounding box center [309, 71] width 5 height 5
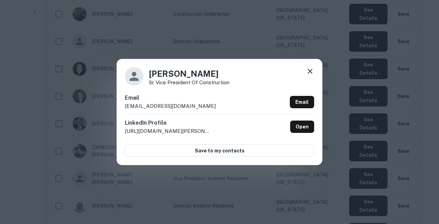
click at [185, 98] on div "Email ecooper@arixacapital.com Email" at bounding box center [219, 104] width 189 height 21
click at [309, 75] on icon at bounding box center [310, 71] width 8 height 8
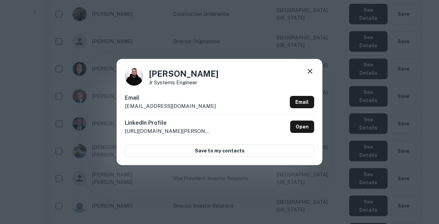
click at [430, 90] on div "Alec Sarkisian Jr Systems Engineer Email asarkisian@arixacapital.com Email Link…" at bounding box center [219, 112] width 439 height 224
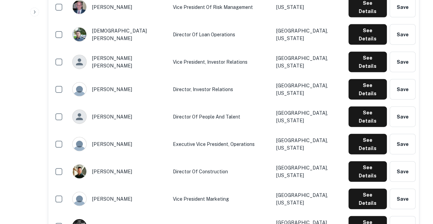
scroll to position [768, 0]
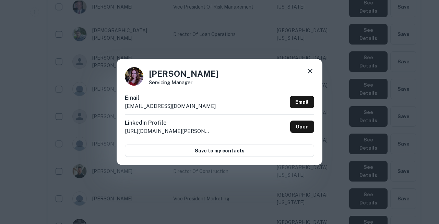
click at [360, 85] on div "Amy Geimer Servicing Manager Email ageimer@arixacapital.com Email LinkedIn Prof…" at bounding box center [219, 112] width 439 height 224
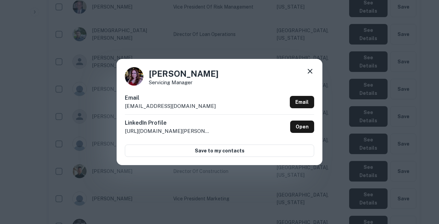
copy body "Search Borrowers Contacts Saved 10 / 10 Borrower Requests Back to search Arixa …"
click at [181, 97] on div "Amy Geimer Servicing Manager Email ageimer@arixacapital.com Email LinkedIn Prof…" at bounding box center [220, 112] width 206 height 106
click at [309, 75] on icon at bounding box center [310, 71] width 8 height 8
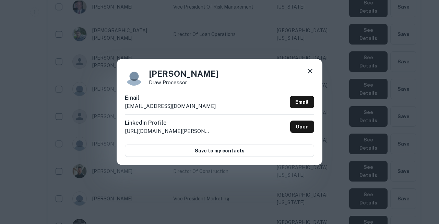
click at [182, 109] on div "Email awilson@arixacapital.com Email" at bounding box center [219, 104] width 189 height 21
click at [310, 74] on icon at bounding box center [309, 71] width 5 height 5
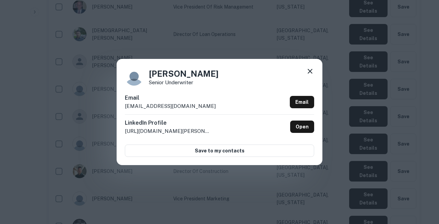
click at [173, 94] on div "Behzad Omid Senior Underwriter Email bomid@arixacapital.com Email LinkedIn Prof…" at bounding box center [220, 112] width 206 height 106
click at [310, 75] on icon at bounding box center [310, 71] width 8 height 8
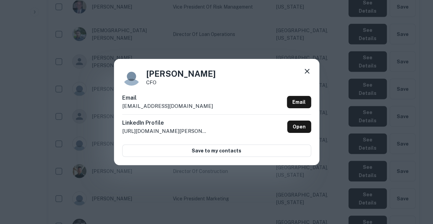
click at [32, 129] on div "Bryan Thompson CFO Email bthompson@arixacapital.com Email LinkedIn Profile http…" at bounding box center [216, 112] width 433 height 224
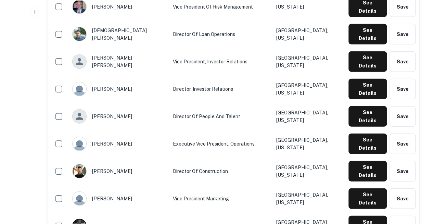
scroll to position [839, 0]
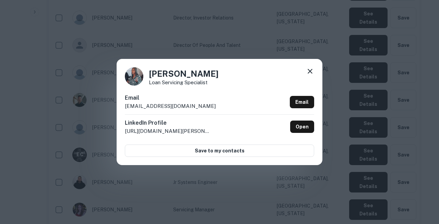
click at [45, 123] on div "Cassie Anderson Loan Servicing Specialist Email canderson@arixacapital.com Emai…" at bounding box center [219, 112] width 439 height 224
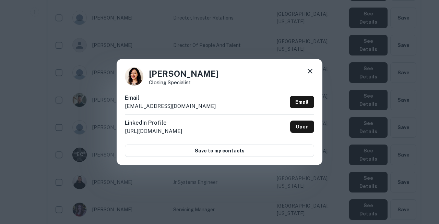
copy body "Search Borrowers Contacts Saved 10 / 10 Borrower Requests Back to search Arixa …"
click at [31, 140] on div "Chantal Maldonado Closing Specialist Email cmaldonado@arixacapital.com Email Li…" at bounding box center [219, 112] width 439 height 224
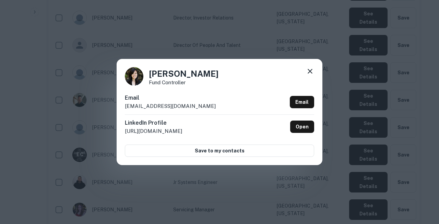
copy body "Search Borrowers Contacts Saved 10 / 10 Borrower Requests Back to search Arixa …"
click at [42, 131] on div "Cherise Aoki Fund Controller Email caoki@arixacapital.com Email LinkedIn Profil…" at bounding box center [219, 112] width 439 height 224
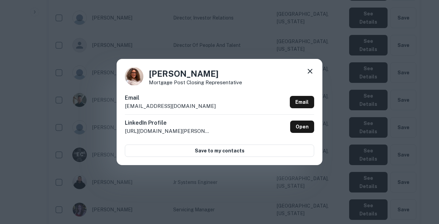
click at [7, 137] on div "Clemencia Vasquez Mortgage Post Closing Representative Email cvasquez@arixacapi…" at bounding box center [219, 112] width 439 height 224
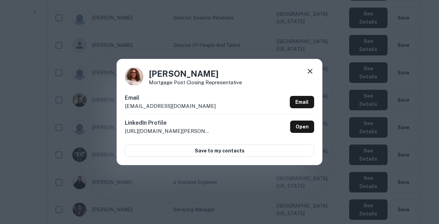
click at [29, 164] on div "Clemencia Vasquez Mortgage Post Closing Representative Email cvasquez@arixacapi…" at bounding box center [219, 112] width 439 height 224
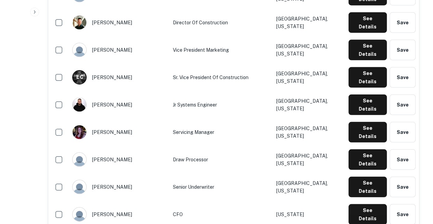
scroll to position [918, 0]
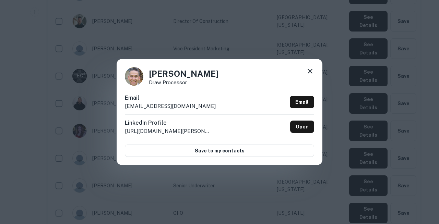
copy body "Search Borrowers Contacts Saved 10 / 10 Borrower Requests Back to search Arixa …"
click at [37, 120] on div "David James Draw Processor Email djames@arixacapital.com Email LinkedIn Profile…" at bounding box center [219, 112] width 439 height 224
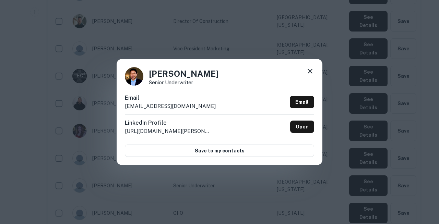
click at [33, 134] on div "Dennis Tenorio Senior Underwriter Email dtenorio@arixacapital.com Email LinkedI…" at bounding box center [219, 112] width 439 height 224
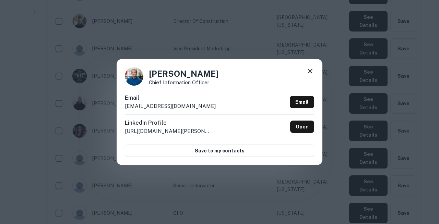
click at [12, 144] on div "Erik Klein Chief Information Officer Email eklein@arixacapital.com Email Linked…" at bounding box center [219, 112] width 439 height 224
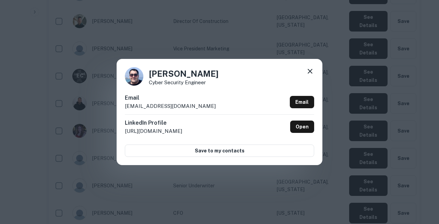
copy body "Search Borrowers Contacts Saved 10 / 10 Borrower Requests Back to search Arixa …"
click at [35, 151] on div "Fred Amini Cyber Security Engineer Email famini@arixacapital.com Email LinkedIn…" at bounding box center [219, 112] width 439 height 224
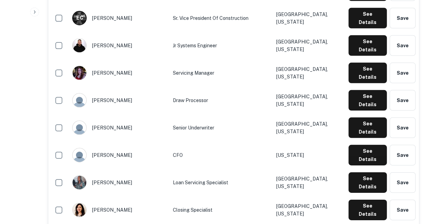
scroll to position [979, 0]
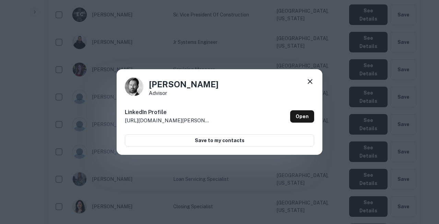
click at [27, 137] on div "George Sears Advisor LinkedIn Profile http://www.linkedin.com/in/george-sears-b…" at bounding box center [219, 112] width 439 height 224
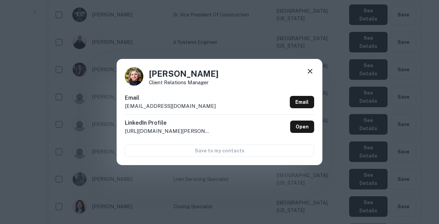
copy body "Search Borrowers Contacts Saved 10 / 10 Borrower Requests Back to search Arixa …"
click at [42, 143] on div "Griselda Martinez Client Relations Manager Email gmartinez@arixacapital.com Ema…" at bounding box center [219, 112] width 439 height 224
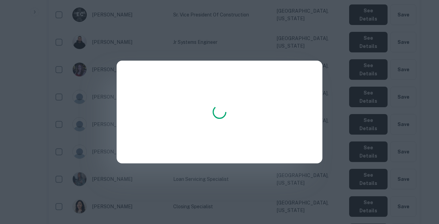
click at [362, 169] on div at bounding box center [219, 112] width 439 height 224
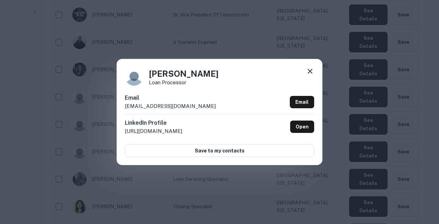
copy body "Search Borrowers Contacts Saved 10 / 10 Borrower Requests Back to search Arixa …"
click at [39, 153] on div "Heidi Rodriguez Loan Processor Email hrodriguez@arixacapital.com Email LinkedIn…" at bounding box center [219, 112] width 439 height 224
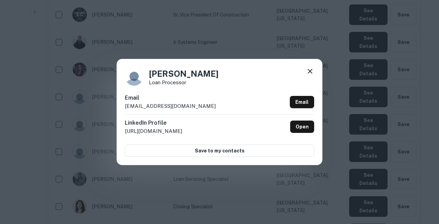
copy body "Search Borrowers Contacts Saved 10 / 10 Borrower Requests Back to search Arixa …"
click at [21, 139] on div "Heidi Rodriguez Loan Processor Email hrodriguez@arixacapital.com Email LinkedIn…" at bounding box center [219, 112] width 439 height 224
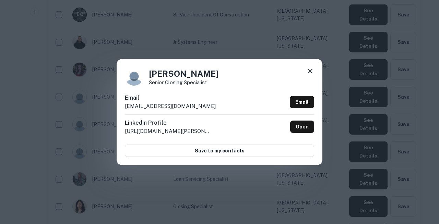
click at [30, 169] on div "Jean Theroux Senior Closing Specialist Email jtheroux@arixacapital.com Email Li…" at bounding box center [219, 112] width 439 height 224
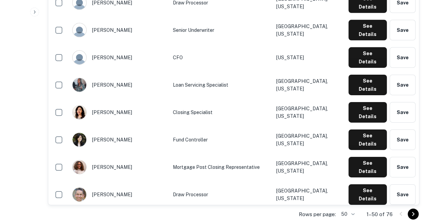
scroll to position [1074, 0]
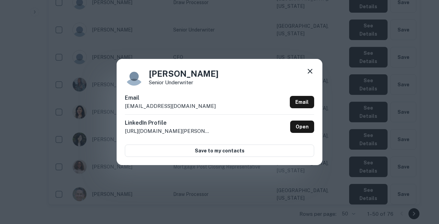
click at [47, 159] on div "Joey Ocampo Senior Underwriter Email jocampo@arixacapital.com Email LinkedIn Pr…" at bounding box center [219, 112] width 439 height 224
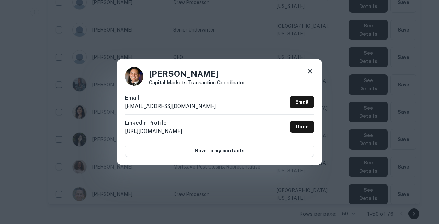
click at [8, 137] on div "Jonathan Stadheim Capital Markets Transaction Coordinator Email jstadheim@arixa…" at bounding box center [219, 112] width 439 height 224
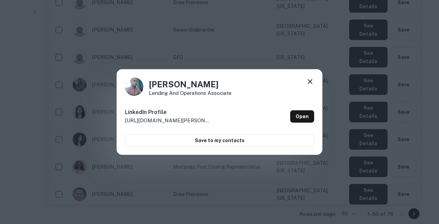
click at [309, 84] on icon at bounding box center [309, 81] width 5 height 5
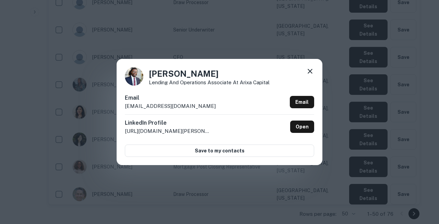
click at [172, 197] on div "Kenneth Jackson Lending and Operations Associate at Arixa Capital Email kjackso…" at bounding box center [219, 112] width 439 height 224
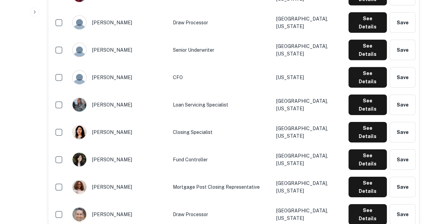
scroll to position [1054, 0]
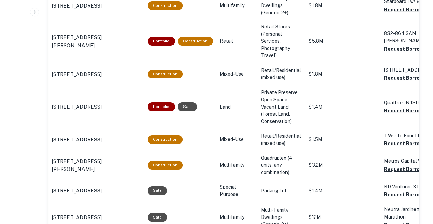
scroll to position [1292, 0]
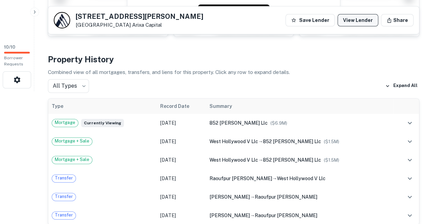
click at [365, 22] on link "View Lender" at bounding box center [358, 20] width 41 height 12
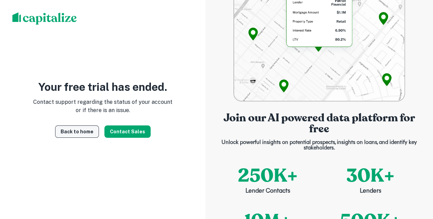
click at [78, 133] on link "Back to home" at bounding box center [77, 131] width 44 height 12
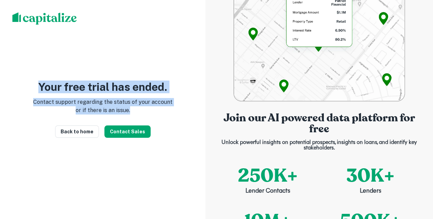
drag, startPoint x: 47, startPoint y: 88, endPoint x: 124, endPoint y: 115, distance: 81.1
click at [124, 115] on div "Your free trial has ended. Contact support regarding the status of your account…" at bounding box center [103, 110] width 140 height 56
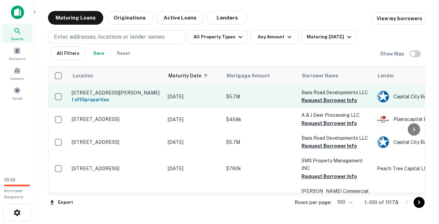
click at [105, 92] on p "6000 New Forsyth Rd Macon, GA 31210" at bounding box center [116, 93] width 89 height 6
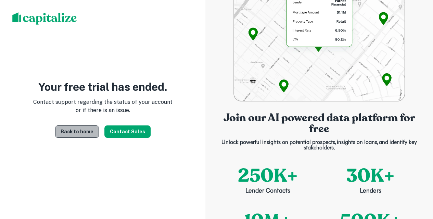
click at [86, 133] on link "Back to home" at bounding box center [77, 131] width 44 height 12
click at [36, 17] on img at bounding box center [44, 18] width 65 height 12
